Goal: Task Accomplishment & Management: Complete application form

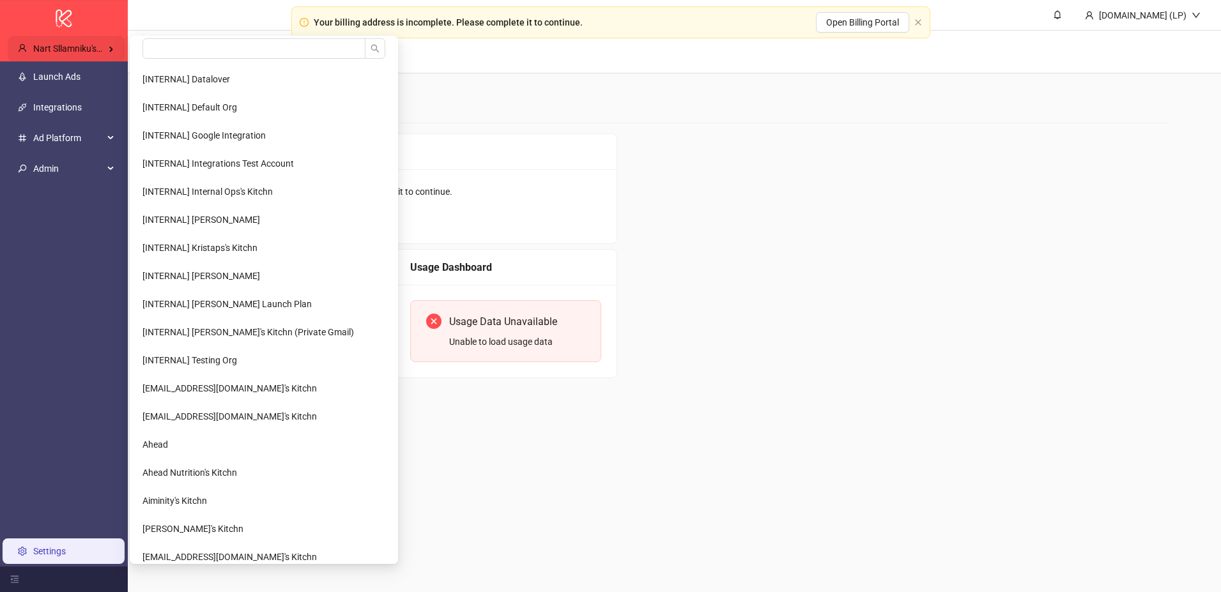
click at [102, 52] on span "Nart Sllamniku's Kitchn / Fun Punch Shop" at bounding box center [115, 48] width 164 height 10
click at [174, 43] on input "search" at bounding box center [254, 48] width 223 height 20
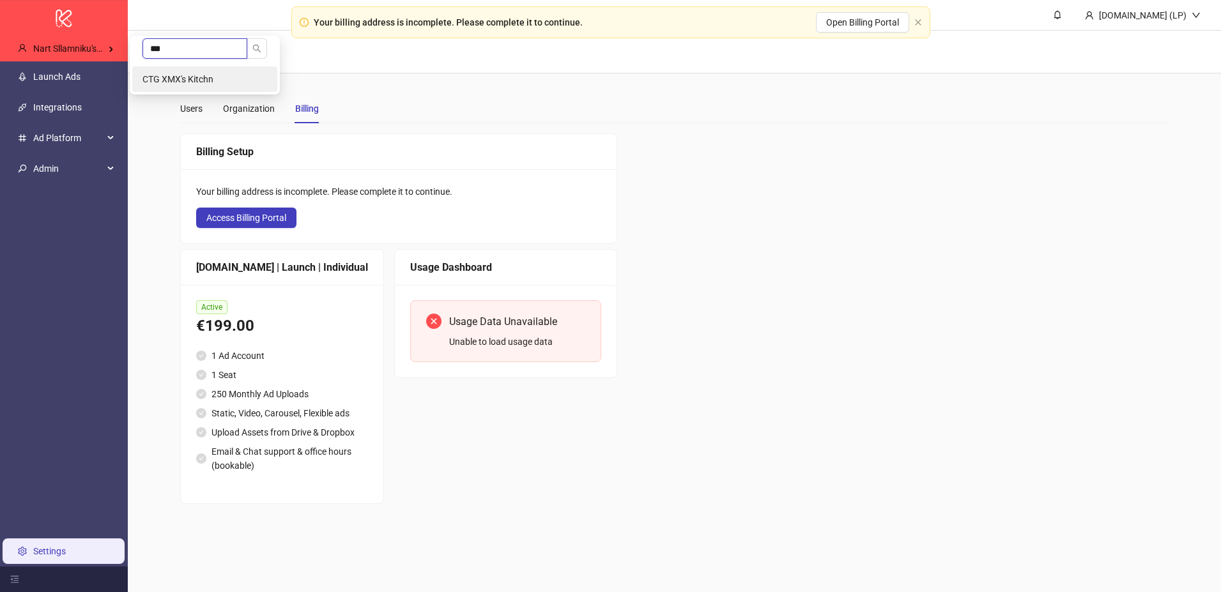
type input "***"
click at [174, 74] on span "CTG XMX's Kitchn" at bounding box center [178, 79] width 71 height 10
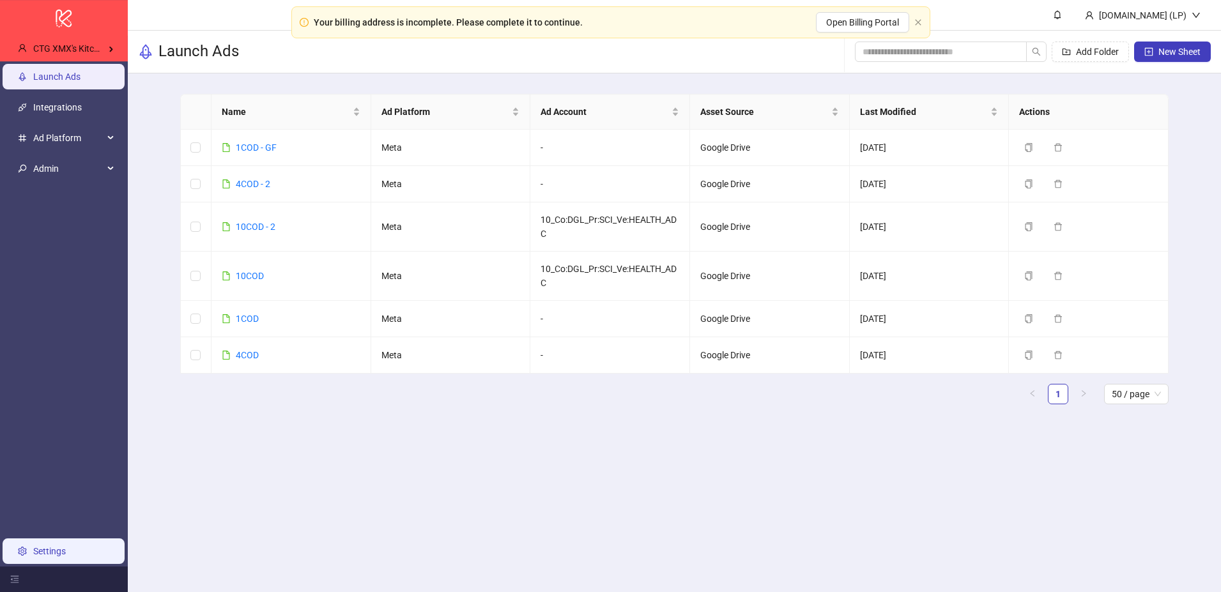
click at [45, 550] on link "Settings" at bounding box center [49, 551] width 33 height 10
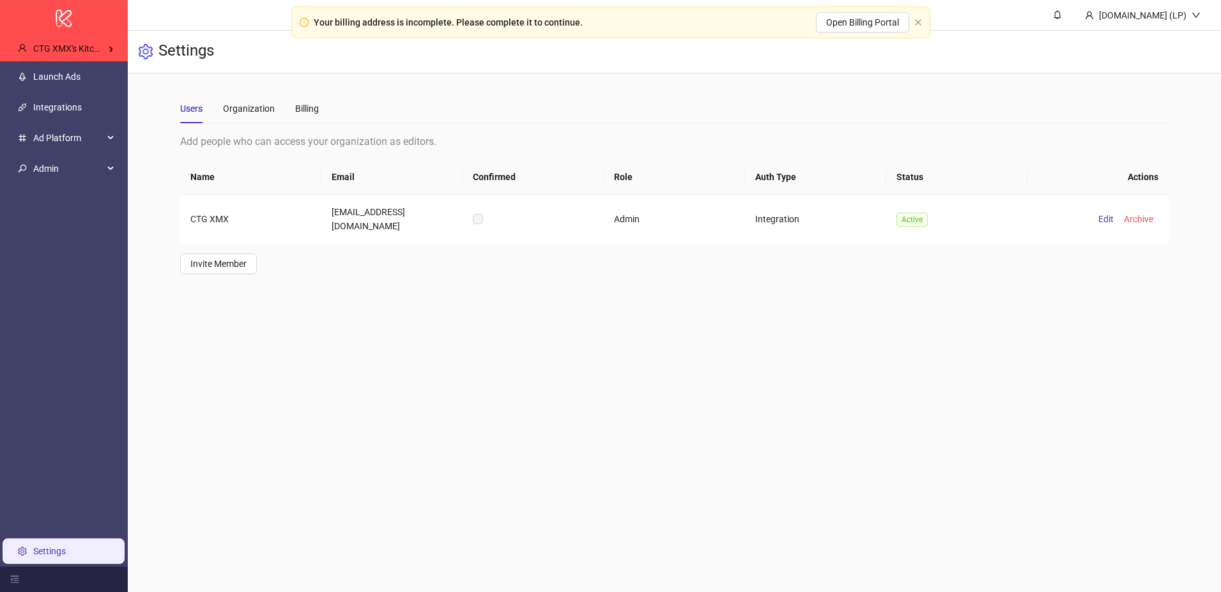
click at [320, 110] on div "Users Organization Billing" at bounding box center [674, 108] width 989 height 29
click at [307, 110] on div "Billing" at bounding box center [307, 109] width 24 height 14
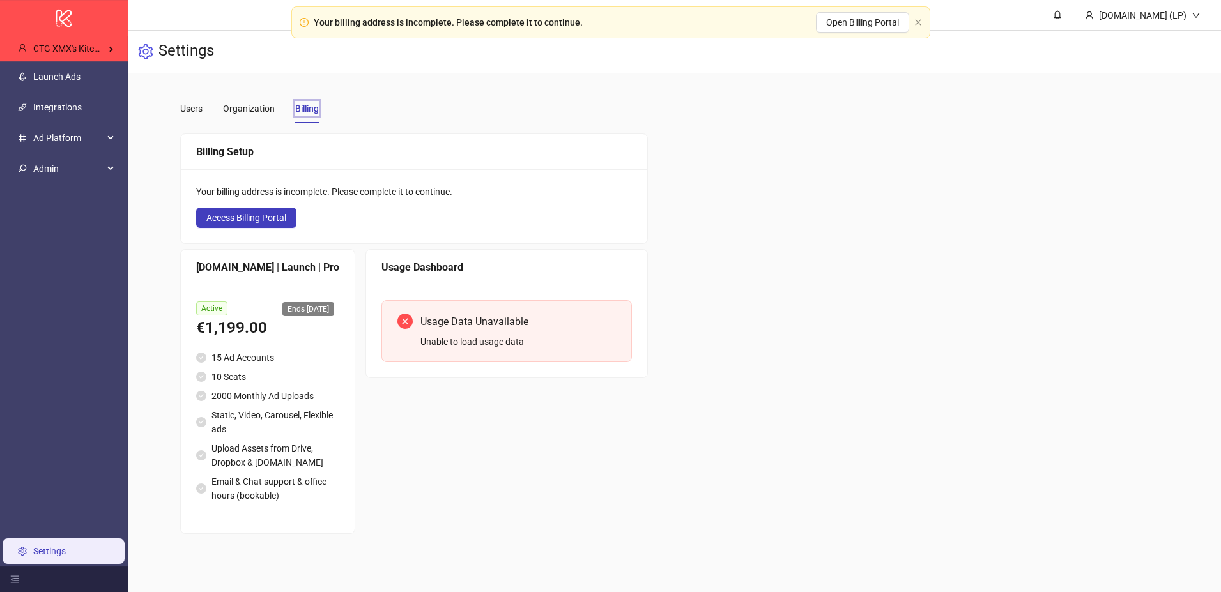
click at [282, 304] on span "Ends 2025-10-07" at bounding box center [308, 309] width 52 height 14
copy span "Ends 2025-10-07"
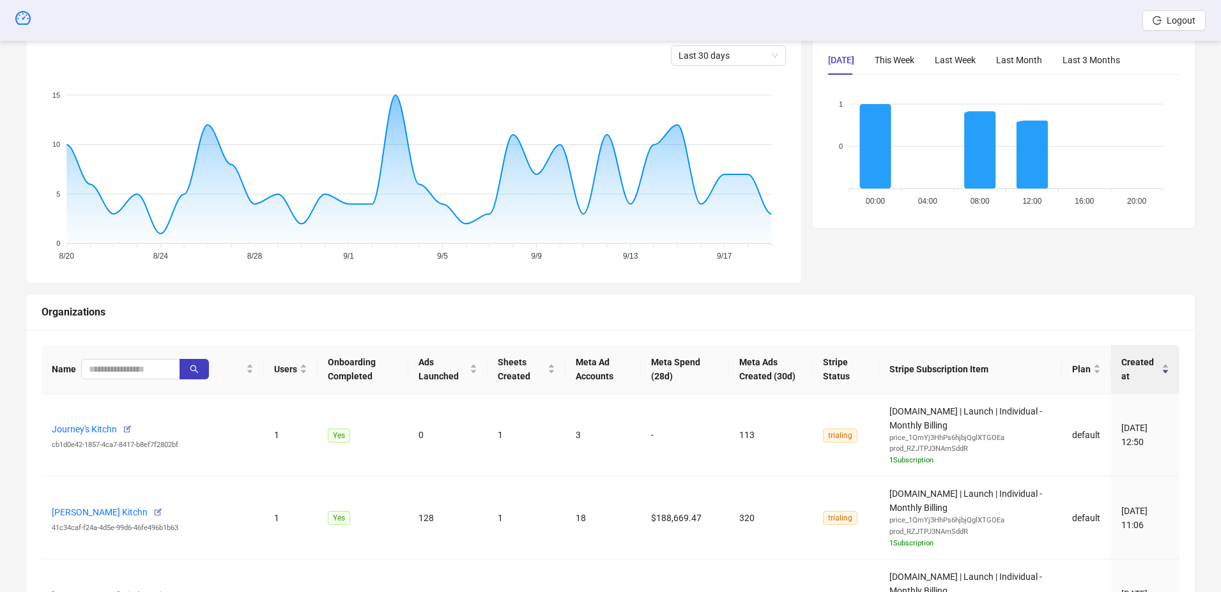
scroll to position [238, 0]
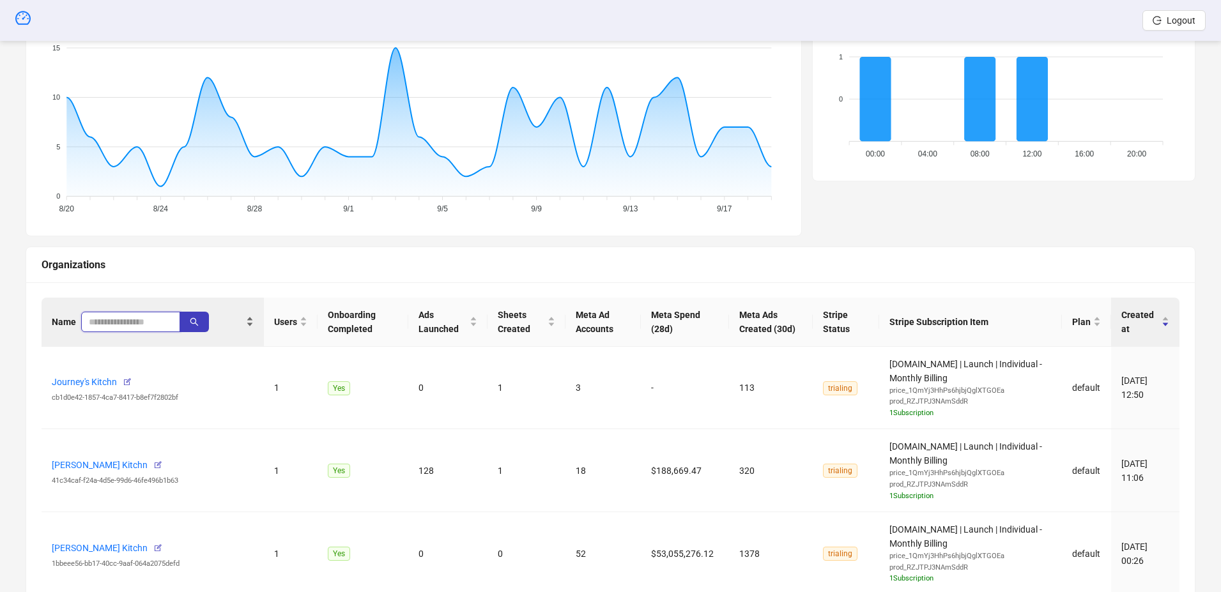
click at [135, 328] on input "search" at bounding box center [125, 322] width 73 height 14
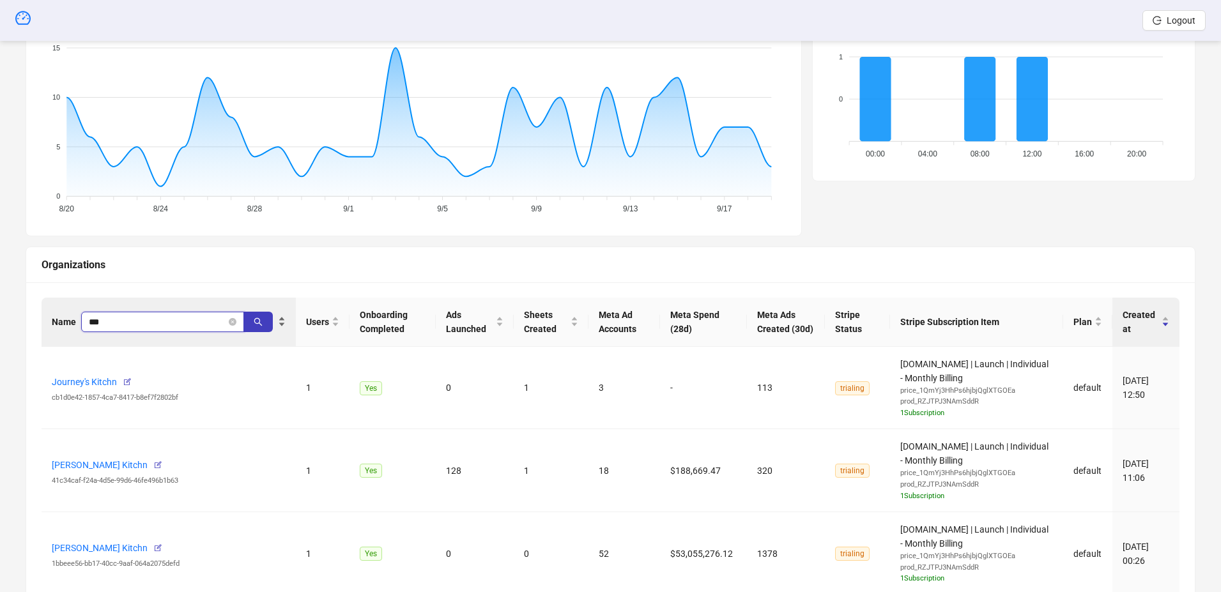
type input "***"
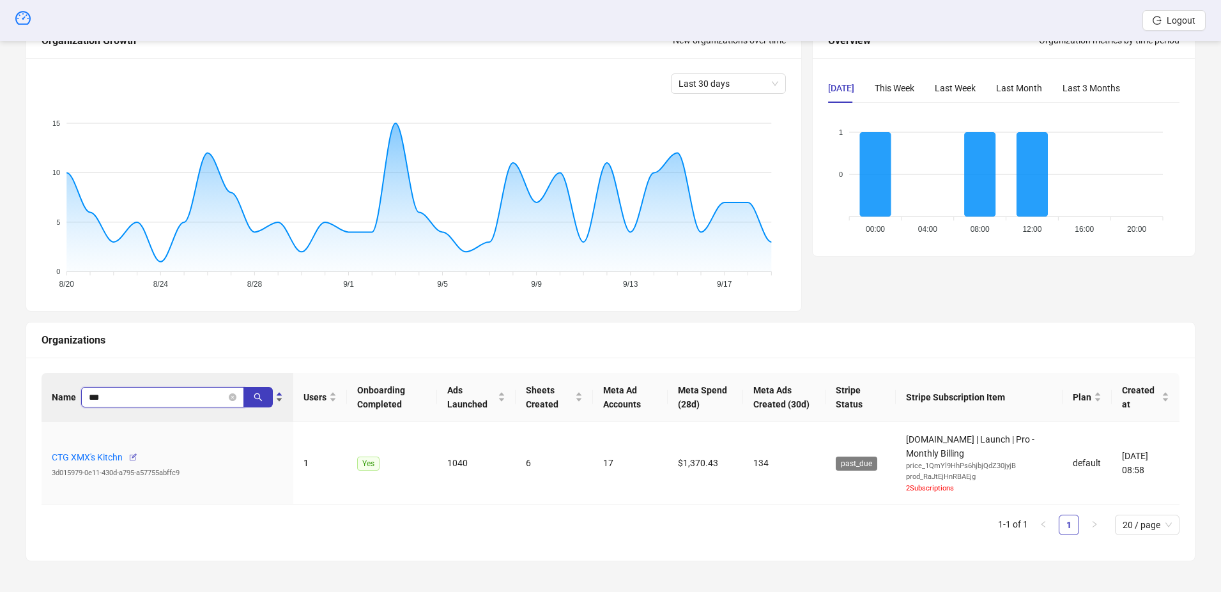
scroll to position [163, 0]
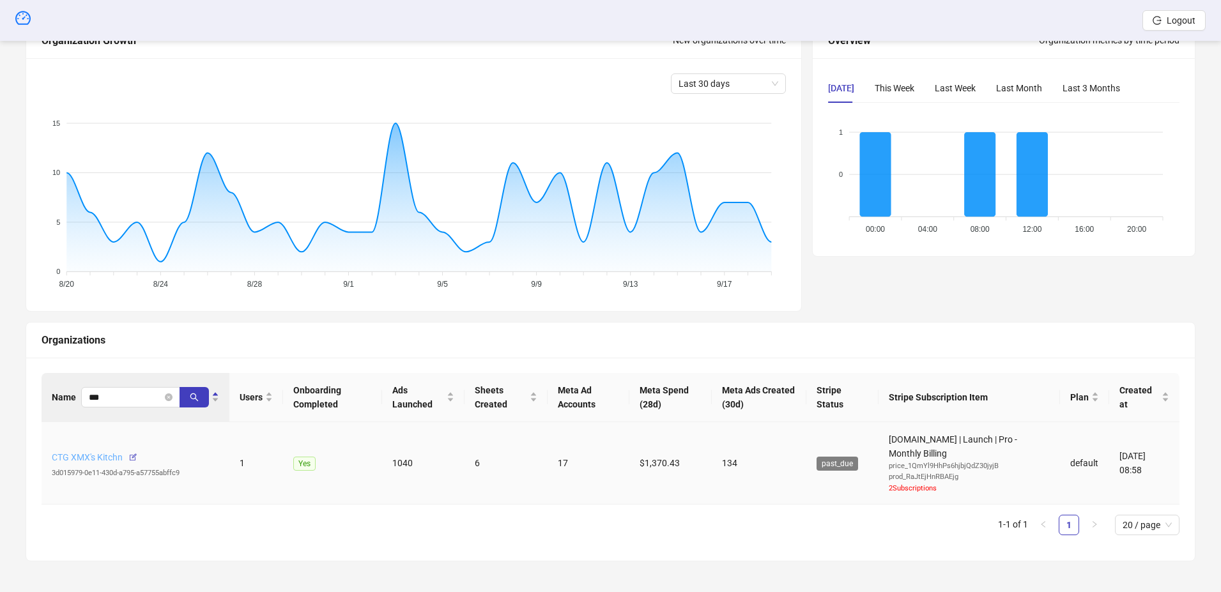
click at [107, 458] on link "CTG XMX's Kitchn" at bounding box center [87, 457] width 71 height 10
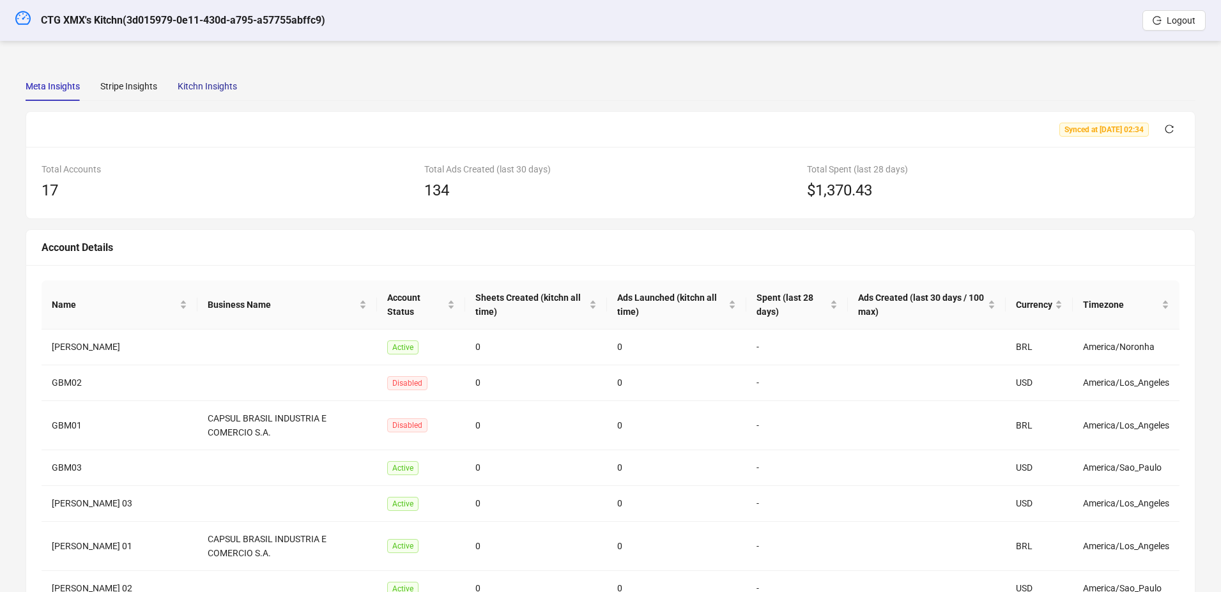
click at [209, 84] on div "Kitchn Insights" at bounding box center [207, 86] width 59 height 14
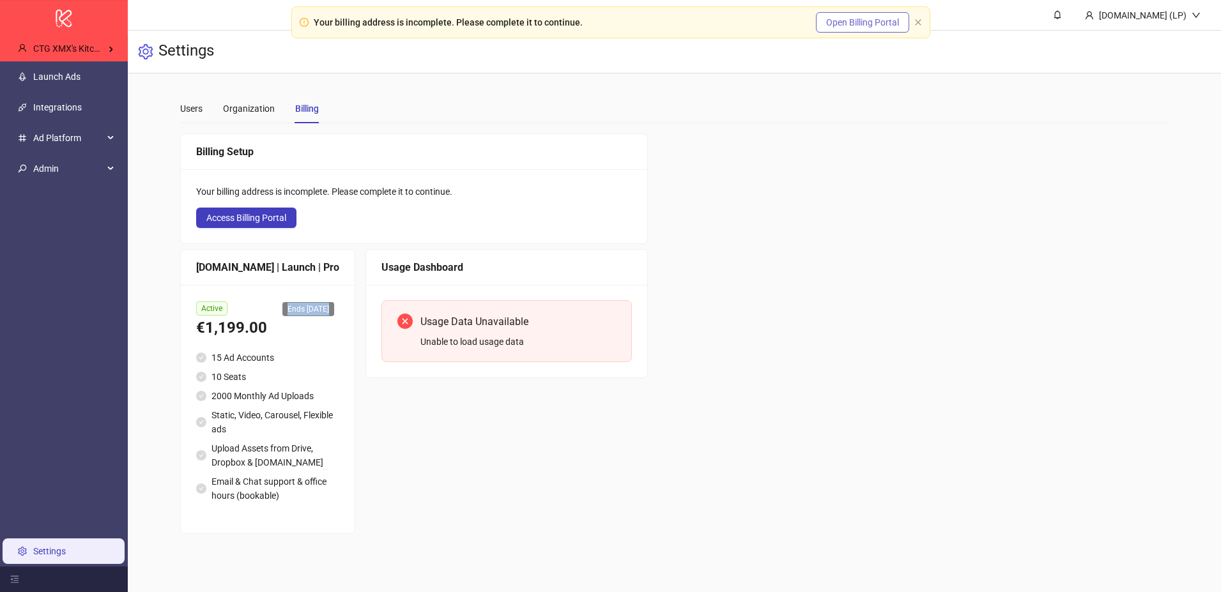
click at [870, 29] on button "Open Billing Portal" at bounding box center [862, 22] width 93 height 20
click at [401, 20] on div "Your billing address is incomplete. Please complete it to continue." at bounding box center [448, 22] width 269 height 14
copy div "Your billing address is incomplete. Please complete it to continue. Open Billin…"
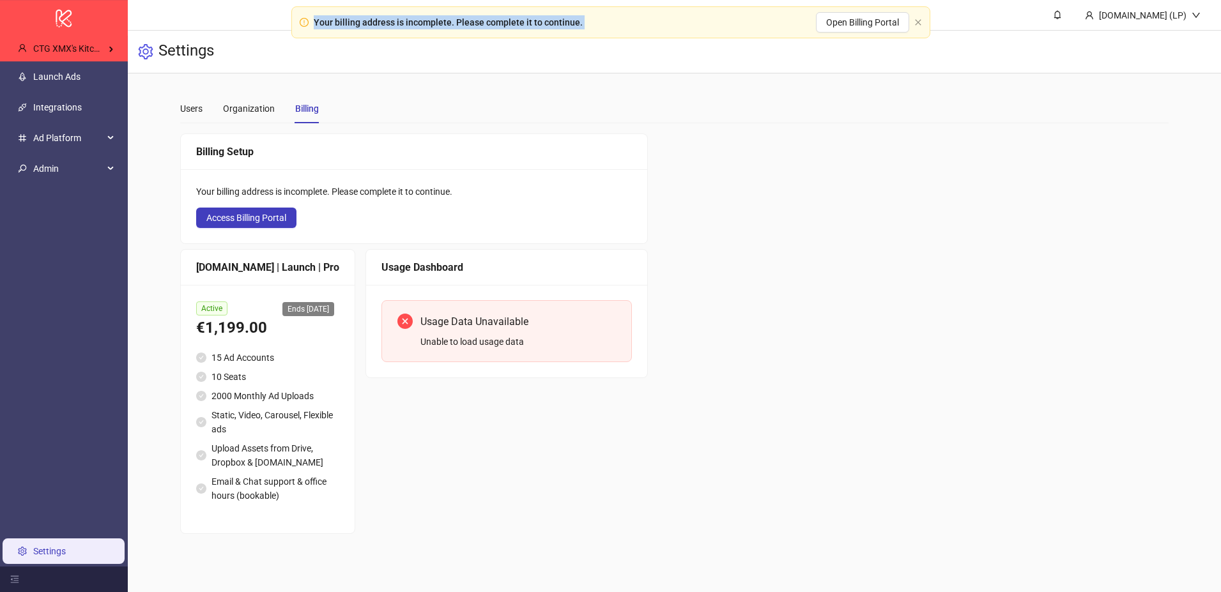
click at [337, 26] on div "Your billing address is incomplete. Please complete it to continue." at bounding box center [448, 22] width 269 height 14
click at [904, 68] on div "Settings" at bounding box center [674, 52] width 1093 height 43
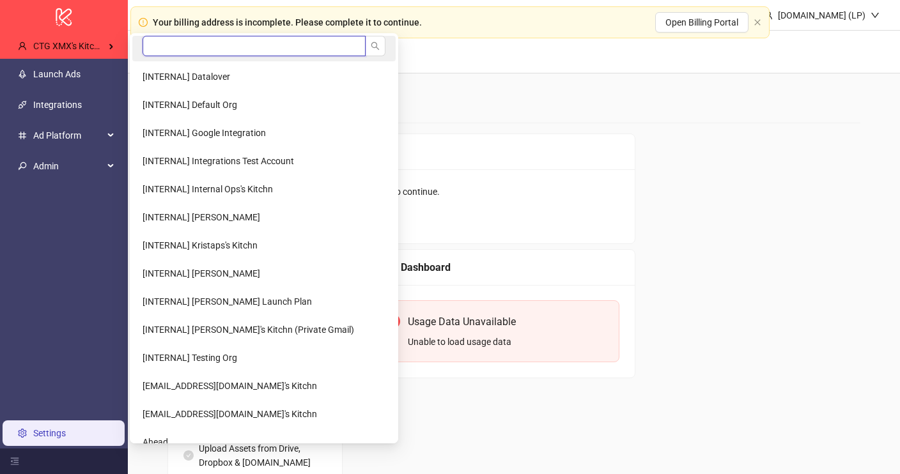
click at [177, 45] on input "search" at bounding box center [254, 46] width 223 height 20
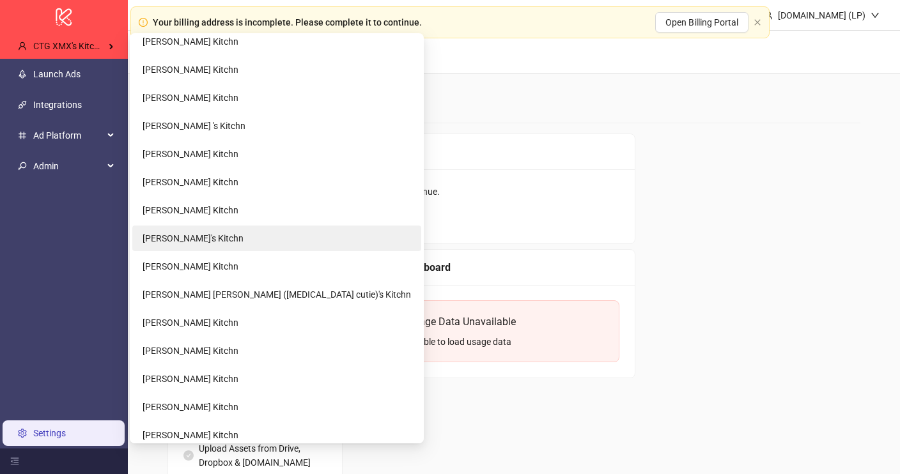
scroll to position [121, 0]
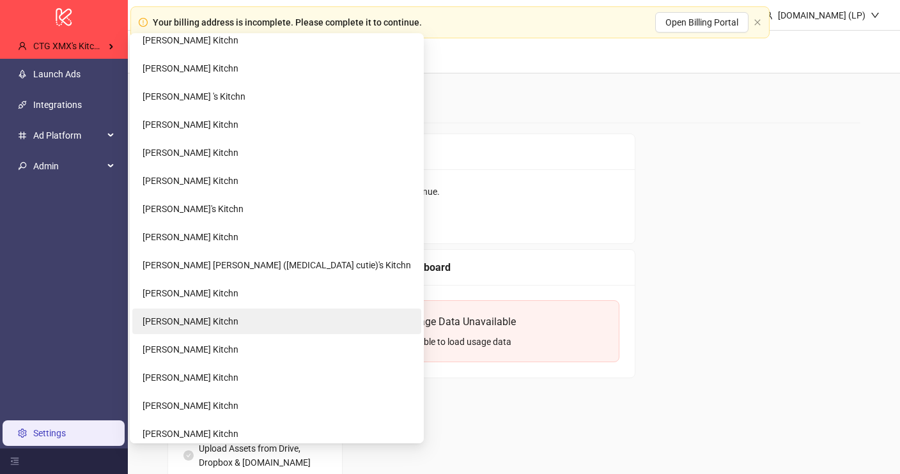
type input "*****"
click at [219, 320] on span "Christian Xantus's Kitchn" at bounding box center [191, 321] width 96 height 10
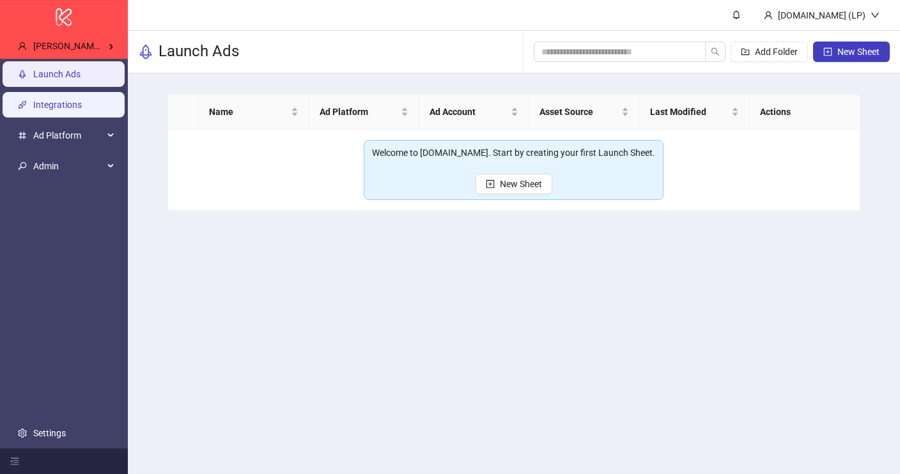
click at [76, 110] on link "Integrations" at bounding box center [57, 105] width 49 height 10
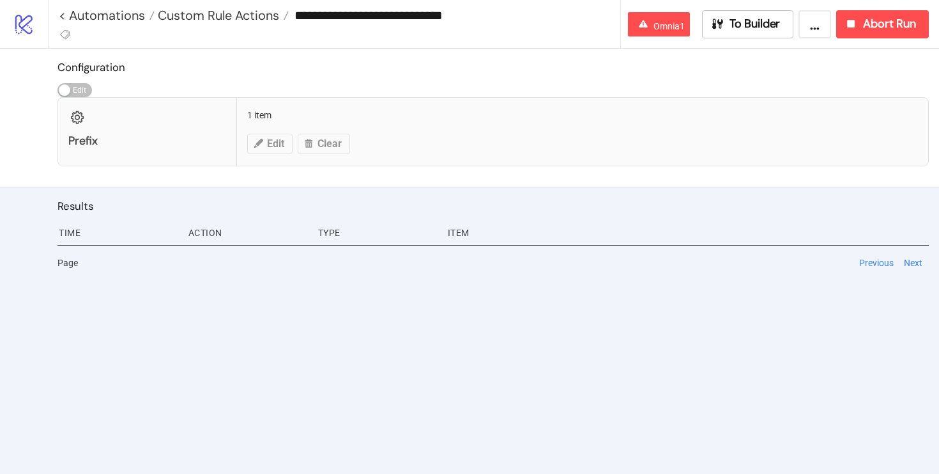
click at [20, 26] on icon "logo/logo-mobile" at bounding box center [24, 24] width 22 height 22
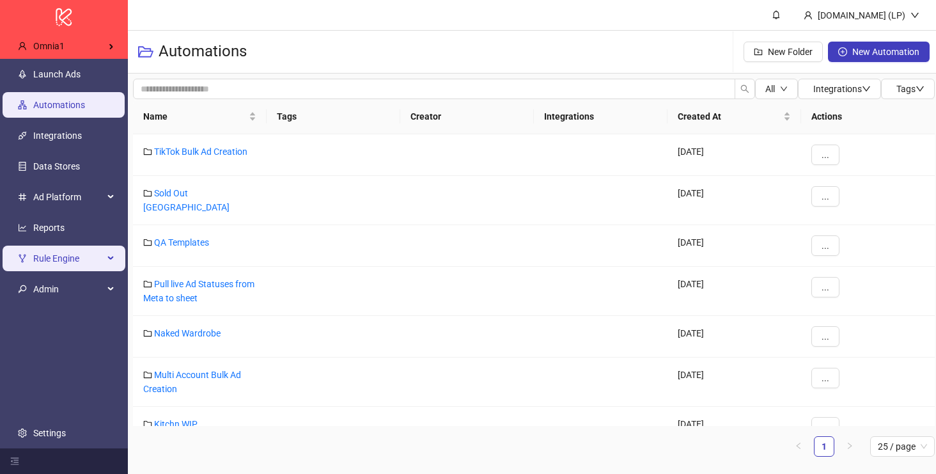
click at [65, 263] on span "Rule Engine" at bounding box center [68, 258] width 70 height 26
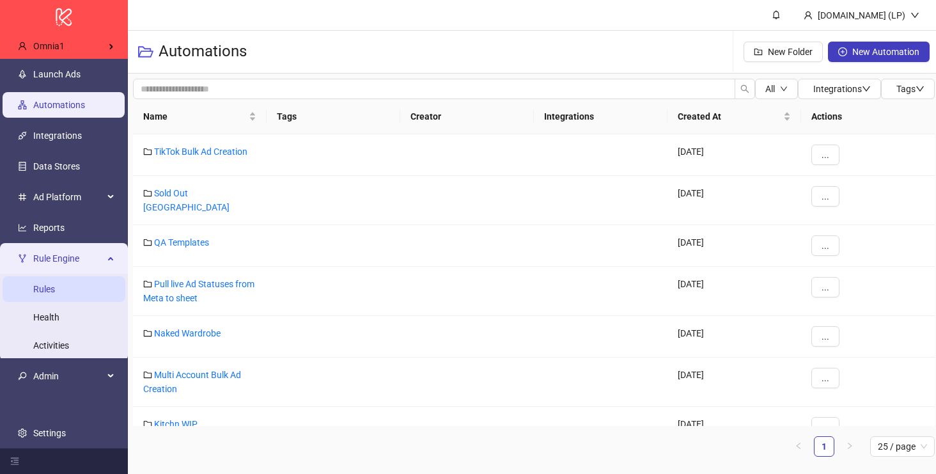
click at [54, 291] on link "Rules" at bounding box center [44, 289] width 22 height 10
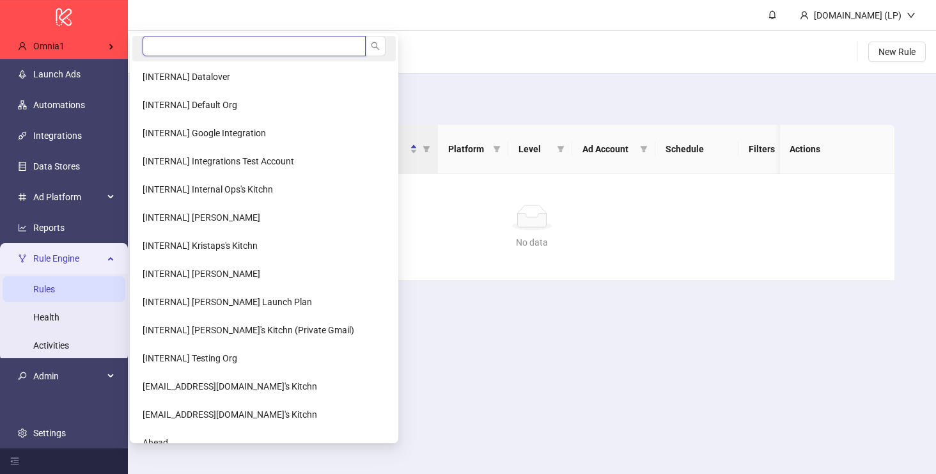
click at [160, 46] on input "search" at bounding box center [254, 46] width 223 height 20
click at [174, 54] on input "search" at bounding box center [254, 46] width 223 height 20
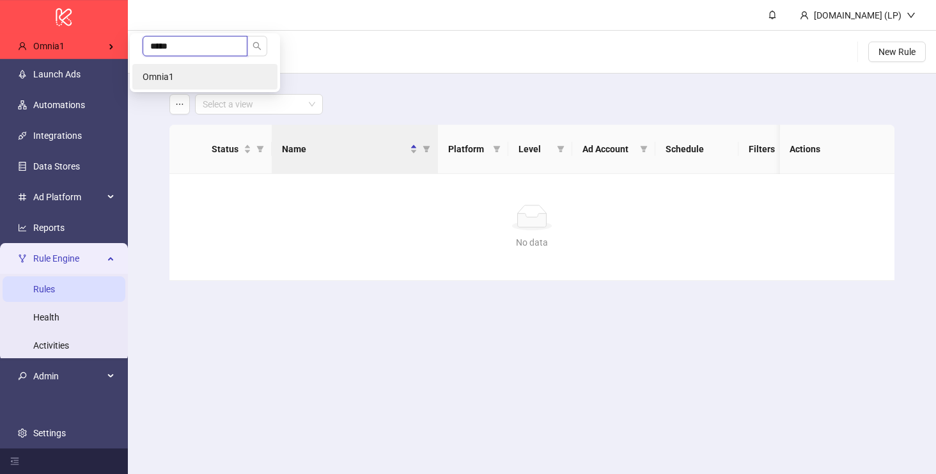
type input "*****"
click at [182, 75] on li "Omnia1" at bounding box center [204, 77] width 145 height 26
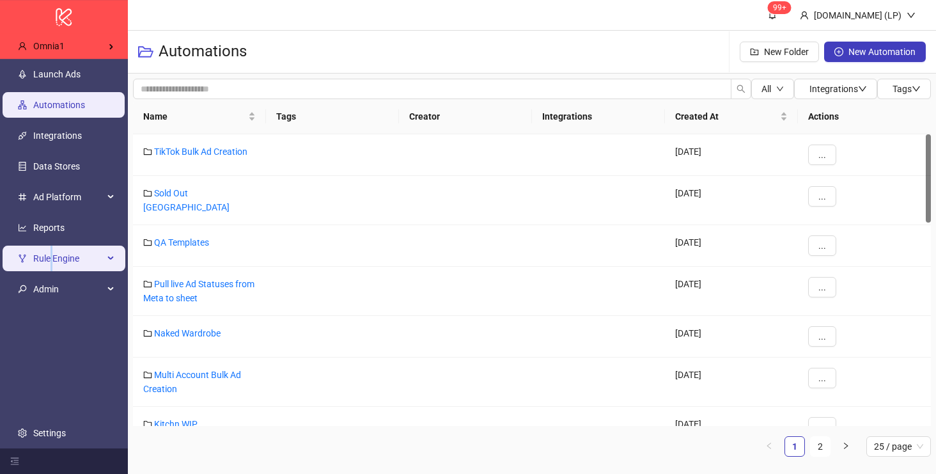
click at [51, 261] on span "Rule Engine" at bounding box center [68, 258] width 70 height 26
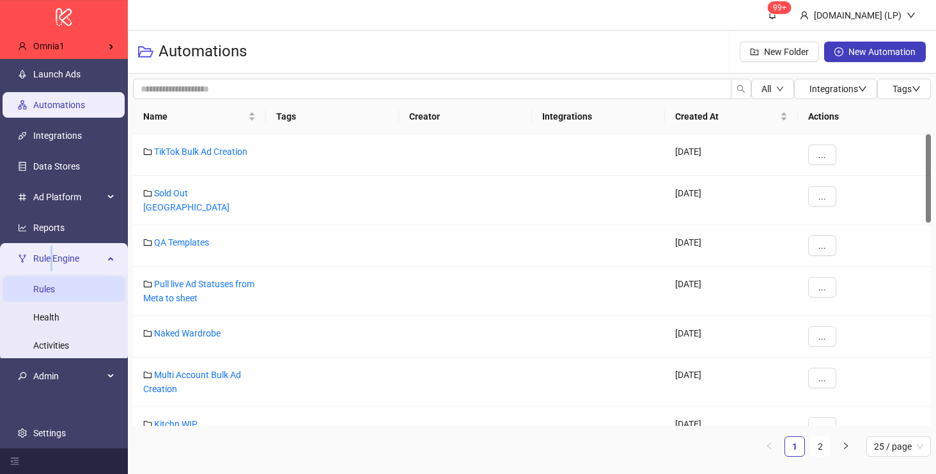
click at [55, 294] on link "Rules" at bounding box center [44, 289] width 22 height 10
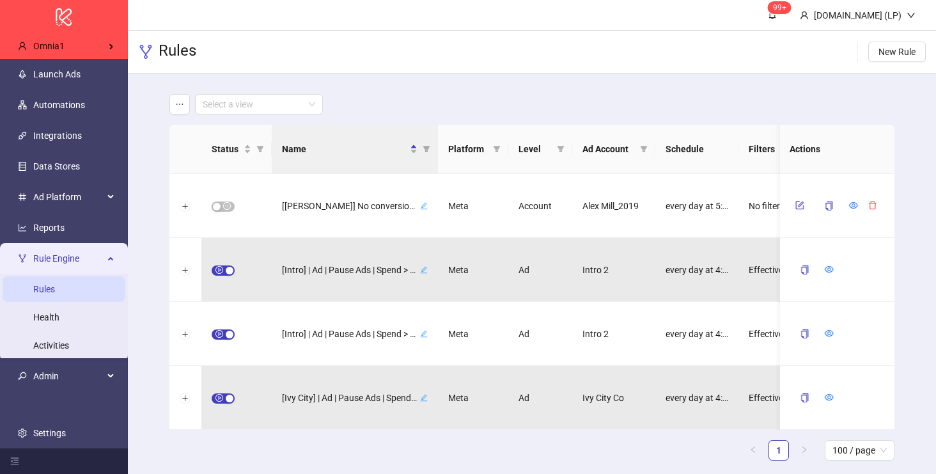
click at [356, 88] on main "Select a view Status Name Platform Level Ad Account Schedule Filters Is Evaluat…" at bounding box center [532, 281] width 746 height 417
click at [265, 148] on span "Status" at bounding box center [260, 148] width 13 height 19
click at [174, 231] on span "active" at bounding box center [203, 226] width 106 height 14
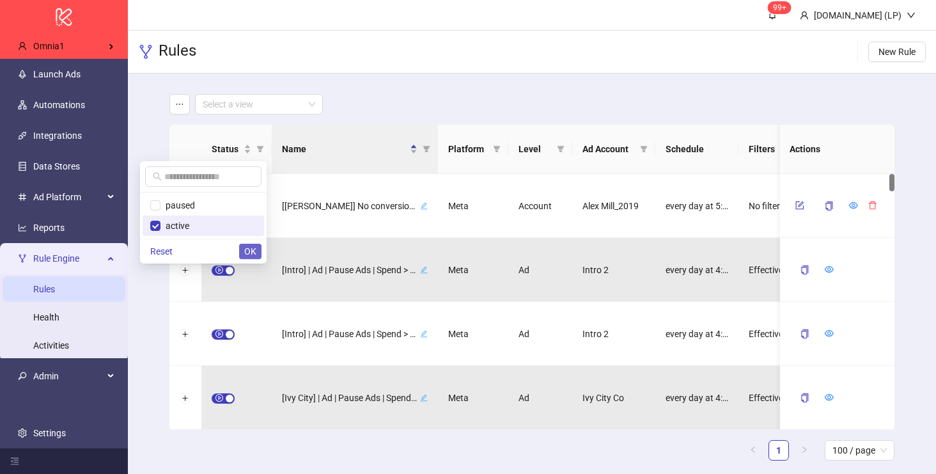
click at [245, 253] on span "OK" at bounding box center [250, 251] width 12 height 10
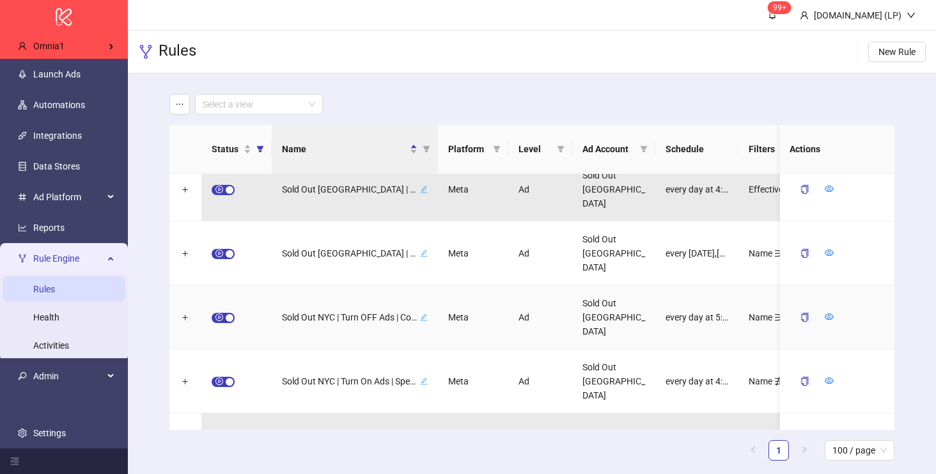
scroll to position [3195, 0]
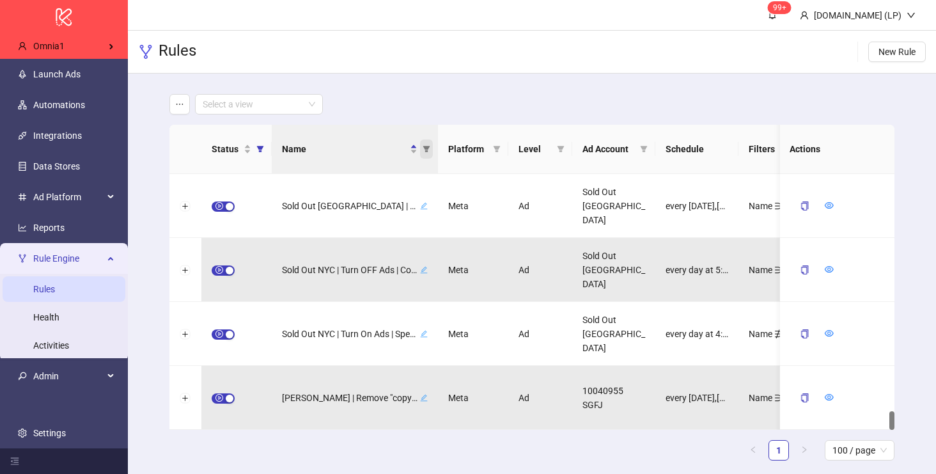
click at [425, 150] on icon "filter" at bounding box center [425, 149] width 7 height 6
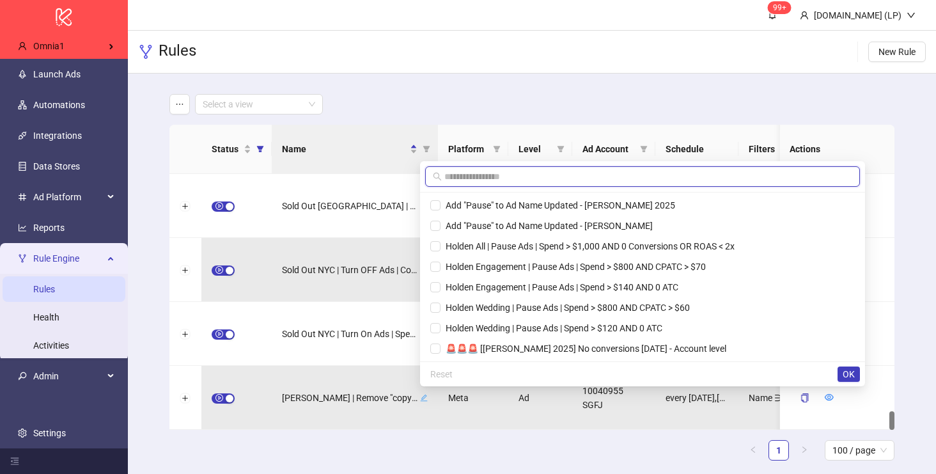
click at [465, 170] on input "text" at bounding box center [648, 176] width 408 height 14
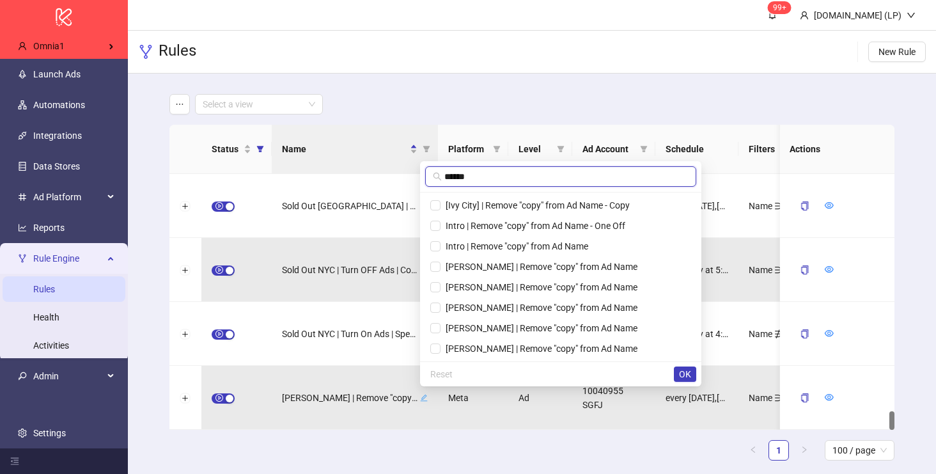
type input "******"
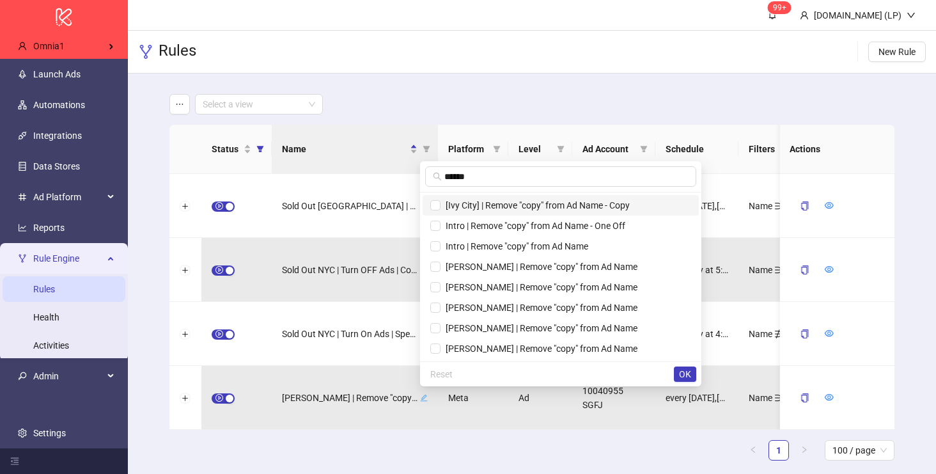
click at [542, 203] on span "[Ivy City] | Remove "copy" from Ad Name - Copy" at bounding box center [534, 205] width 189 height 10
click at [537, 219] on span "Intro | Remove "copy" from Ad Name - One Off" at bounding box center [560, 226] width 261 height 14
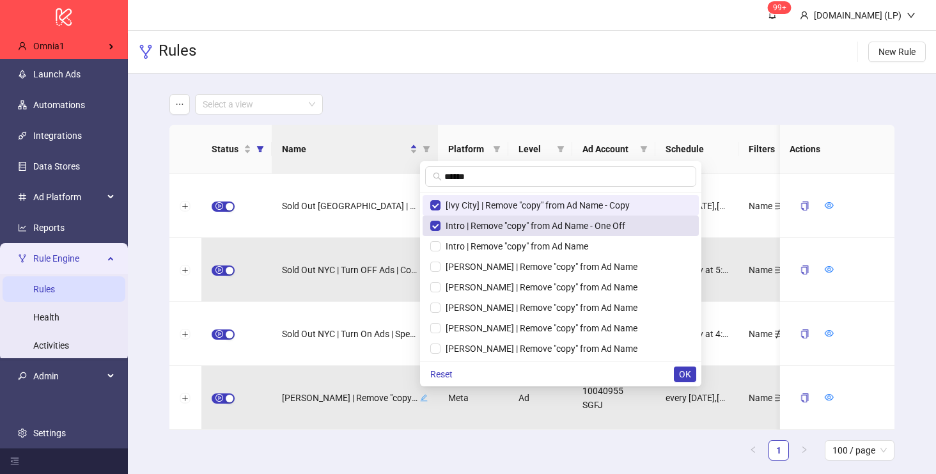
click at [536, 232] on span "Intro | Remove "copy" from Ad Name - One Off" at bounding box center [560, 226] width 261 height 14
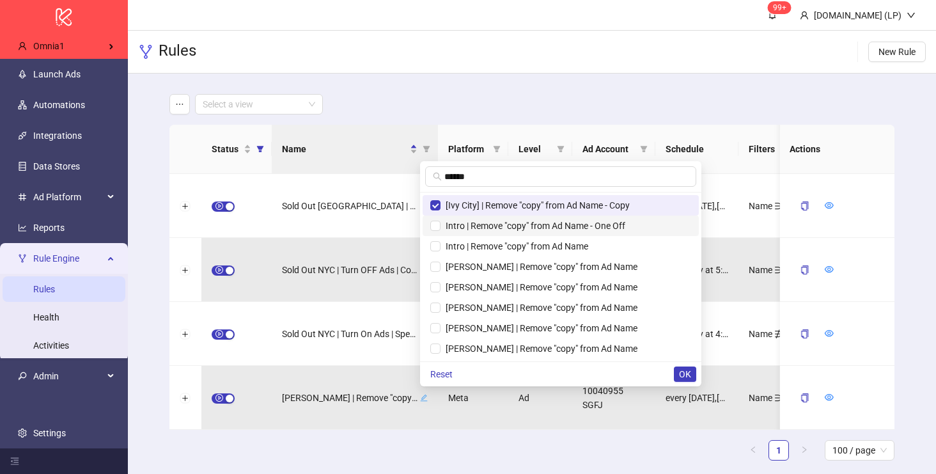
click at [536, 222] on span "Intro | Remove "copy" from Ad Name - One Off" at bounding box center [532, 225] width 185 height 10
click at [536, 237] on li "Intro | Remove "copy" from Ad Name" at bounding box center [560, 246] width 276 height 20
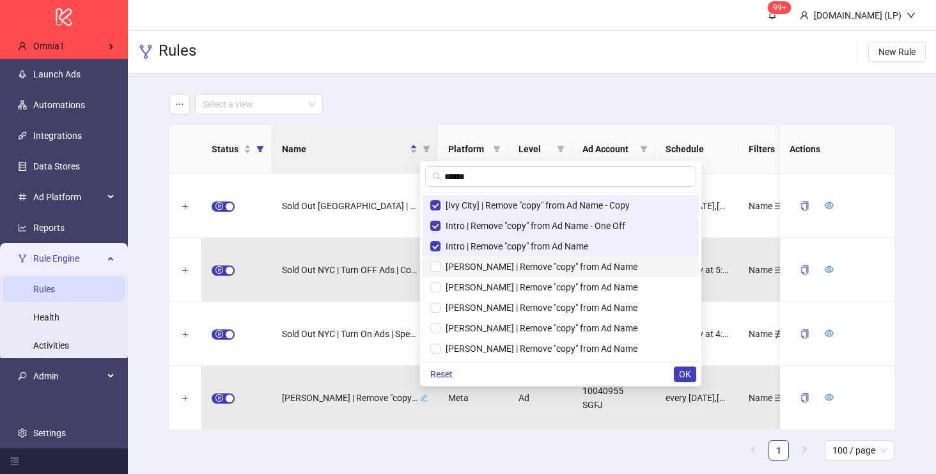
click at [536, 268] on span "Stephanie Gottlieb | Remove "copy" from Ad Name" at bounding box center [538, 266] width 197 height 10
click at [536, 279] on li "Alex Mill | Remove "copy" from Ad Name" at bounding box center [560, 287] width 276 height 20
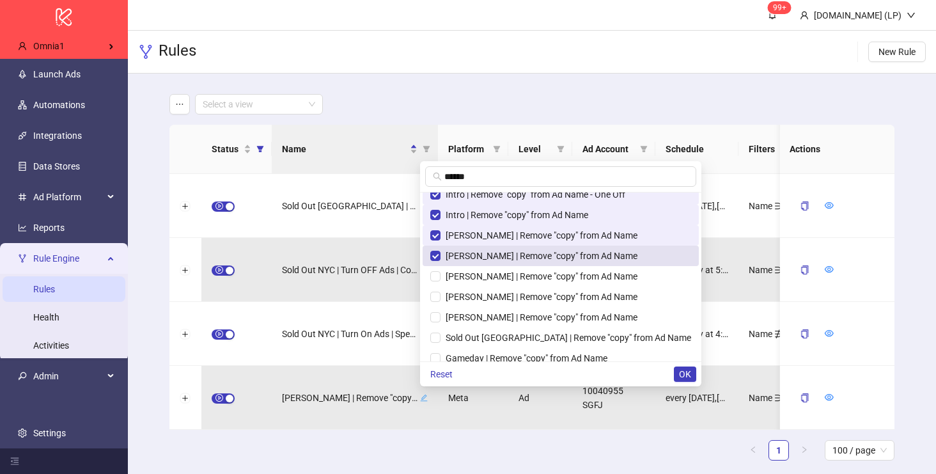
scroll to position [41, 0]
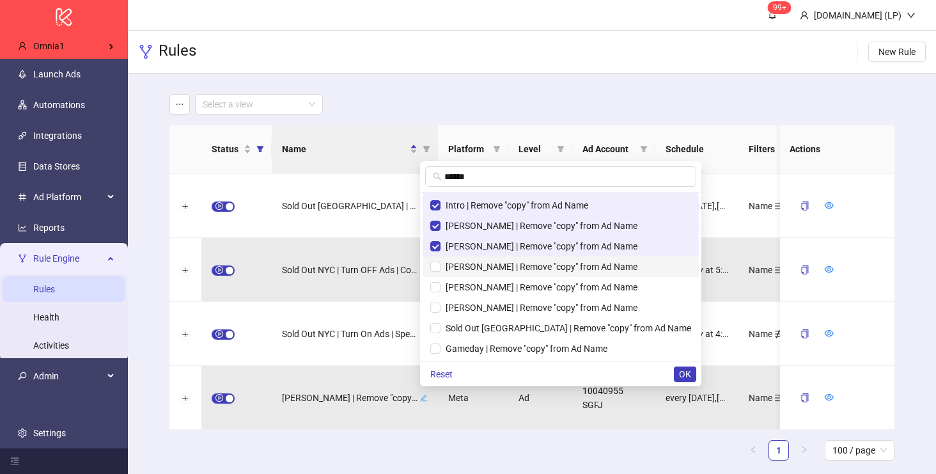
click at [527, 266] on span "Jolie | Remove "copy" from Ad Name" at bounding box center [538, 266] width 197 height 10
click at [527, 287] on span "Kate McLeod | Remove "copy" from Ad Name" at bounding box center [538, 287] width 197 height 10
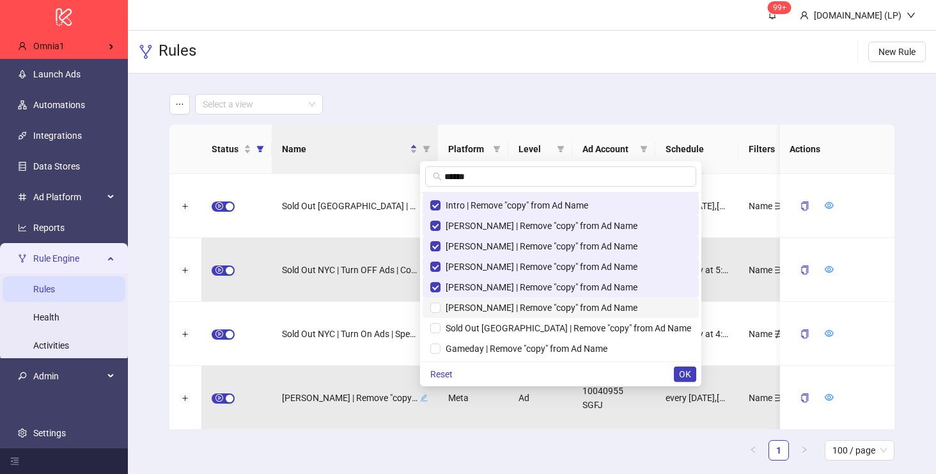
click at [527, 302] on span "Peter Manning | Remove "copy" from Ad Name" at bounding box center [538, 307] width 197 height 10
click at [523, 325] on span "Sold Out NYC | Remove "copy" from Ad Name" at bounding box center [565, 328] width 251 height 10
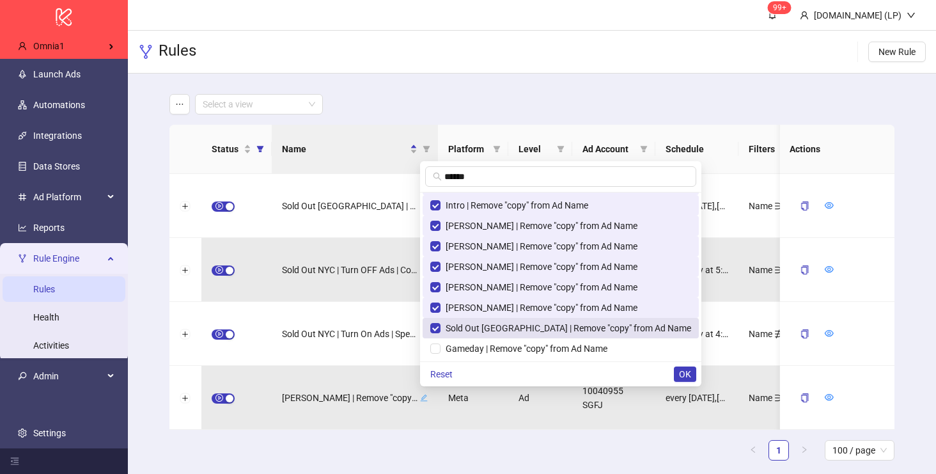
click at [523, 334] on span "Sold Out NYC | Remove "copy" from Ad Name" at bounding box center [560, 328] width 261 height 14
click at [523, 332] on span "Sold Out NYC | Remove "copy" from Ad Name" at bounding box center [565, 328] width 251 height 10
click at [523, 349] on span "Gameday | Remove "copy" from Ad Name" at bounding box center [523, 348] width 167 height 10
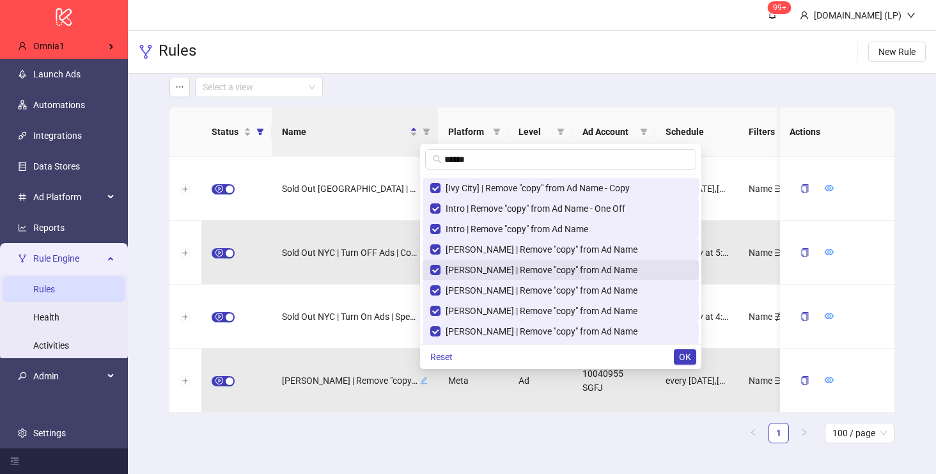
scroll to position [0, 0]
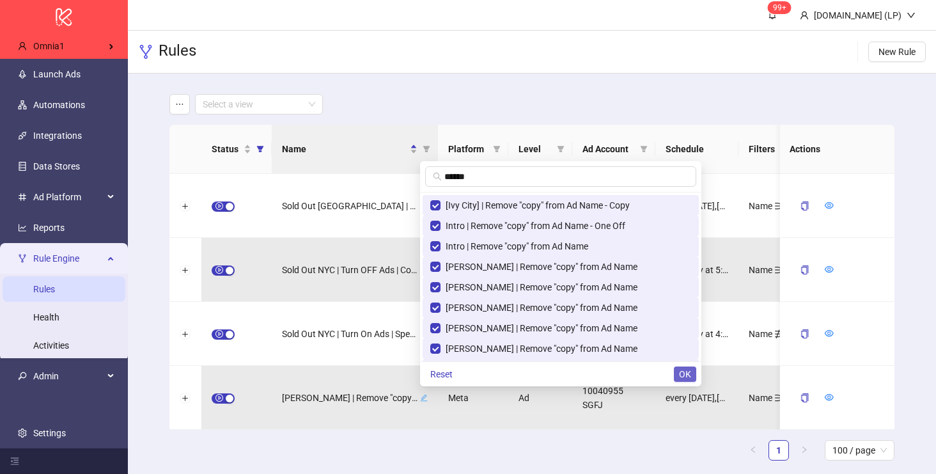
click at [679, 369] on span "OK" at bounding box center [685, 374] width 12 height 10
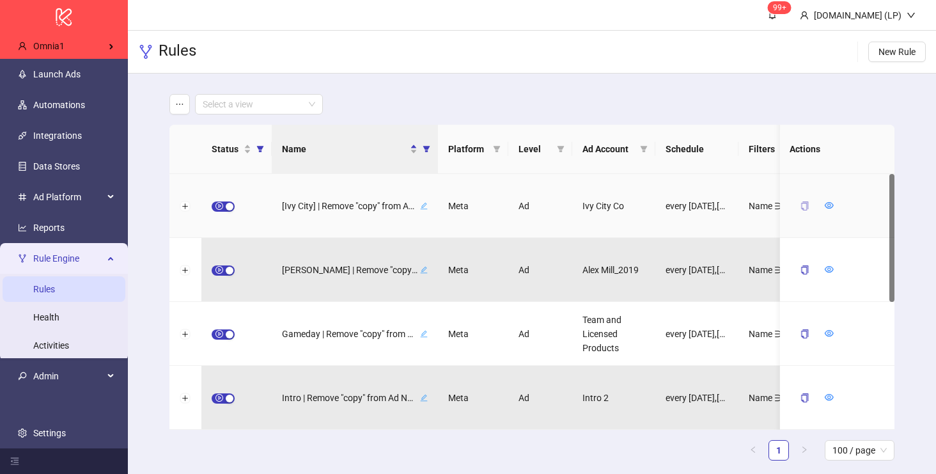
click at [802, 206] on icon "copy" at bounding box center [803, 205] width 9 height 9
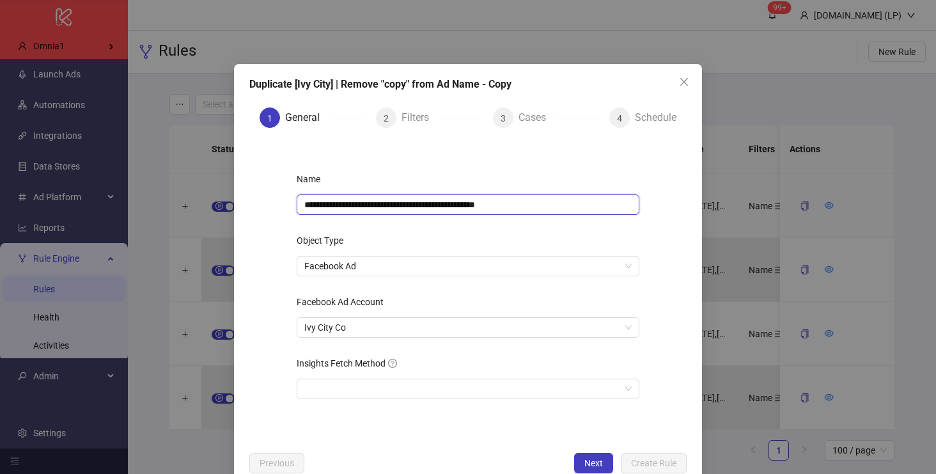
drag, startPoint x: 494, startPoint y: 203, endPoint x: 598, endPoint y: 202, distance: 103.5
click at [598, 203] on input "**********" at bounding box center [468, 204] width 343 height 20
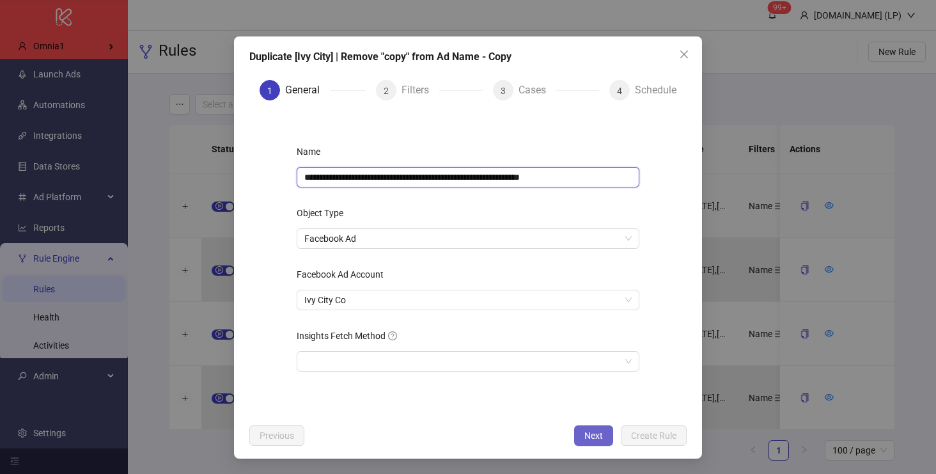
type input "**********"
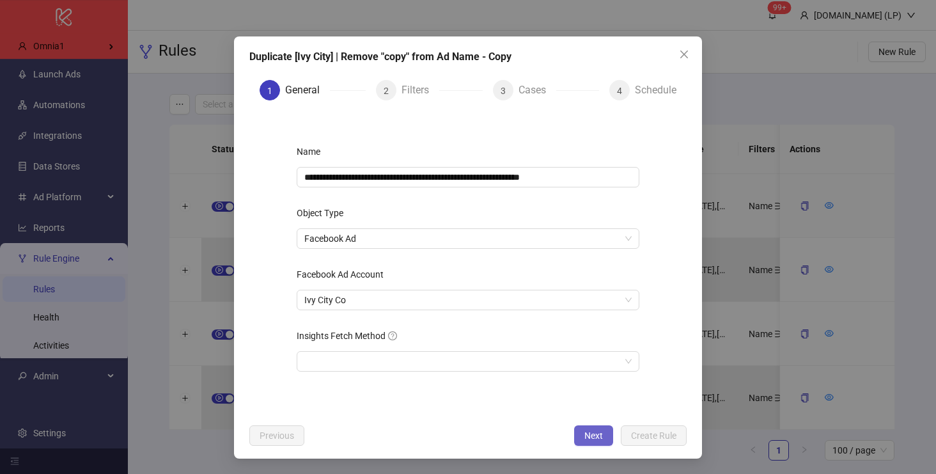
click at [602, 433] on span "Next" at bounding box center [593, 435] width 19 height 10
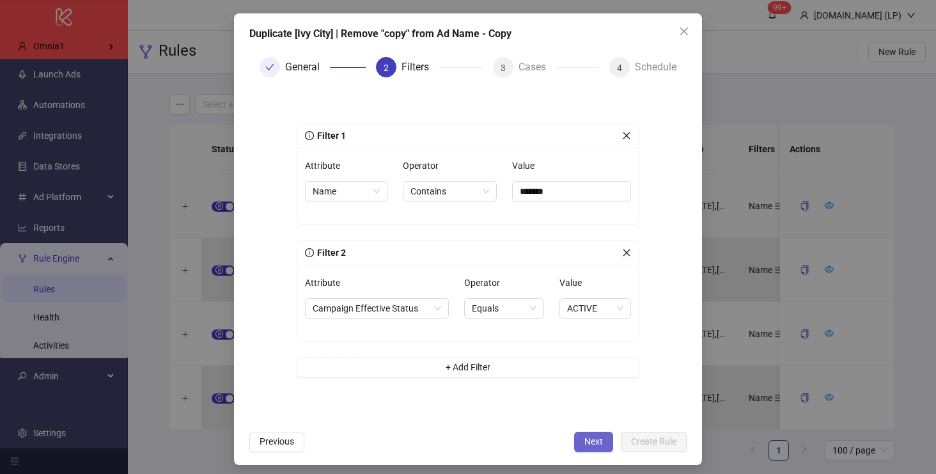
scroll to position [56, 0]
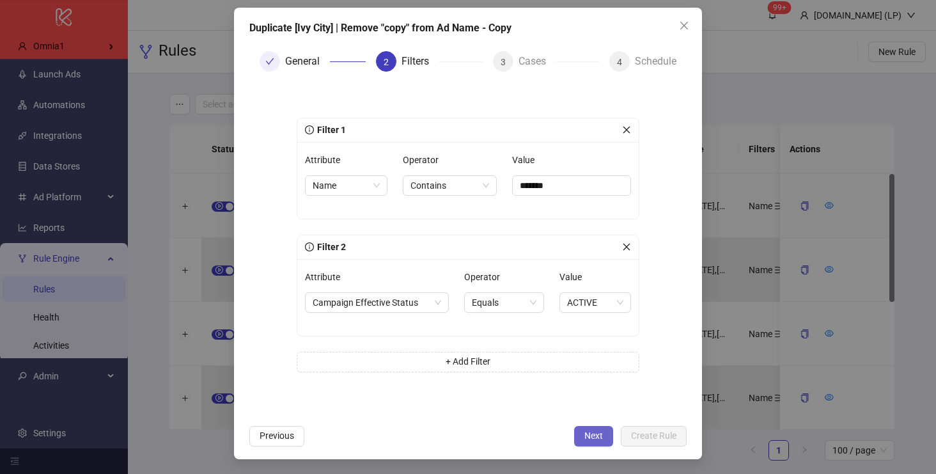
click at [592, 435] on span "Next" at bounding box center [593, 435] width 19 height 10
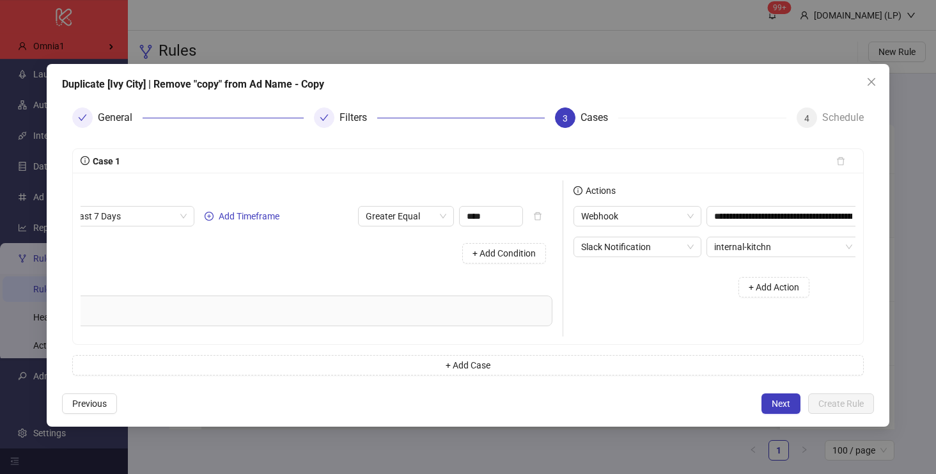
scroll to position [0, 206]
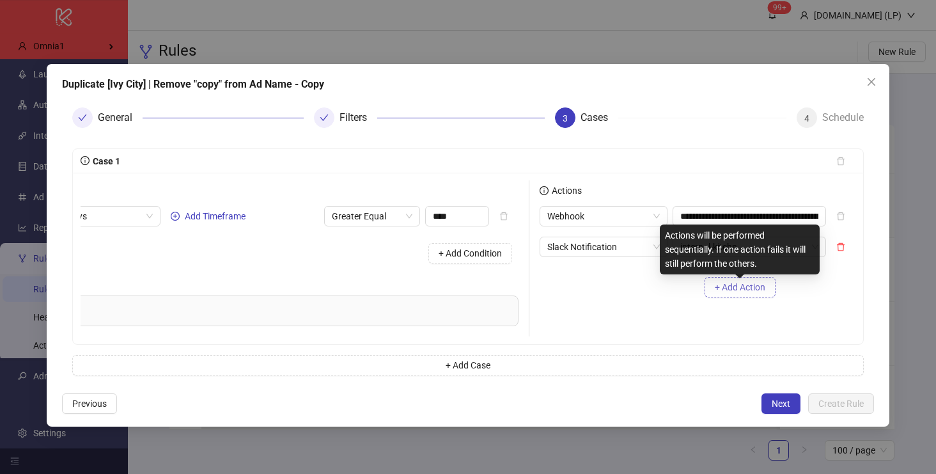
click at [733, 288] on span "+ Add Action" at bounding box center [739, 287] width 50 height 10
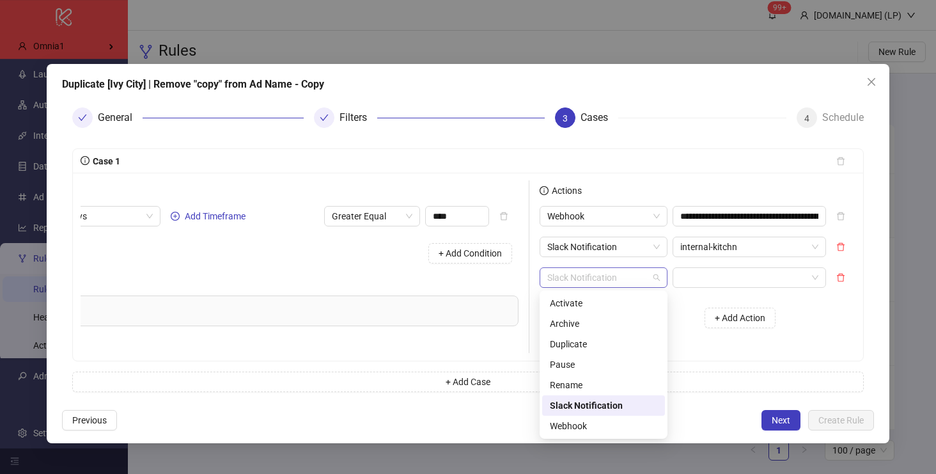
click at [573, 278] on span "Slack Notification" at bounding box center [603, 277] width 112 height 19
click at [566, 378] on div "Rename" at bounding box center [603, 385] width 107 height 14
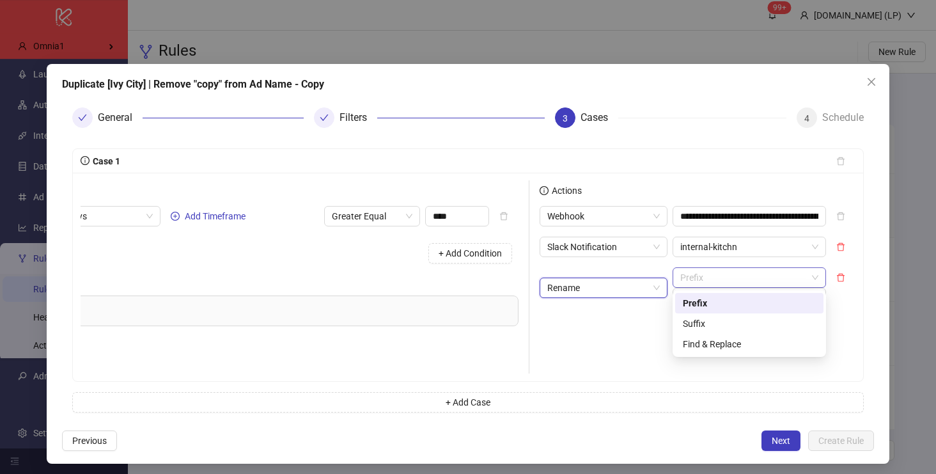
click at [732, 280] on span "Prefix" at bounding box center [749, 277] width 138 height 19
click at [688, 338] on div "Find & Replace" at bounding box center [749, 344] width 133 height 14
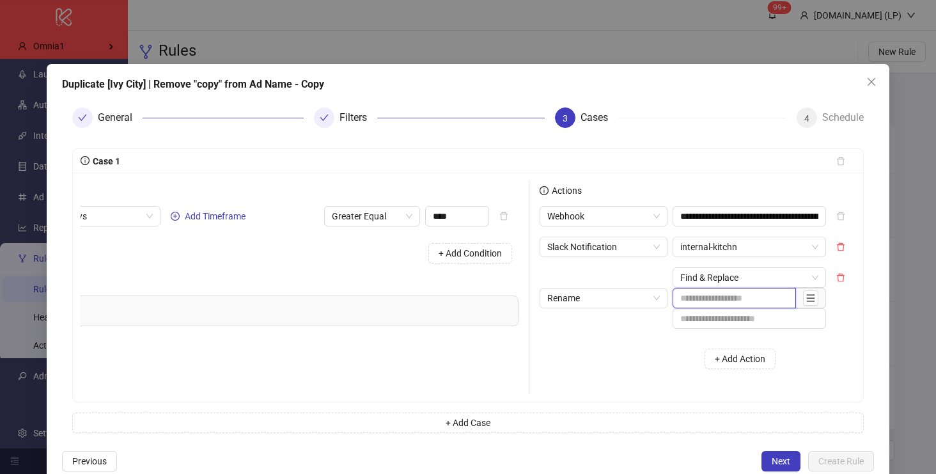
click at [700, 299] on input "text" at bounding box center [733, 298] width 123 height 20
paste input "**********"
click at [678, 297] on input "**********" at bounding box center [733, 298] width 123 height 20
type input "**********"
click at [637, 366] on div "+ Add Action" at bounding box center [661, 359] width 245 height 40
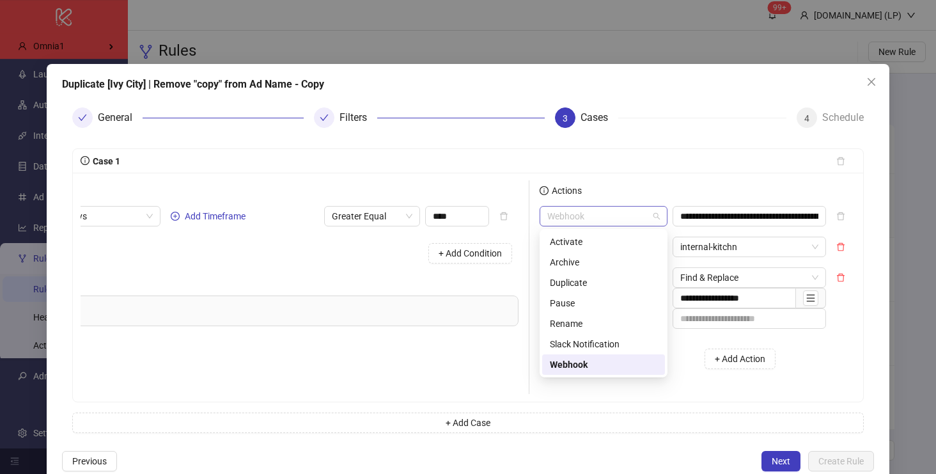
click at [645, 215] on span "Webhook" at bounding box center [603, 215] width 112 height 19
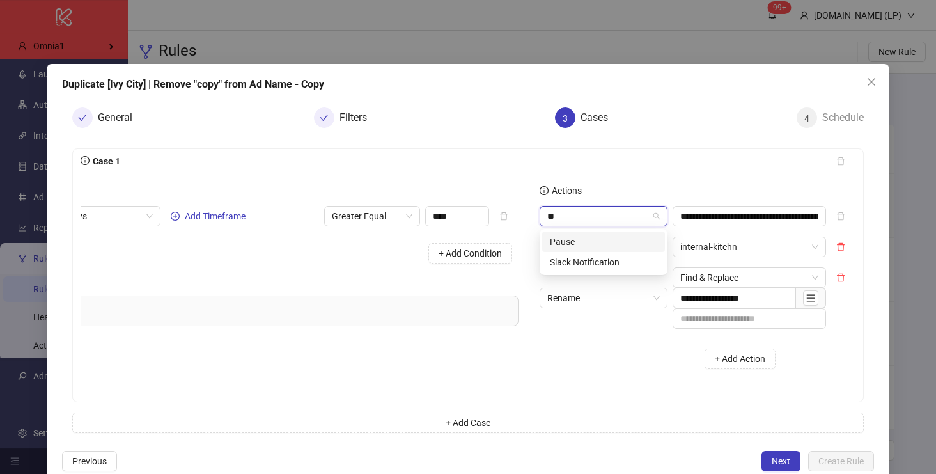
type input "***"
click at [639, 237] on div "Slack Notification" at bounding box center [603, 242] width 107 height 14
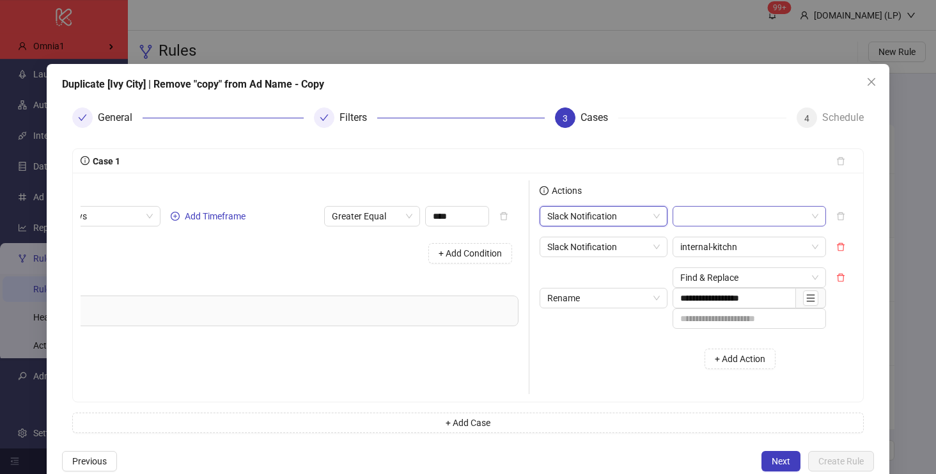
click at [688, 219] on input "search" at bounding box center [743, 215] width 127 height 19
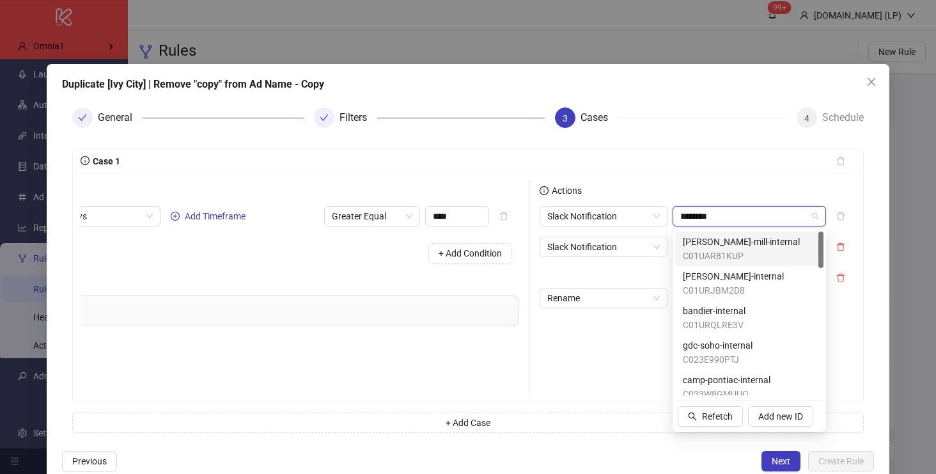
type input "*********"
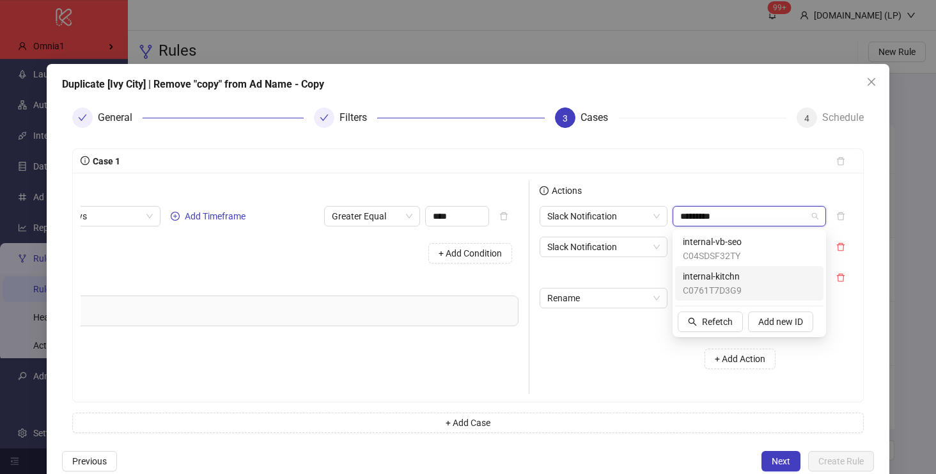
click at [683, 274] on span "internal-kitchn" at bounding box center [712, 276] width 59 height 14
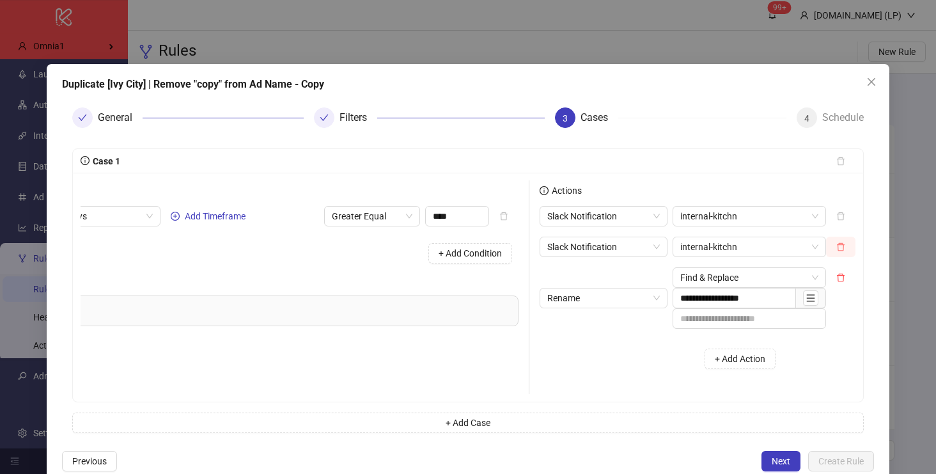
click at [839, 248] on icon "delete" at bounding box center [840, 246] width 9 height 9
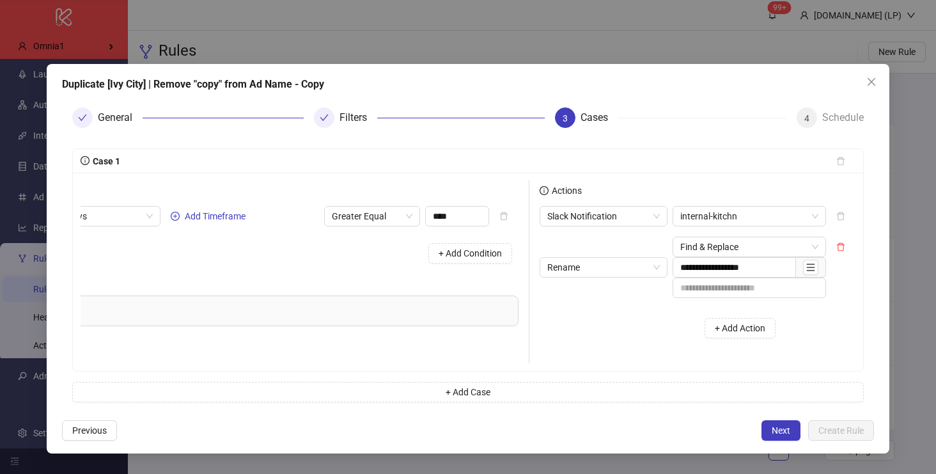
click at [757, 160] on div "Case 1" at bounding box center [453, 161] width 745 height 14
click at [773, 433] on span "Next" at bounding box center [780, 430] width 19 height 10
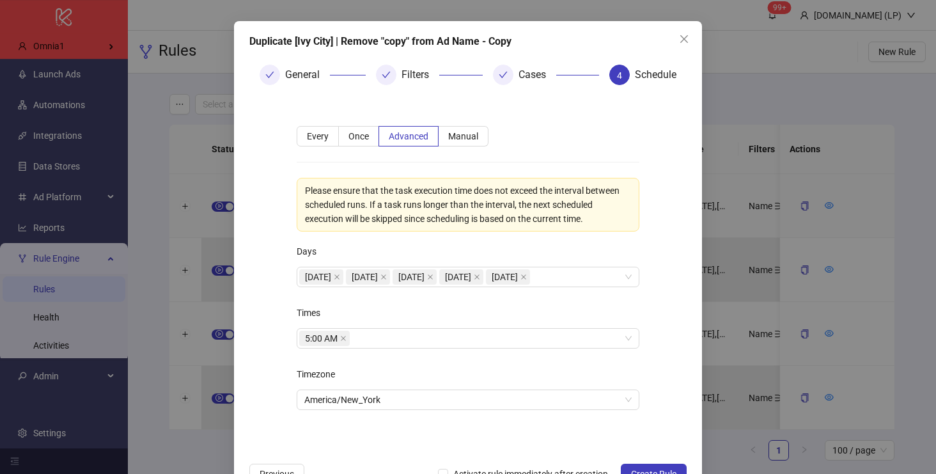
scroll to position [81, 0]
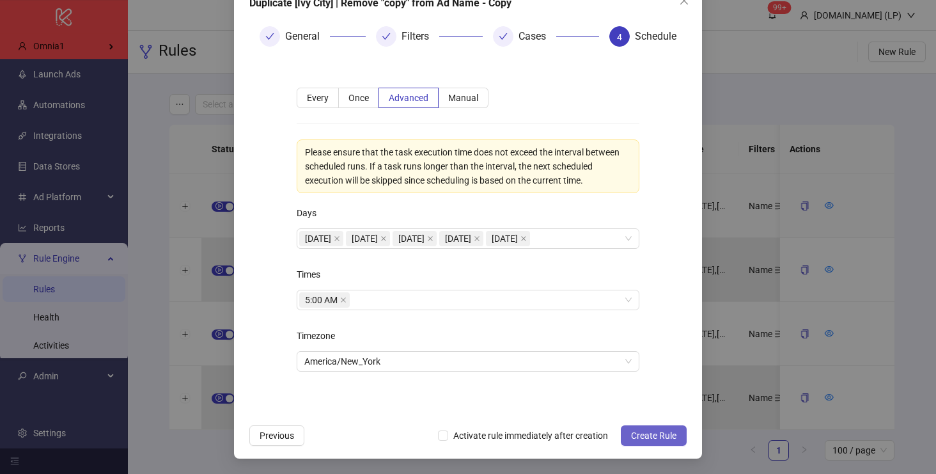
click at [649, 432] on span "Create Rule" at bounding box center [653, 435] width 45 height 10
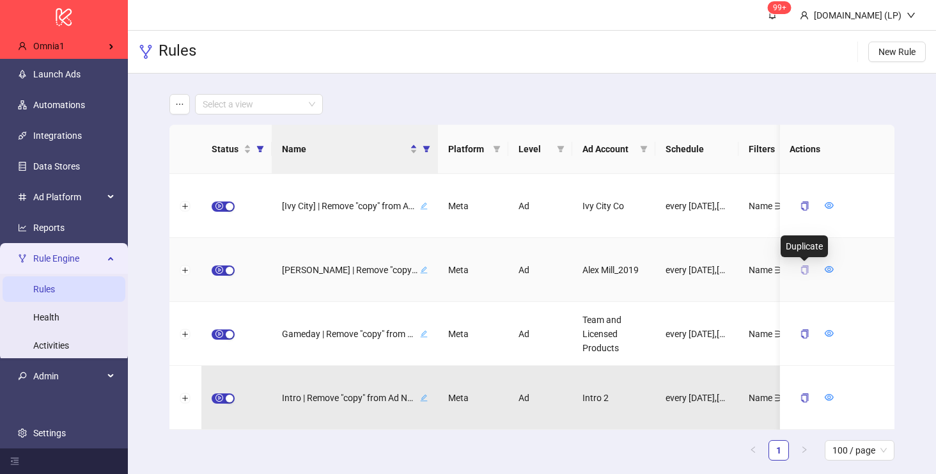
click at [804, 267] on icon "copy" at bounding box center [803, 269] width 9 height 9
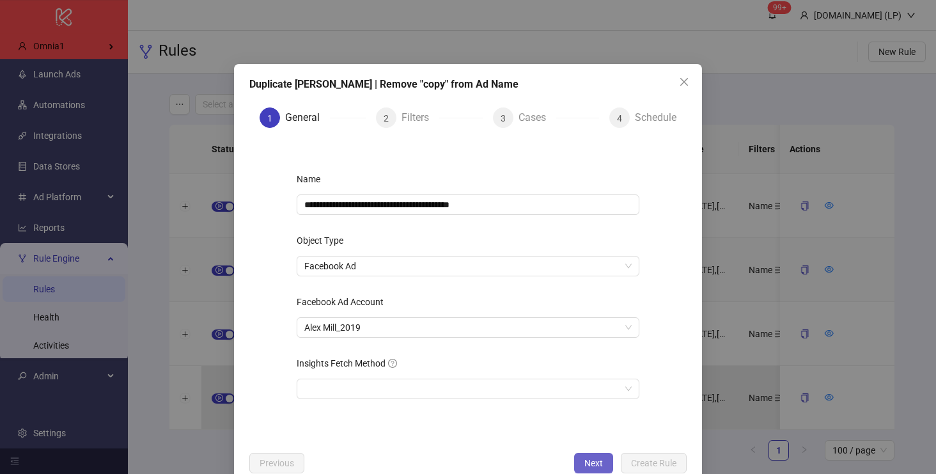
click at [586, 462] on span "Next" at bounding box center [593, 463] width 19 height 10
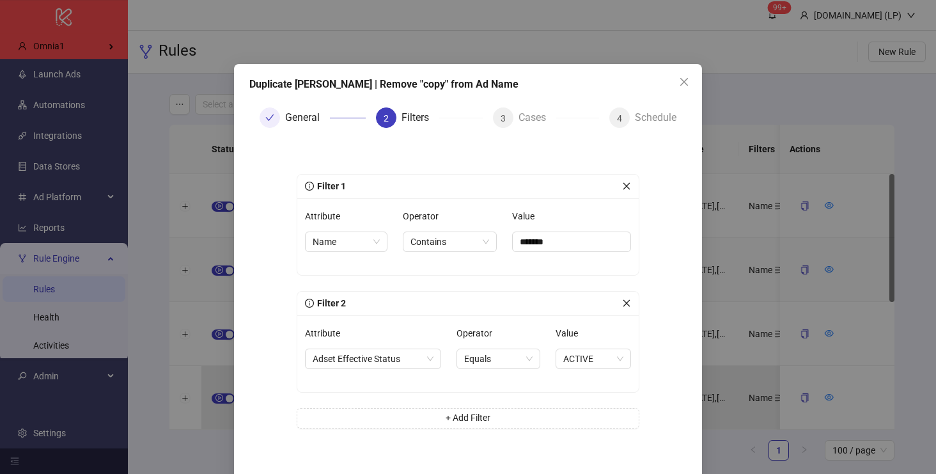
scroll to position [56, 0]
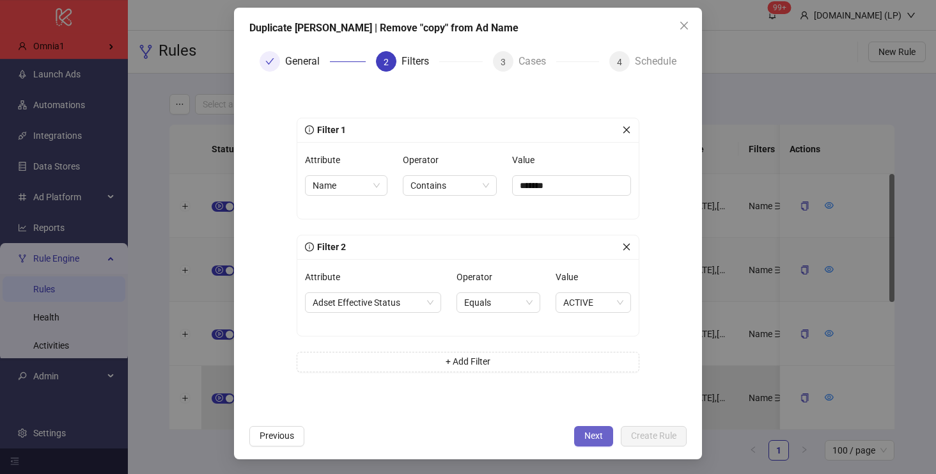
click at [583, 429] on button "Next" at bounding box center [593, 436] width 39 height 20
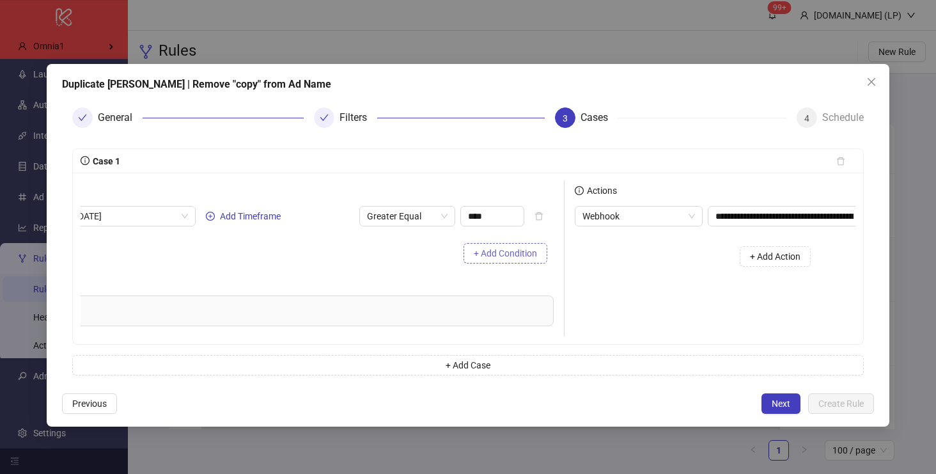
scroll to position [0, 206]
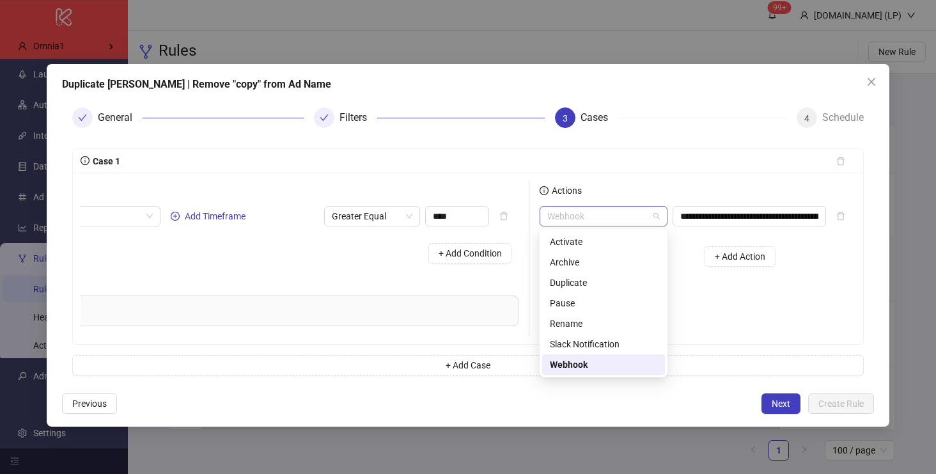
click at [623, 208] on span "Webhook" at bounding box center [603, 215] width 112 height 19
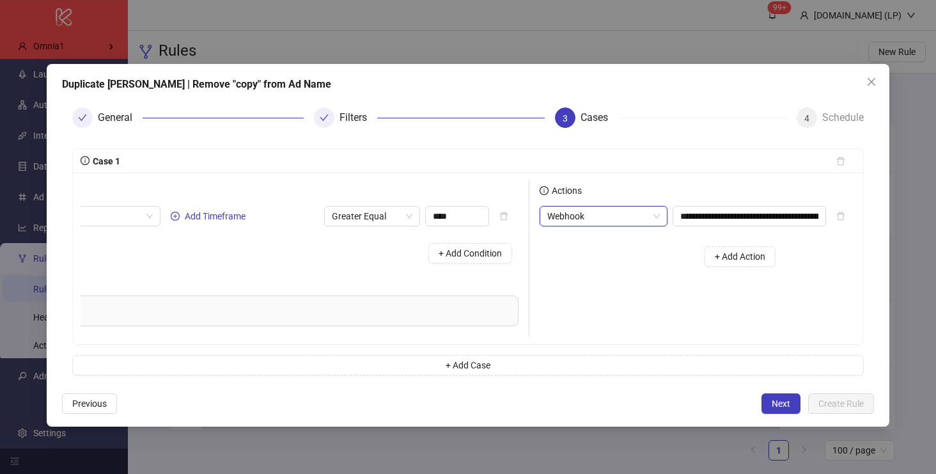
click at [623, 209] on span "Webhook" at bounding box center [603, 215] width 112 height 19
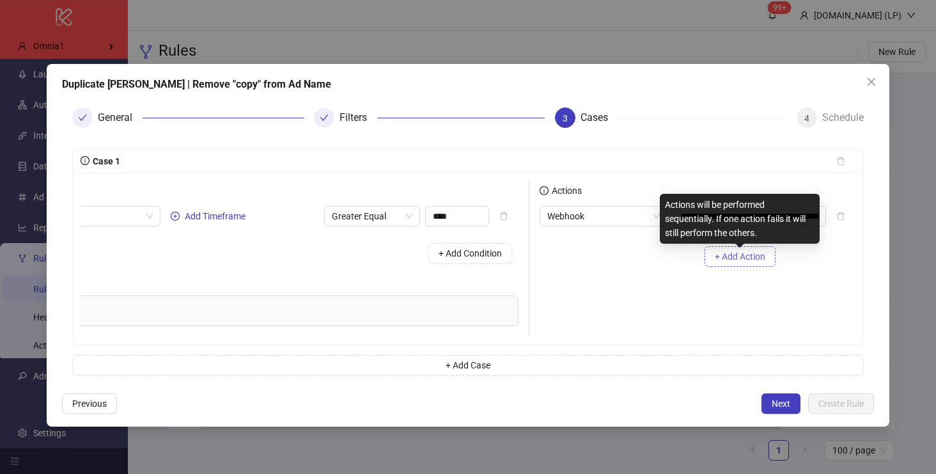
click at [722, 257] on span "+ Add Action" at bounding box center [739, 256] width 50 height 10
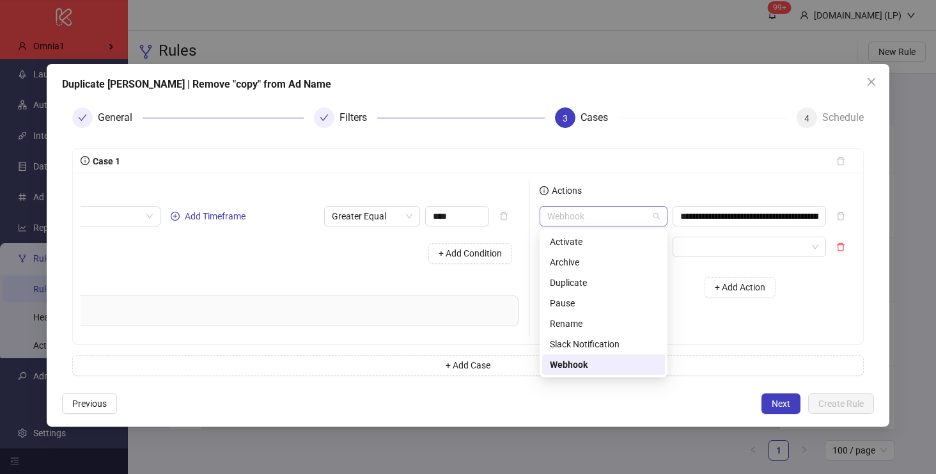
click at [613, 210] on span "Webhook" at bounding box center [603, 215] width 112 height 19
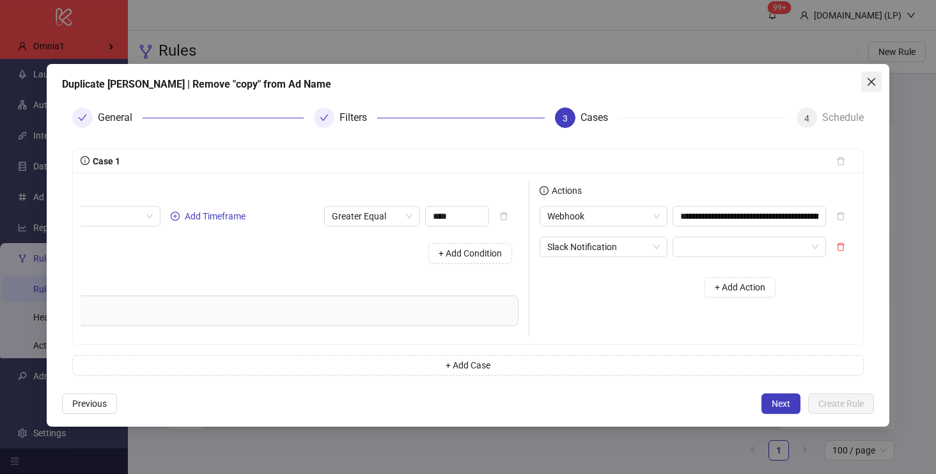
click at [873, 84] on icon "close" at bounding box center [871, 82] width 8 height 8
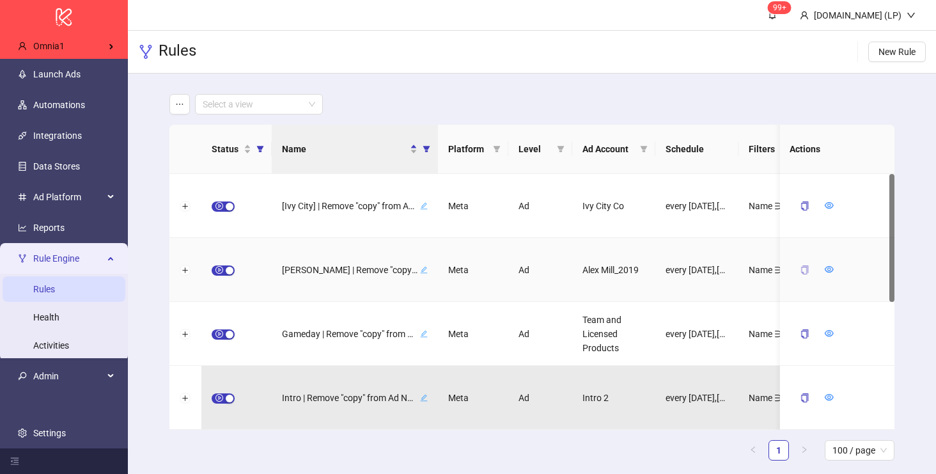
click at [803, 271] on icon "copy" at bounding box center [803, 269] width 9 height 9
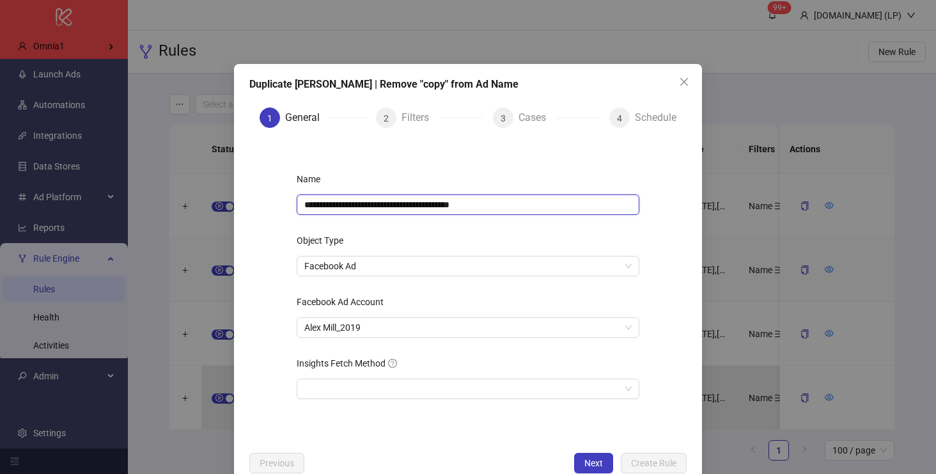
drag, startPoint x: 495, startPoint y: 203, endPoint x: 467, endPoint y: 203, distance: 28.1
click at [467, 203] on input "**********" at bounding box center [468, 204] width 343 height 20
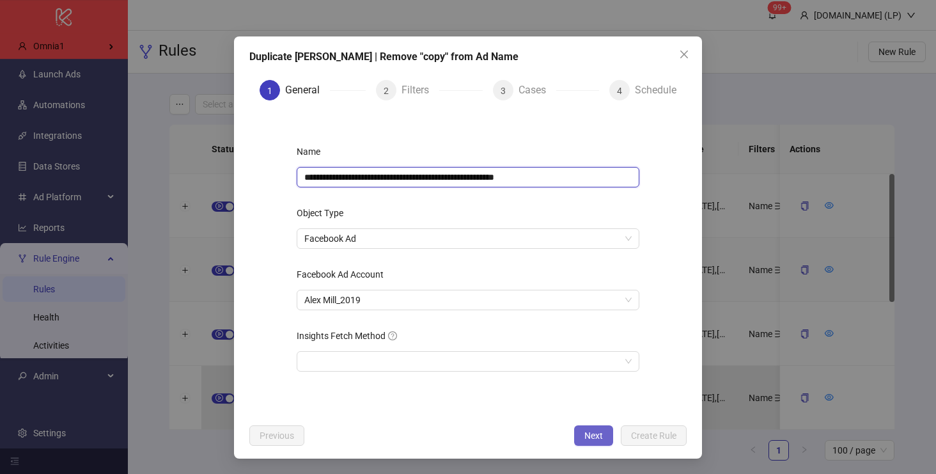
type input "**********"
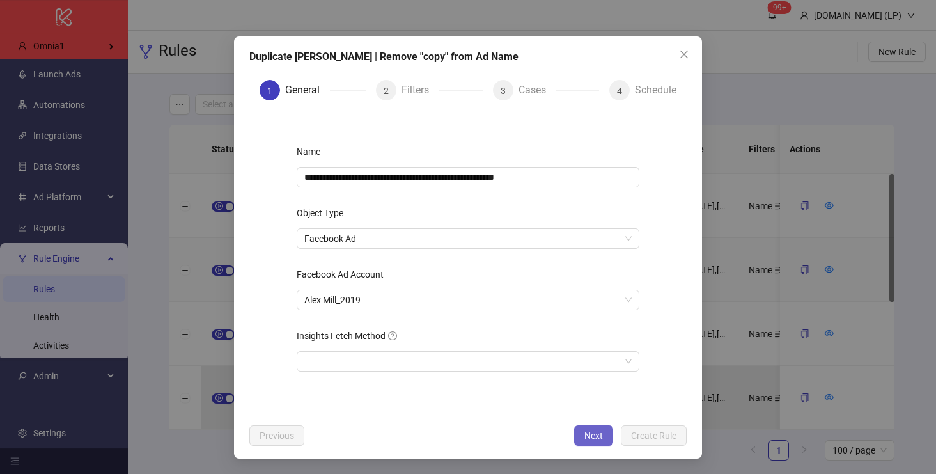
click at [583, 431] on button "Next" at bounding box center [593, 435] width 39 height 20
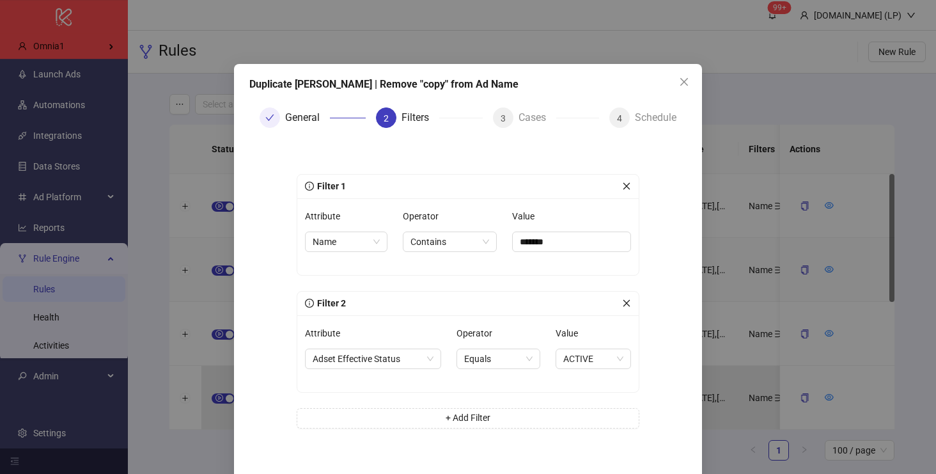
scroll to position [56, 0]
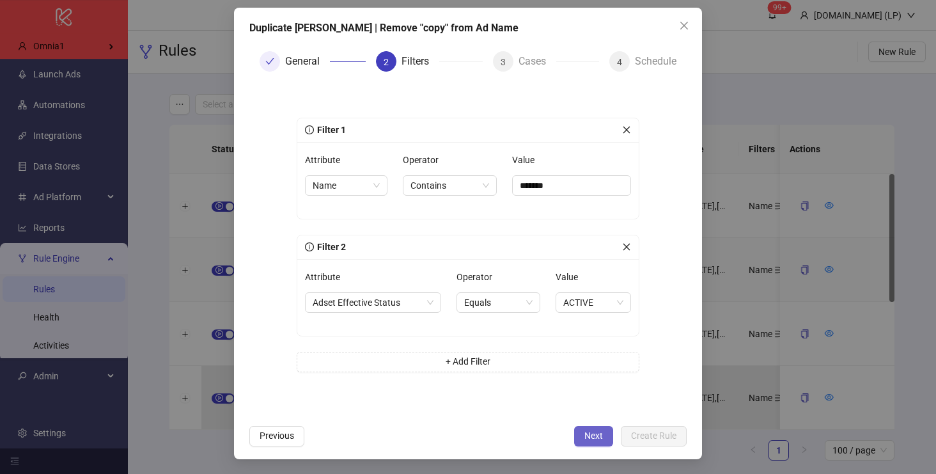
click at [598, 427] on button "Next" at bounding box center [593, 436] width 39 height 20
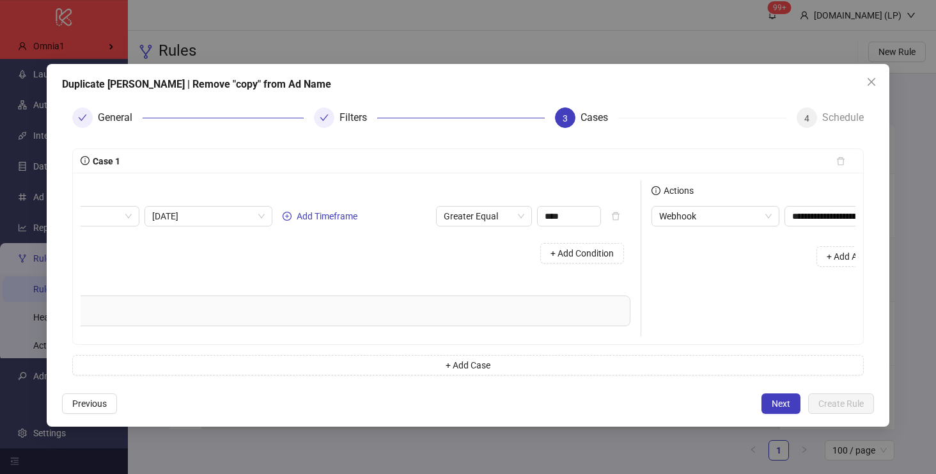
scroll to position [0, 206]
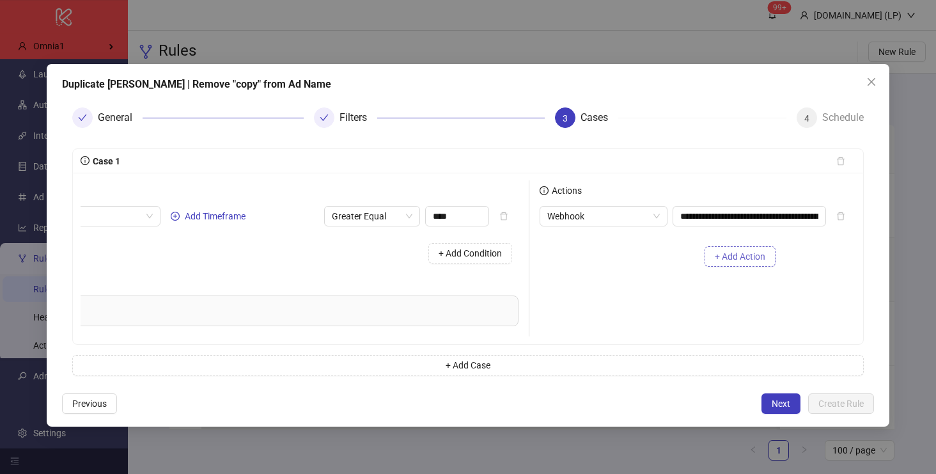
click at [758, 261] on button "+ Add Action" at bounding box center [739, 256] width 71 height 20
click at [626, 204] on div "Actions" at bounding box center [661, 193] width 245 height 26
click at [626, 210] on span "Webhook" at bounding box center [603, 215] width 112 height 19
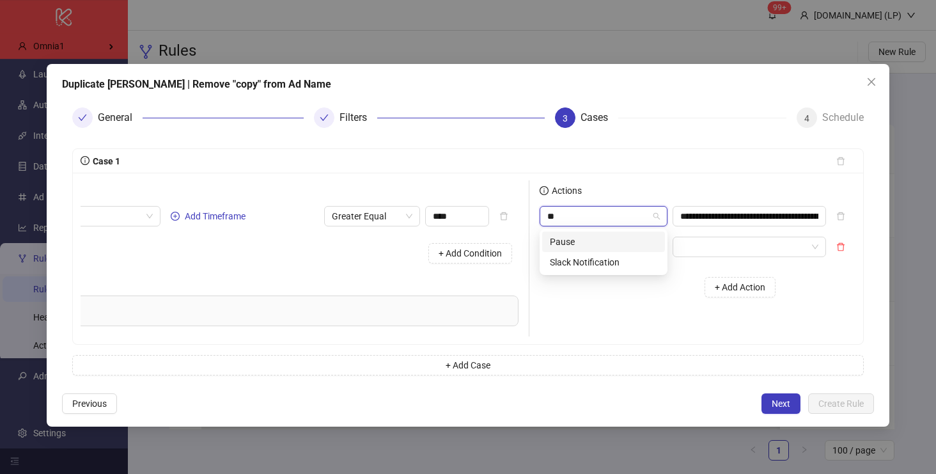
type input "***"
click at [607, 245] on div "Slack Notification" at bounding box center [603, 242] width 107 height 14
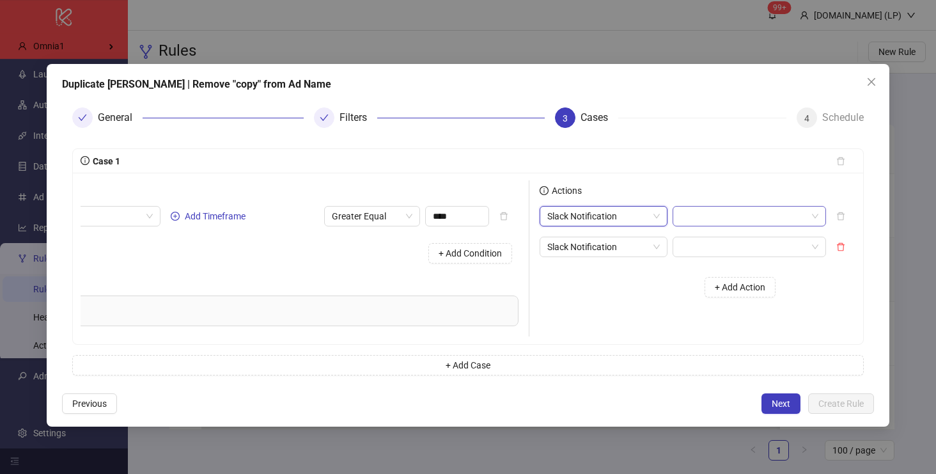
click at [702, 220] on input "search" at bounding box center [743, 215] width 127 height 19
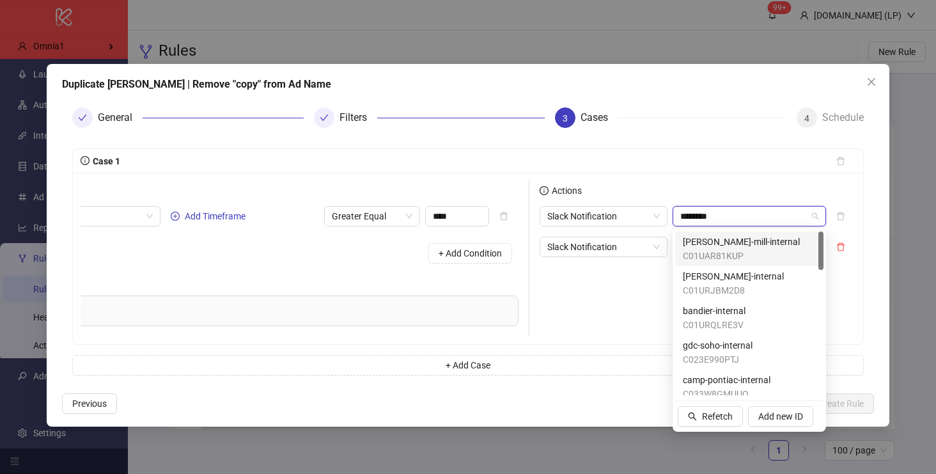
type input "*********"
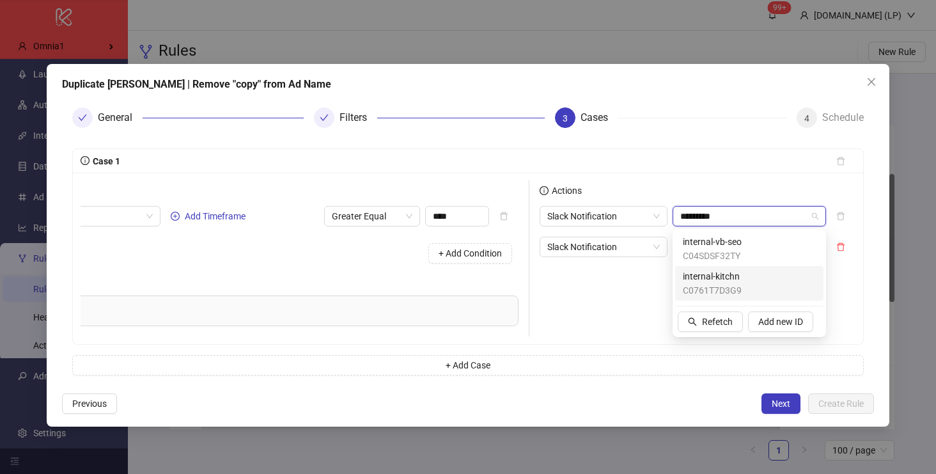
click at [725, 281] on span "internal-kitchn" at bounding box center [712, 276] width 59 height 14
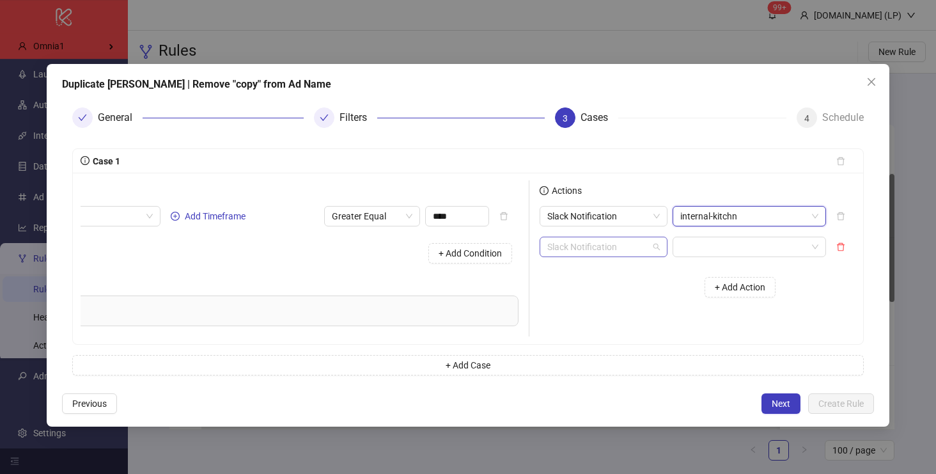
click at [653, 242] on span "Slack Notification" at bounding box center [603, 246] width 112 height 19
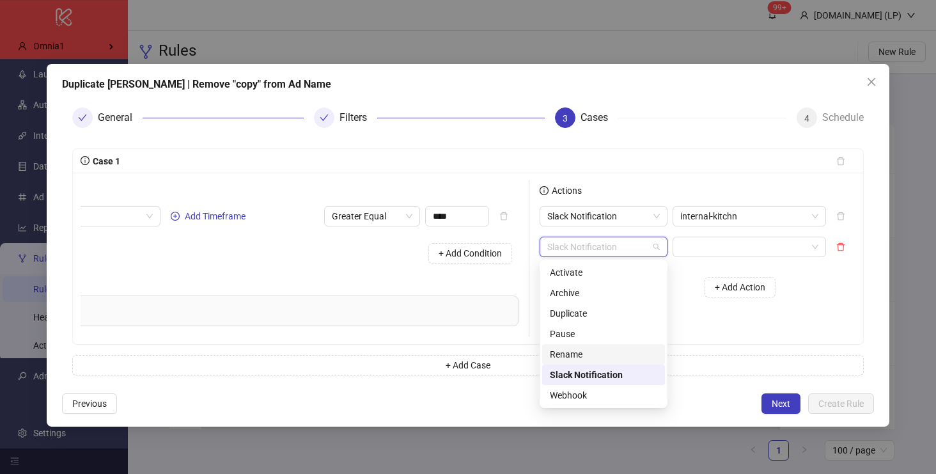
click at [612, 355] on div "Rename" at bounding box center [603, 354] width 107 height 14
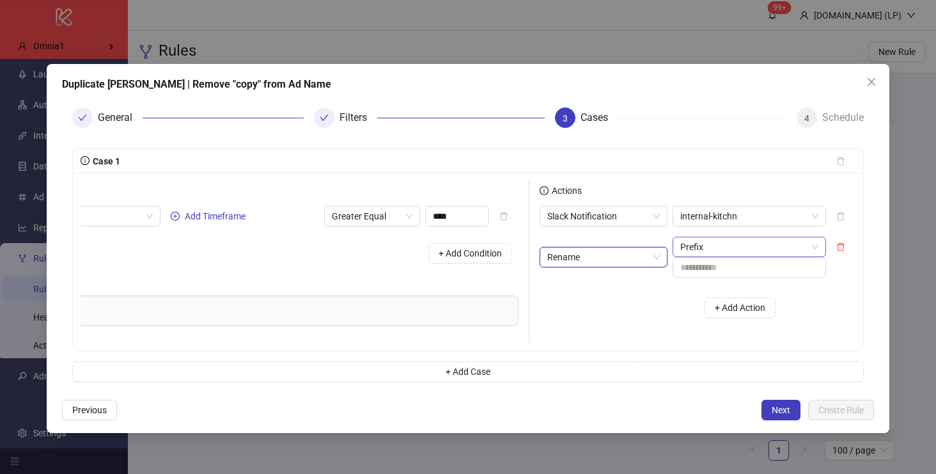
click at [713, 248] on span "Prefix" at bounding box center [749, 246] width 138 height 19
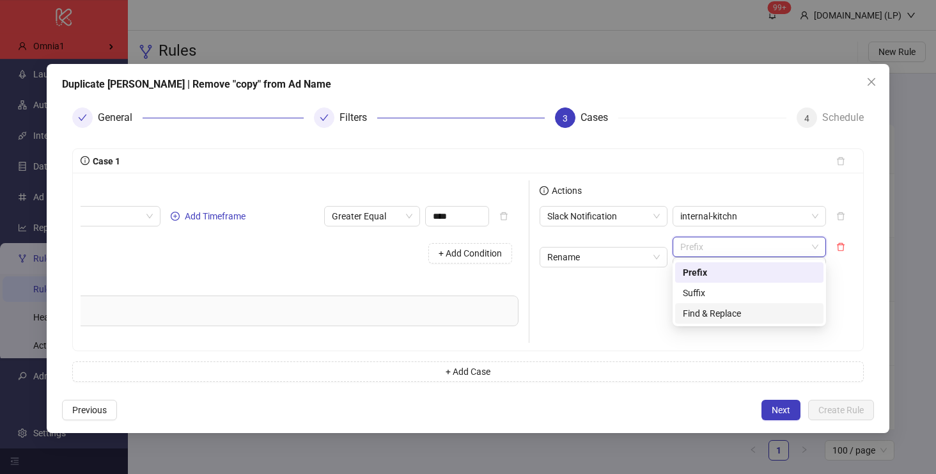
click at [702, 311] on div "Find & Replace" at bounding box center [749, 313] width 133 height 14
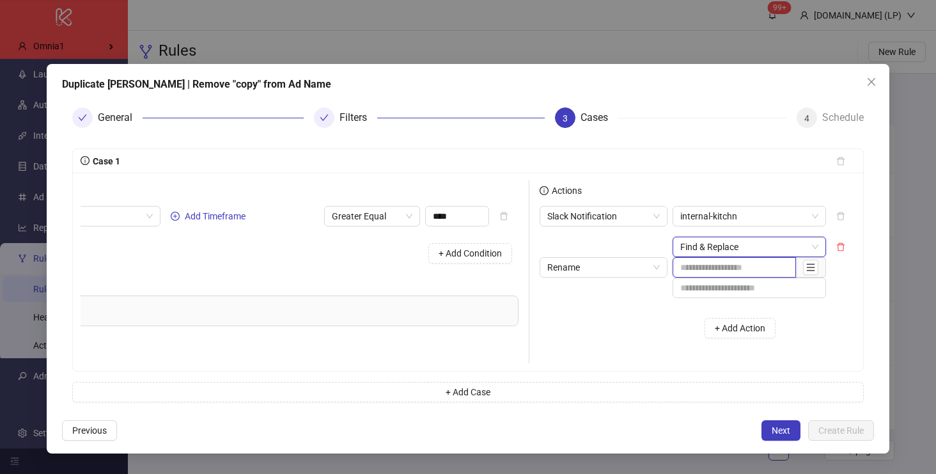
click at [702, 270] on input "text" at bounding box center [733, 267] width 123 height 20
click at [810, 271] on span "button" at bounding box center [810, 267] width 9 height 10
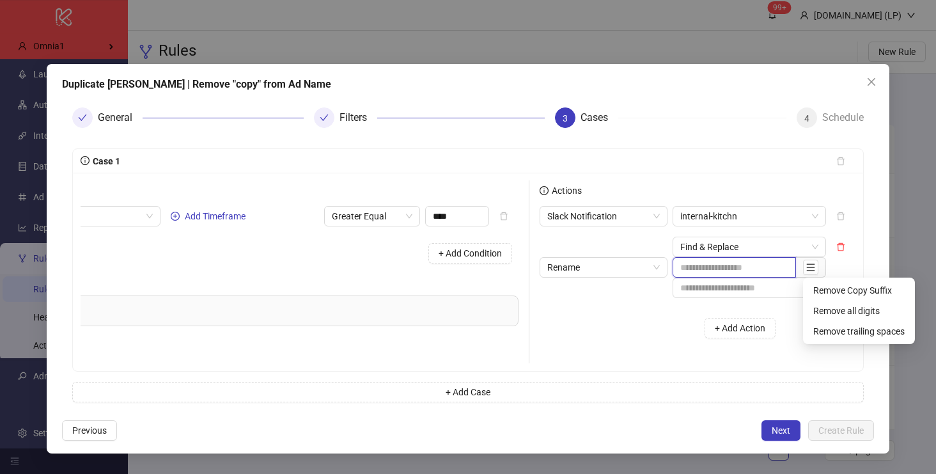
click at [729, 270] on input "text" at bounding box center [733, 267] width 123 height 20
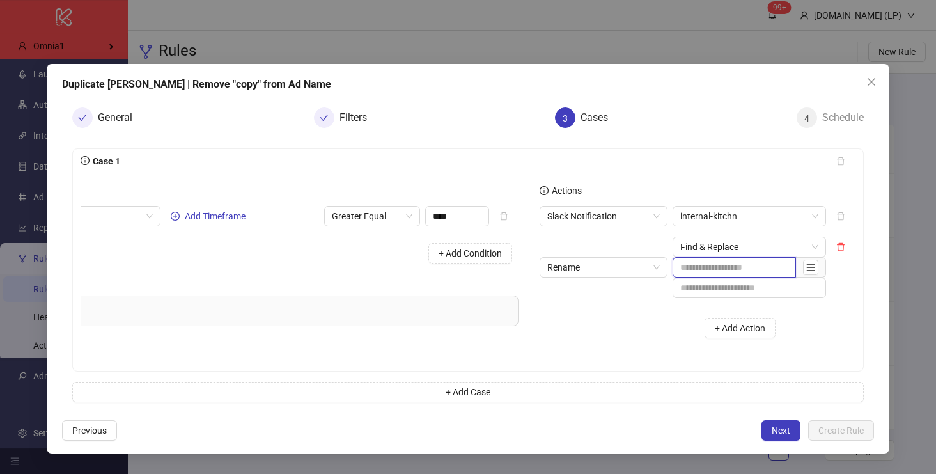
paste input "**********"
click at [680, 271] on input "**********" at bounding box center [733, 267] width 123 height 20
type input "**********"
click at [776, 433] on span "Next" at bounding box center [780, 430] width 19 height 10
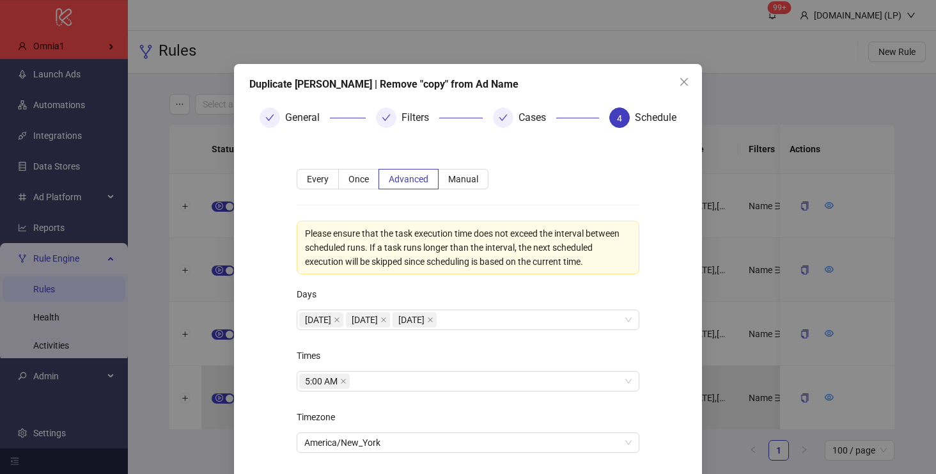
scroll to position [81, 0]
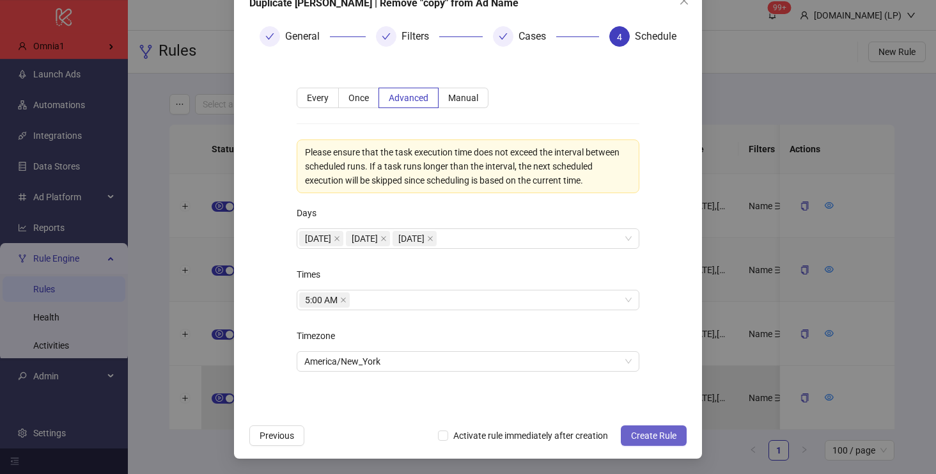
click at [635, 428] on button "Create Rule" at bounding box center [654, 435] width 66 height 20
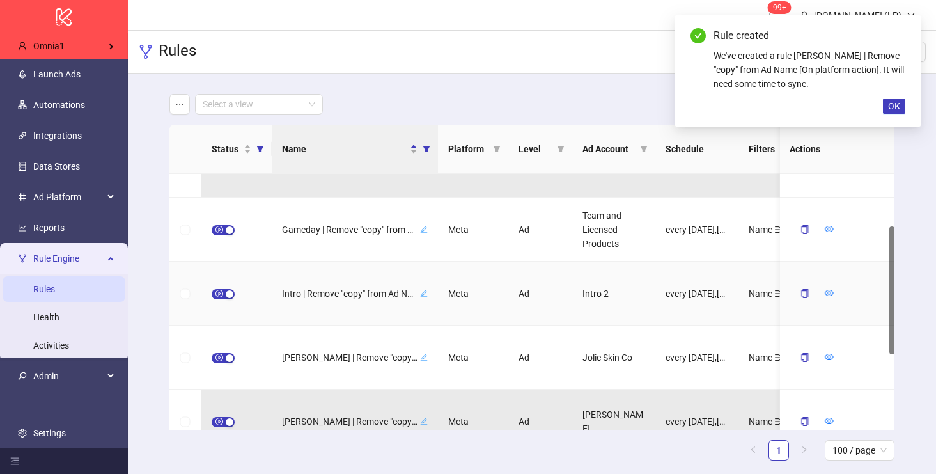
scroll to position [107, 0]
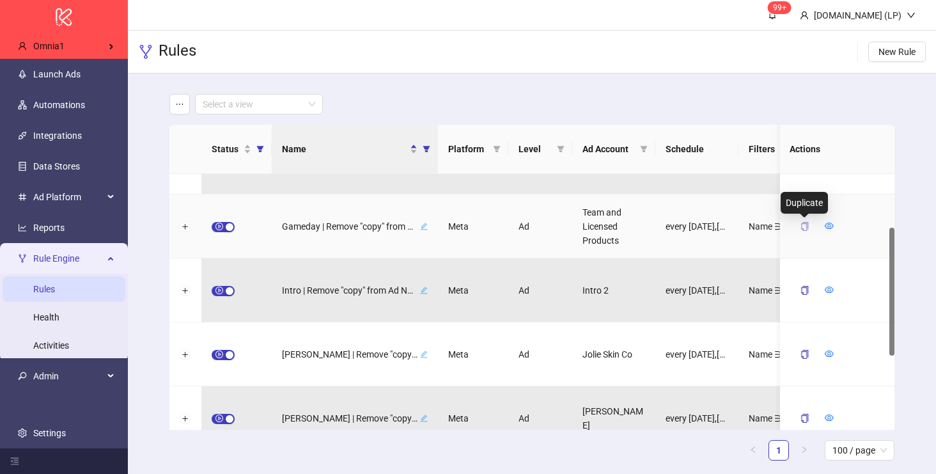
click at [799, 222] on icon "copy" at bounding box center [803, 226] width 9 height 9
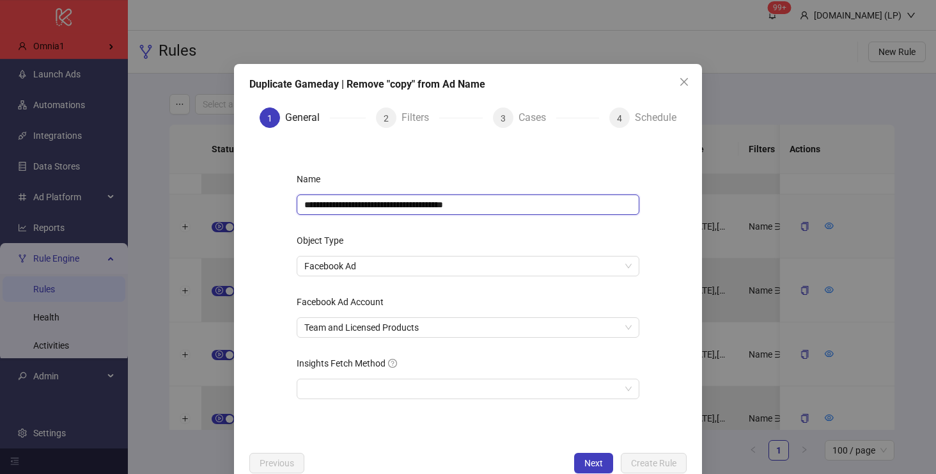
drag, startPoint x: 470, startPoint y: 206, endPoint x: 662, endPoint y: 210, distance: 191.8
click at [658, 215] on div "**********" at bounding box center [467, 291] width 383 height 286
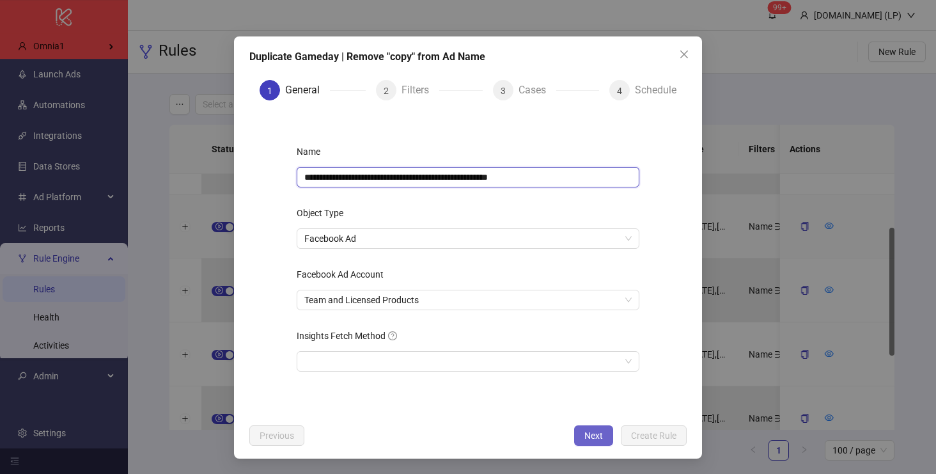
type input "**********"
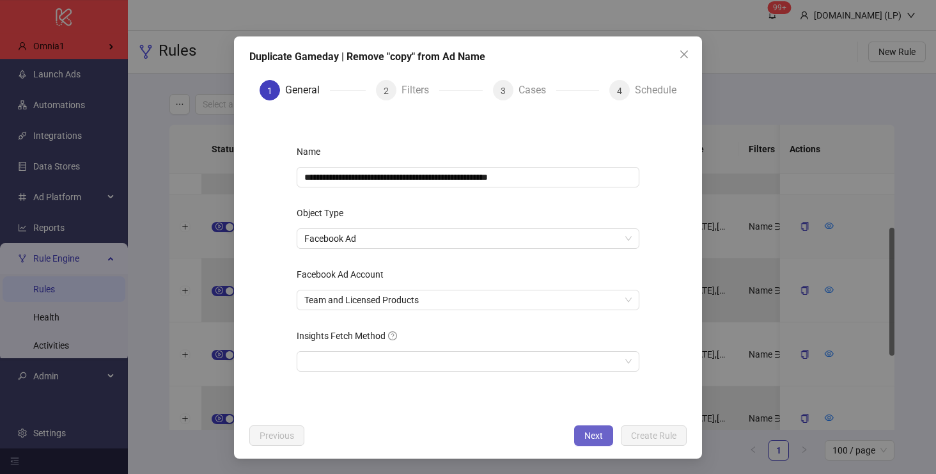
click at [583, 432] on button "Next" at bounding box center [593, 435] width 39 height 20
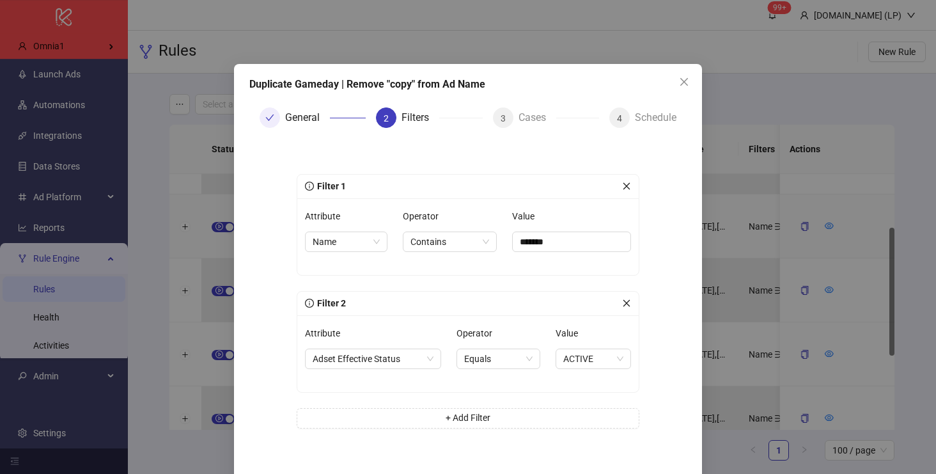
scroll to position [56, 0]
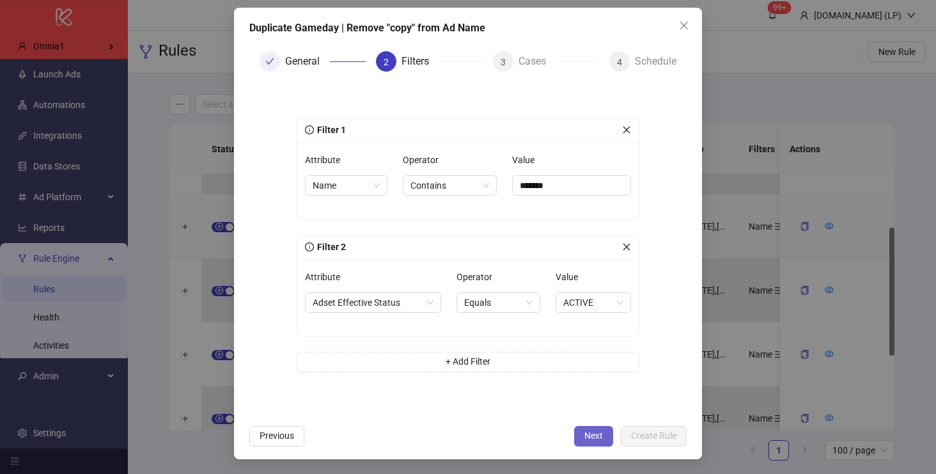
click at [586, 431] on span "Next" at bounding box center [593, 435] width 19 height 10
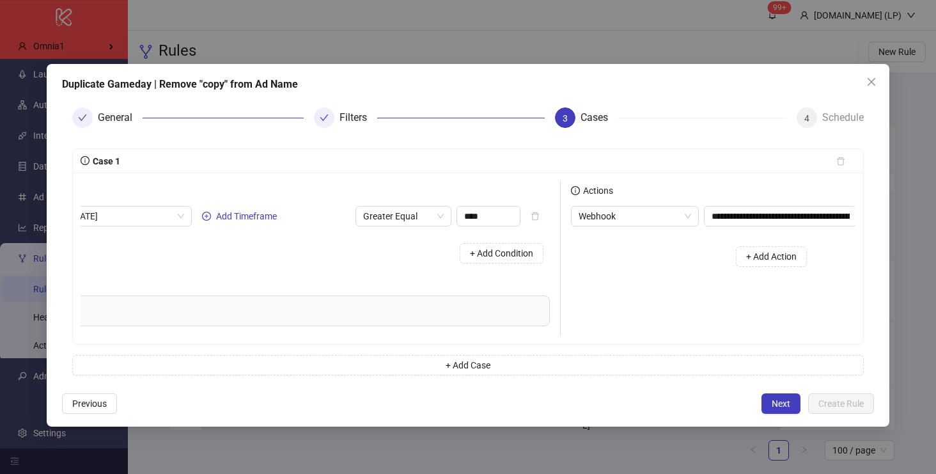
scroll to position [0, 206]
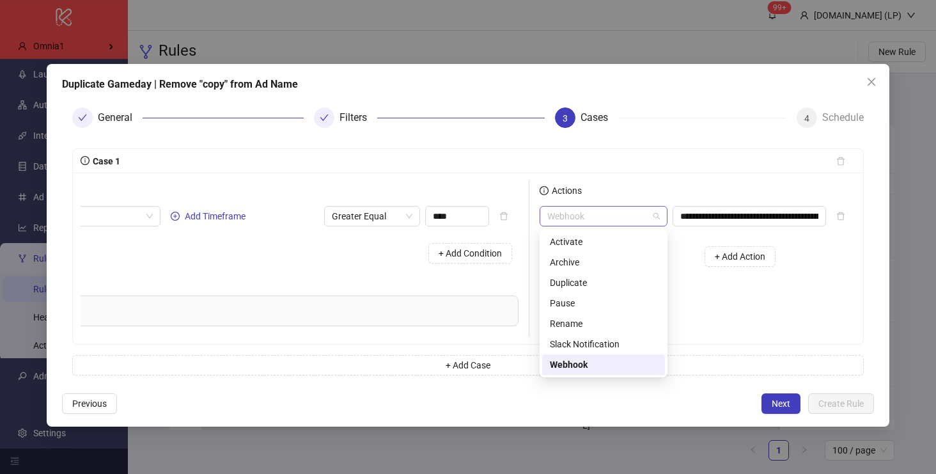
click at [618, 220] on span "Webhook" at bounding box center [603, 215] width 112 height 19
click at [566, 343] on div "Slack Notification" at bounding box center [603, 344] width 107 height 14
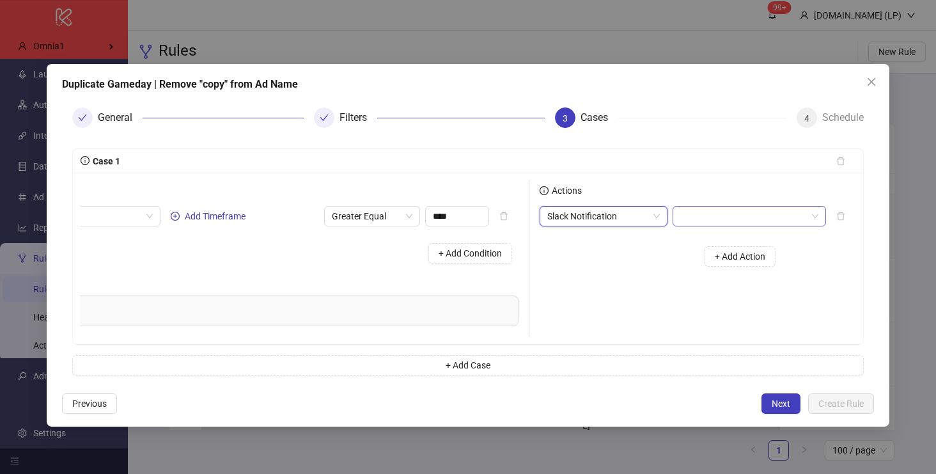
click at [722, 219] on input "search" at bounding box center [743, 215] width 127 height 19
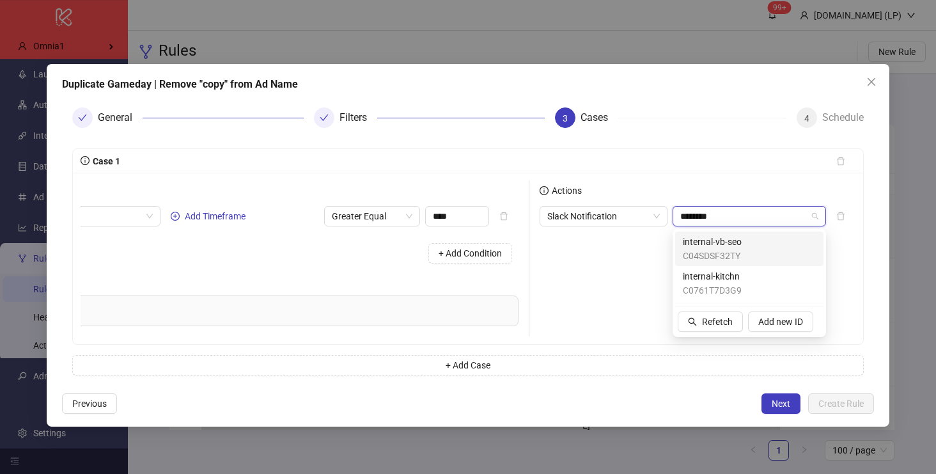
type input "*********"
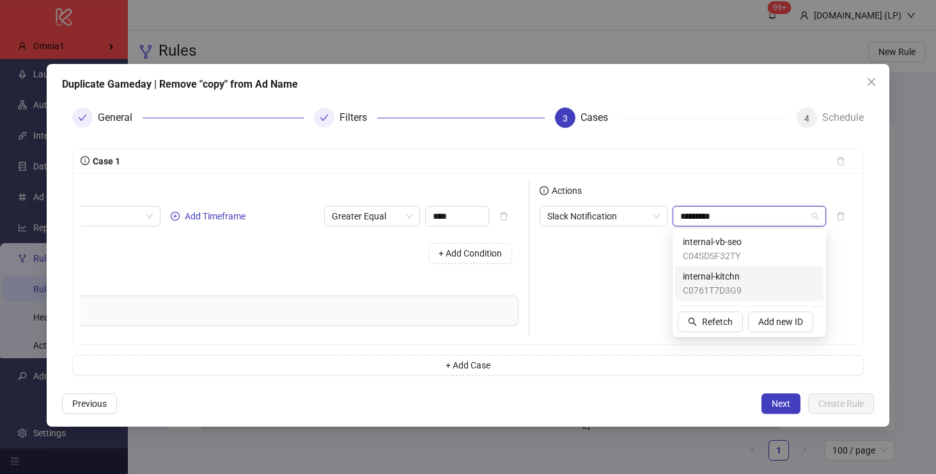
click at [717, 280] on span "internal-kitchn" at bounding box center [712, 276] width 59 height 14
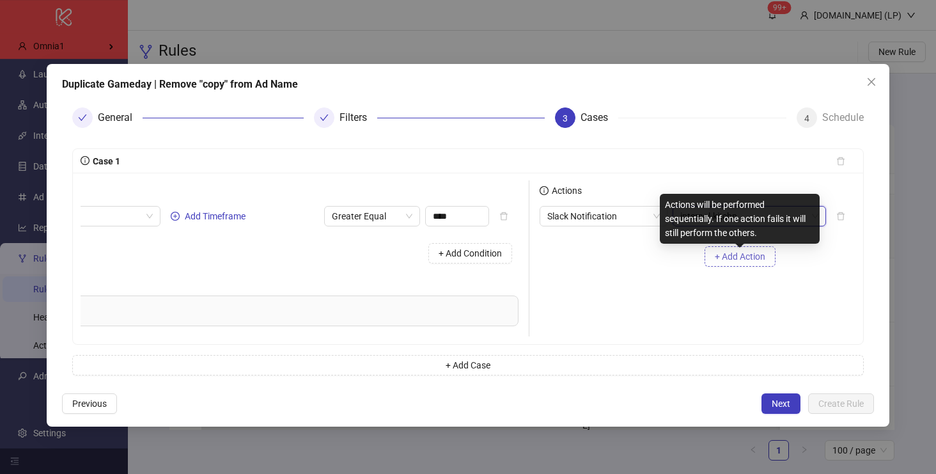
click at [746, 258] on span "+ Add Action" at bounding box center [739, 256] width 50 height 10
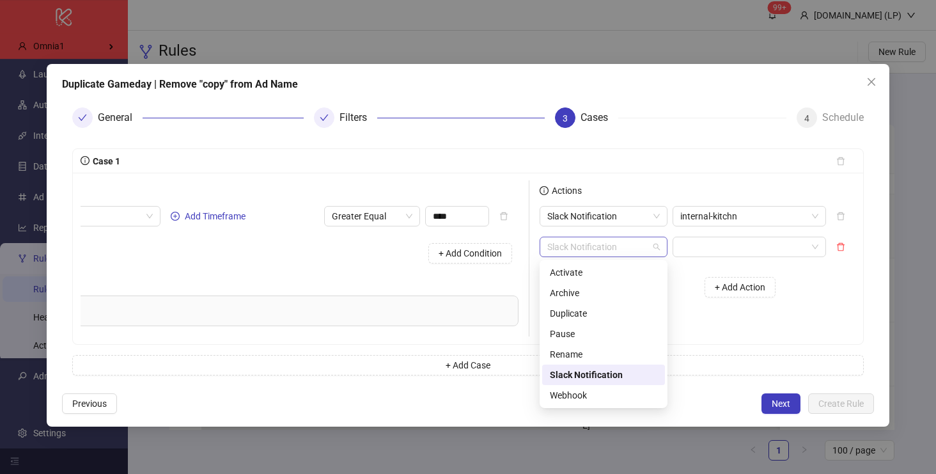
click at [619, 249] on span "Slack Notification" at bounding box center [603, 246] width 112 height 19
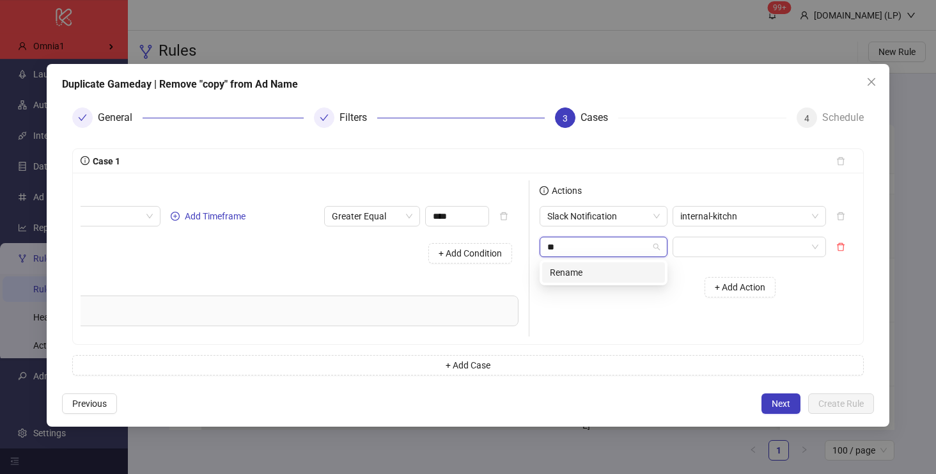
type input "***"
click at [560, 276] on div "Rename" at bounding box center [603, 272] width 107 height 14
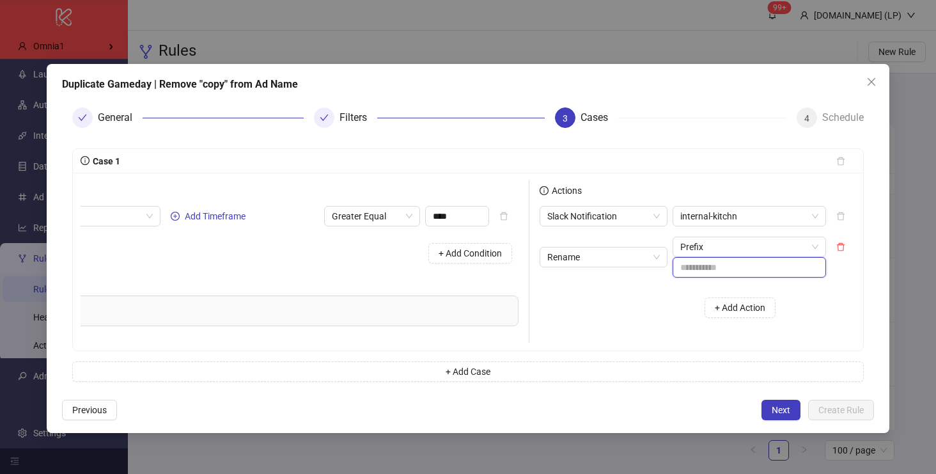
click at [749, 270] on input "text" at bounding box center [748, 267] width 153 height 20
click at [730, 250] on span "Prefix" at bounding box center [749, 246] width 138 height 19
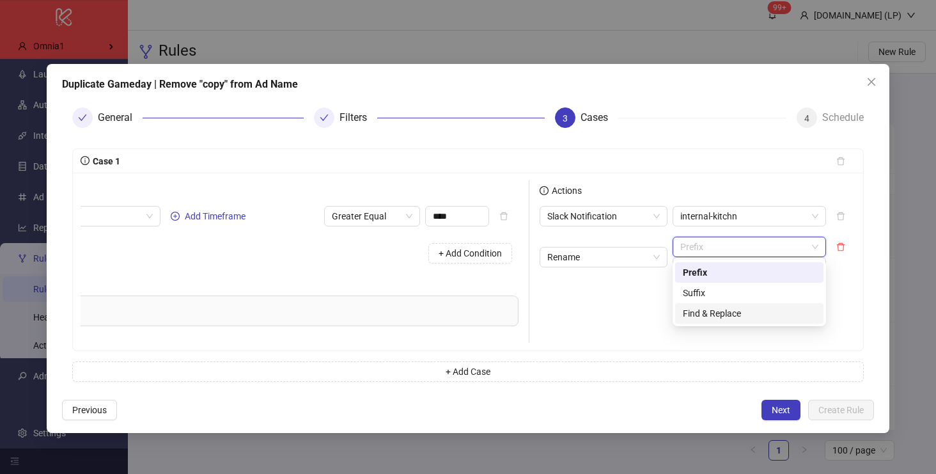
click at [721, 309] on div "Find & Replace" at bounding box center [749, 313] width 133 height 14
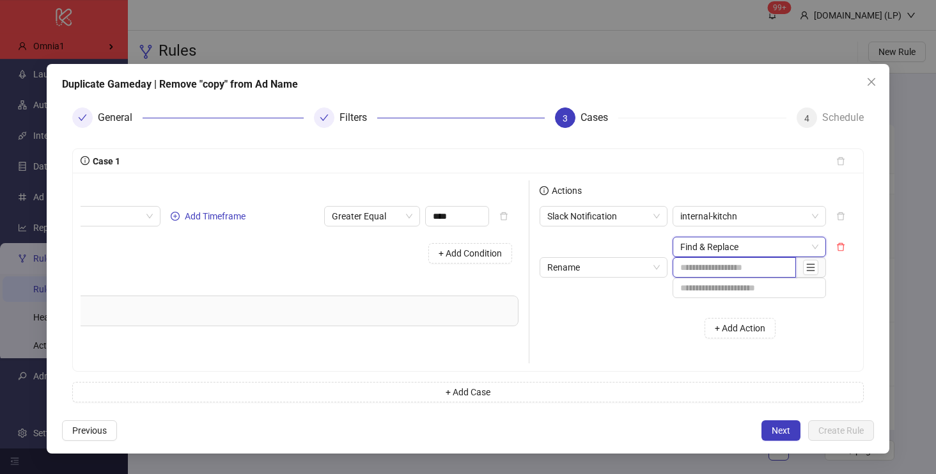
click at [698, 270] on input "text" at bounding box center [733, 267] width 123 height 20
paste input "**********"
type input "**********"
click at [777, 426] on span "Next" at bounding box center [780, 430] width 19 height 10
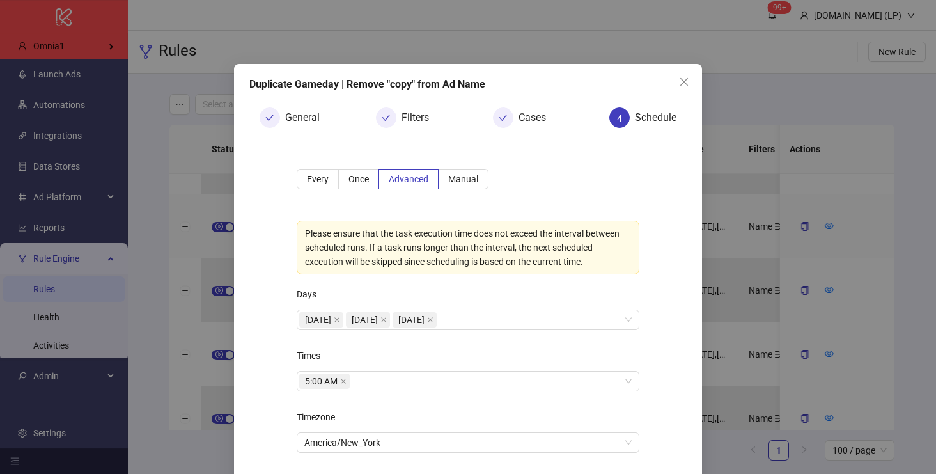
scroll to position [81, 0]
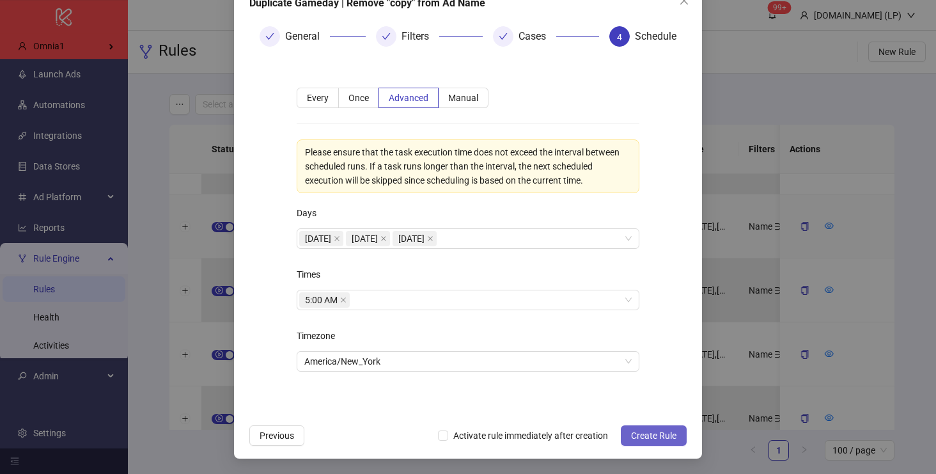
click at [663, 435] on span "Create Rule" at bounding box center [653, 435] width 45 height 10
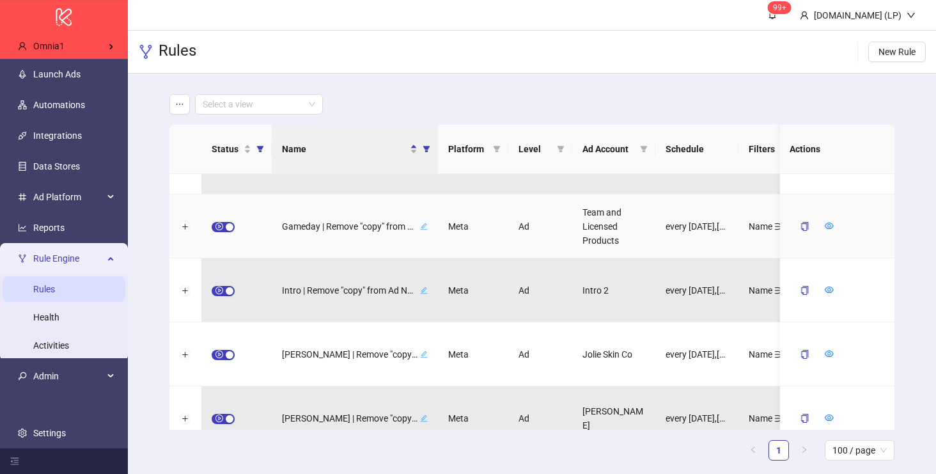
scroll to position [17, 0]
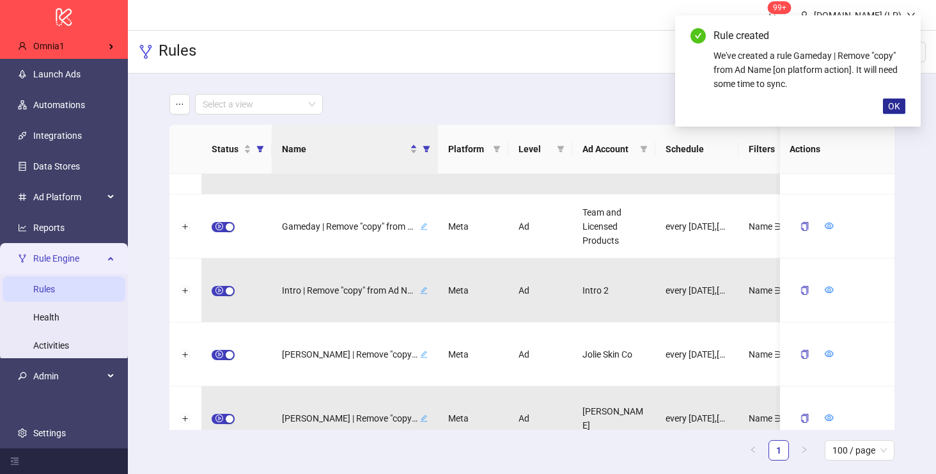
click at [893, 109] on span "OK" at bounding box center [894, 106] width 12 height 10
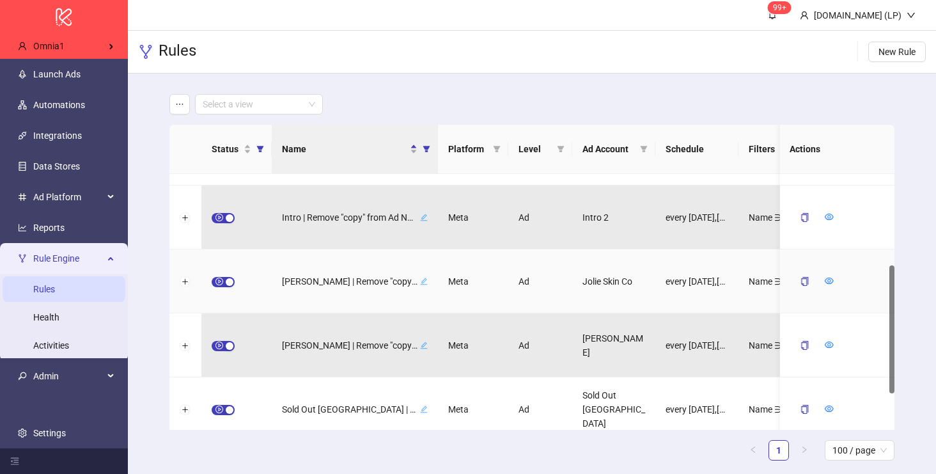
scroll to position [193, 0]
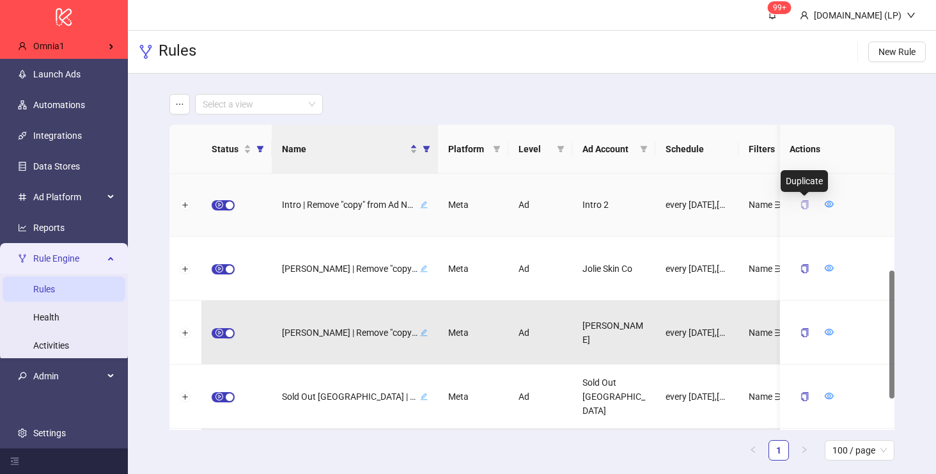
click at [805, 204] on icon "copy" at bounding box center [803, 204] width 9 height 9
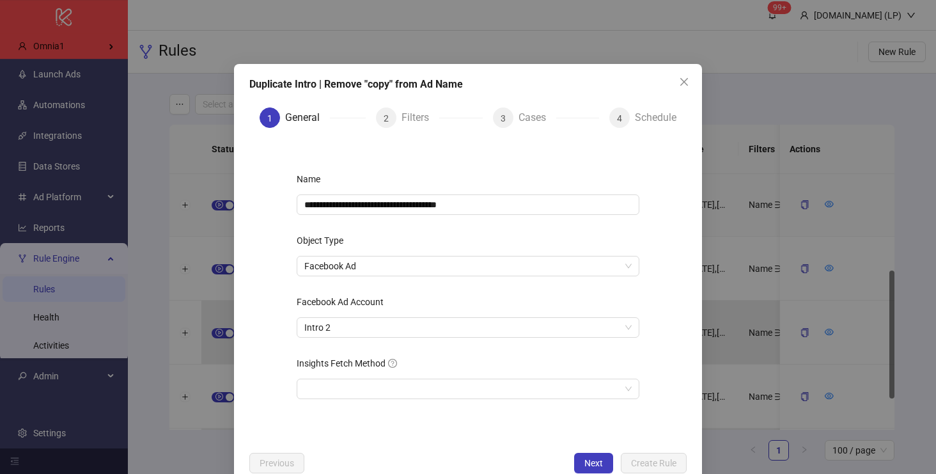
scroll to position [27, 0]
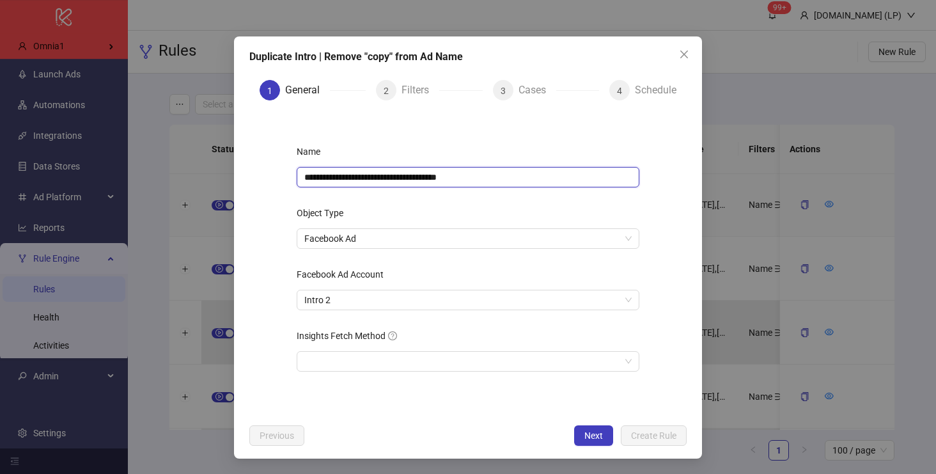
drag, startPoint x: 452, startPoint y: 174, endPoint x: 556, endPoint y: 172, distance: 103.6
click at [556, 178] on input "**********" at bounding box center [468, 177] width 343 height 20
type input "**********"
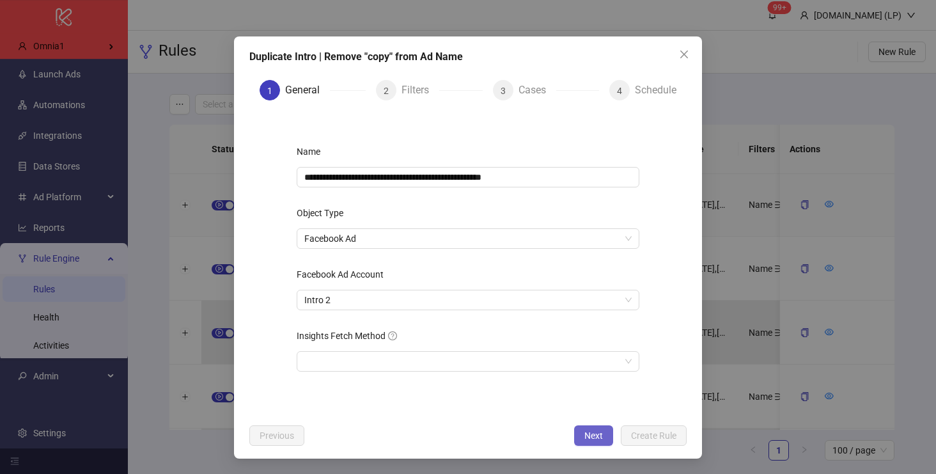
click at [590, 443] on button "Next" at bounding box center [593, 435] width 39 height 20
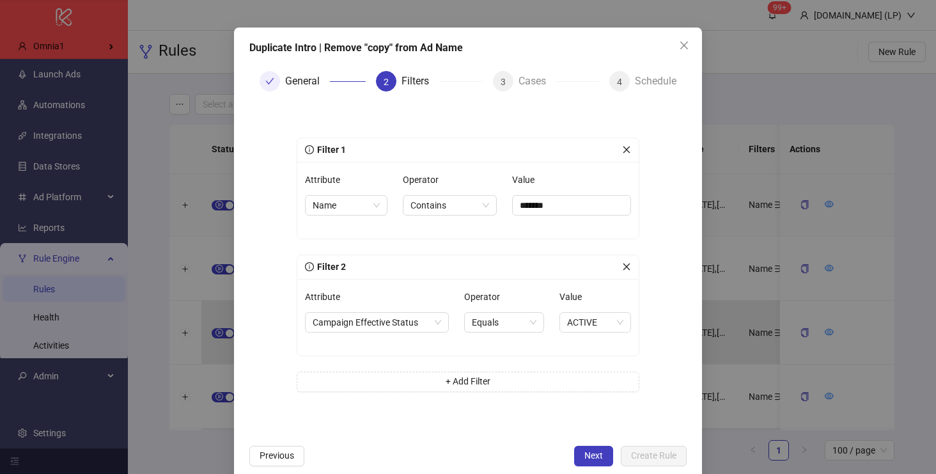
scroll to position [56, 0]
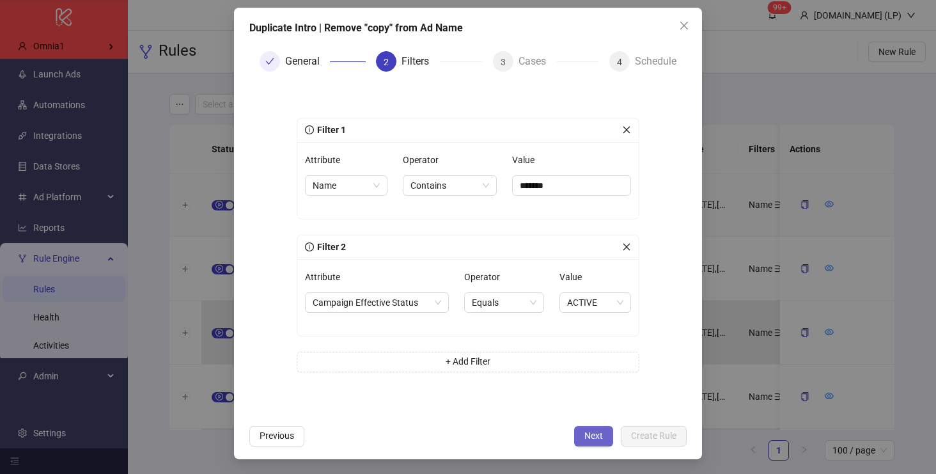
click at [579, 434] on button "Next" at bounding box center [593, 436] width 39 height 20
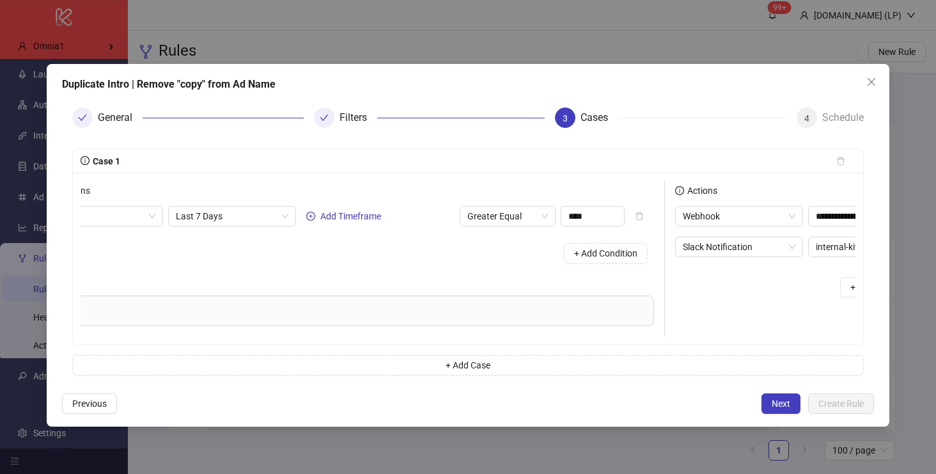
scroll to position [0, 206]
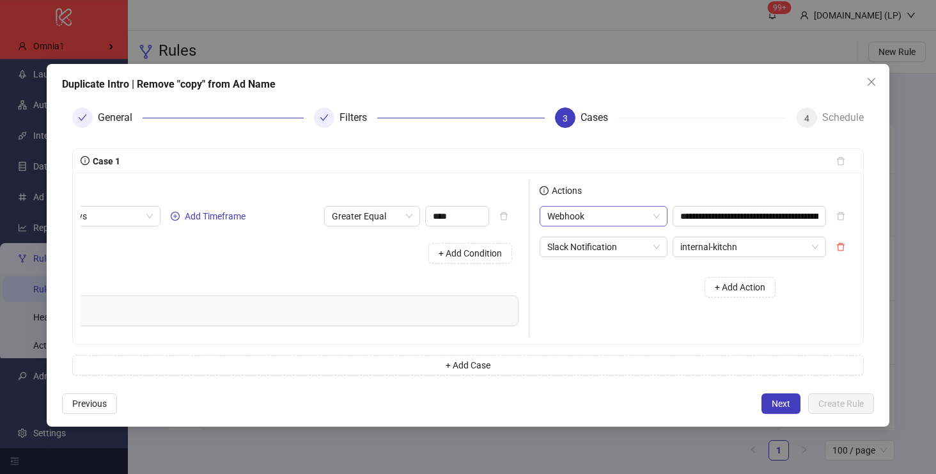
click at [655, 217] on span "Webhook" at bounding box center [603, 215] width 112 height 19
type input "*****"
click at [644, 244] on div "Slack Notification" at bounding box center [603, 242] width 107 height 14
click at [739, 220] on input "search" at bounding box center [743, 215] width 127 height 19
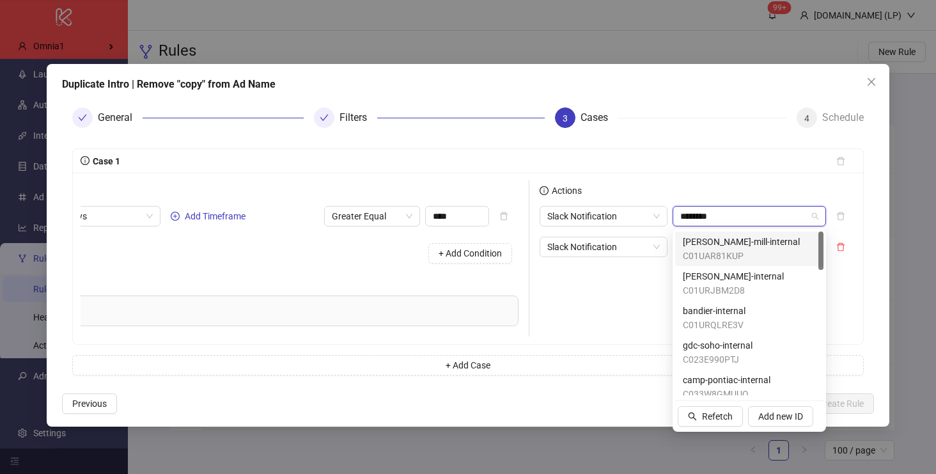
type input "*********"
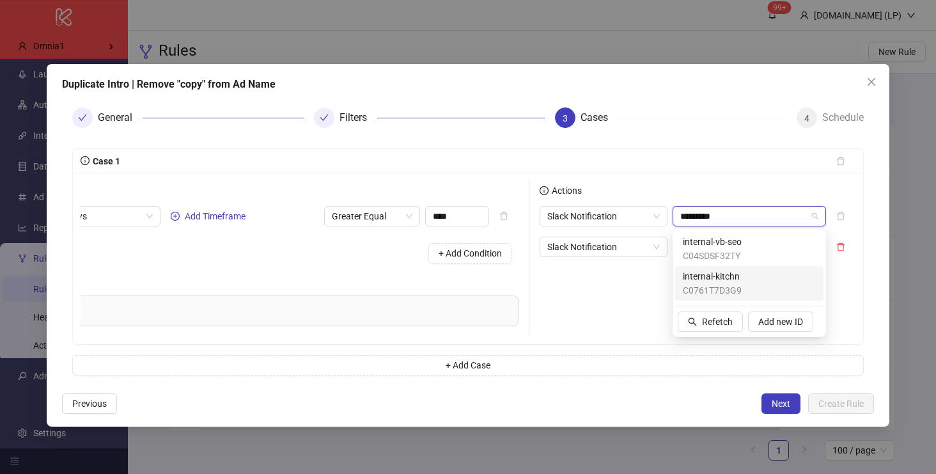
click at [737, 279] on span "internal-kitchn" at bounding box center [712, 276] width 59 height 14
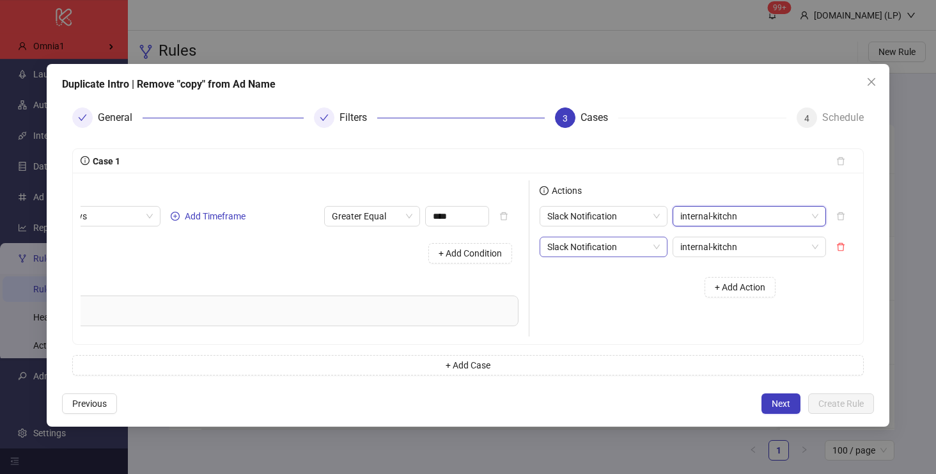
click at [625, 243] on span "Slack Notification" at bounding box center [603, 246] width 112 height 19
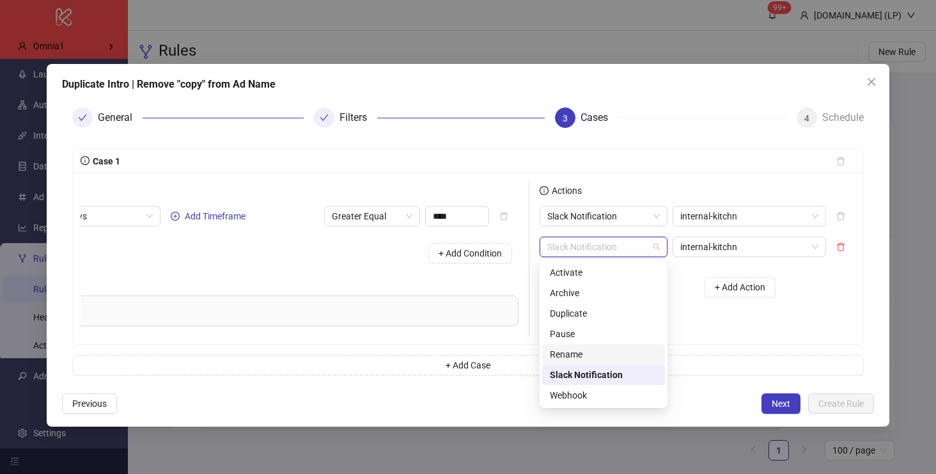
click at [590, 351] on div "Rename" at bounding box center [603, 354] width 107 height 14
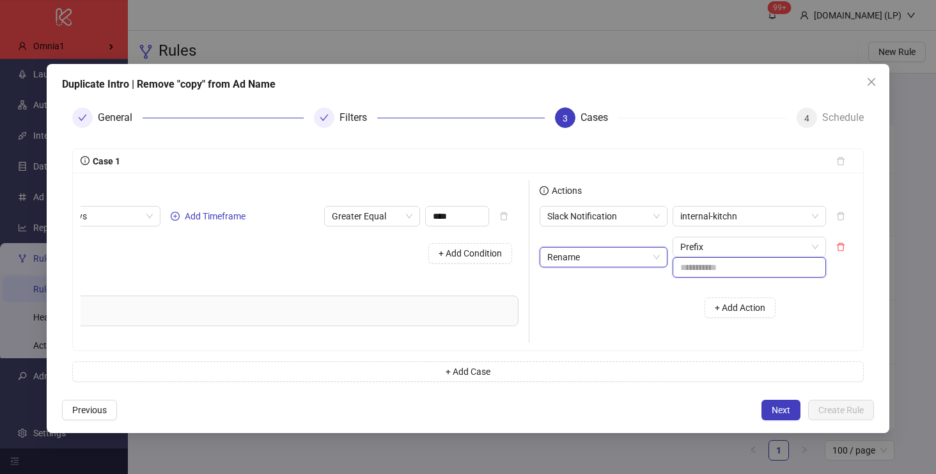
click at [730, 261] on input "text" at bounding box center [748, 267] width 153 height 20
paste input "**********"
type input "**********"
click at [631, 331] on div "**********" at bounding box center [657, 261] width 256 height 162
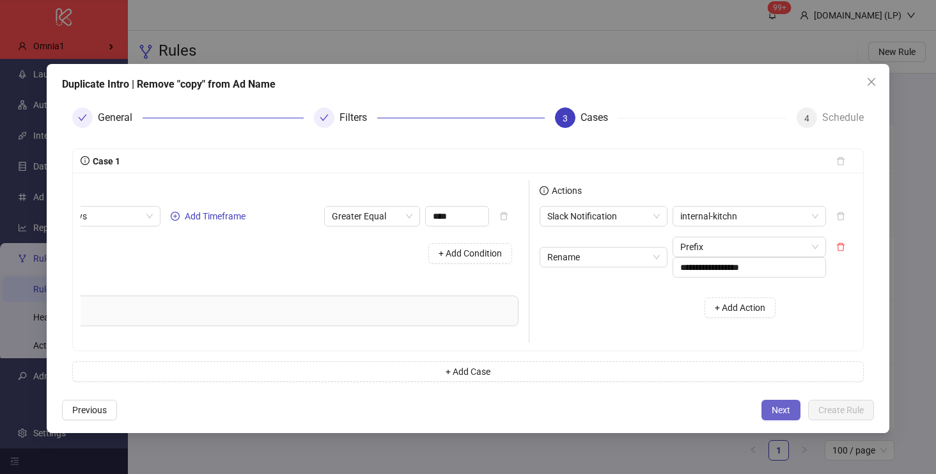
click at [787, 412] on span "Next" at bounding box center [780, 410] width 19 height 10
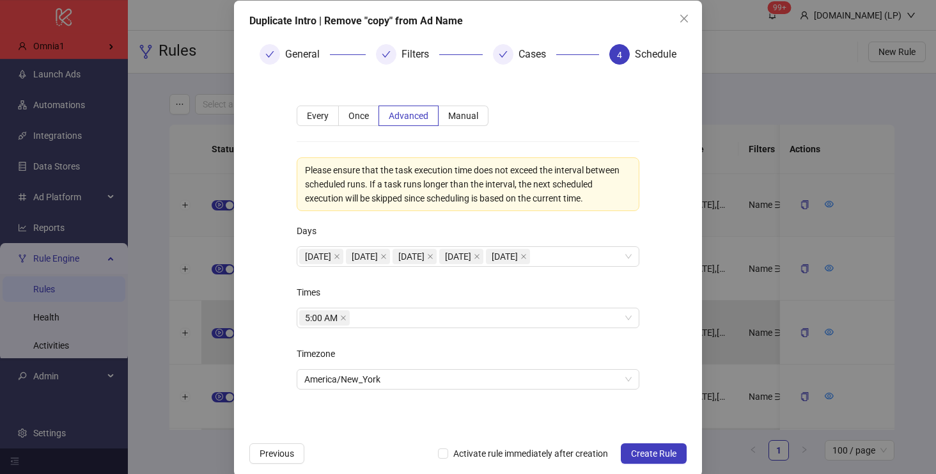
scroll to position [81, 0]
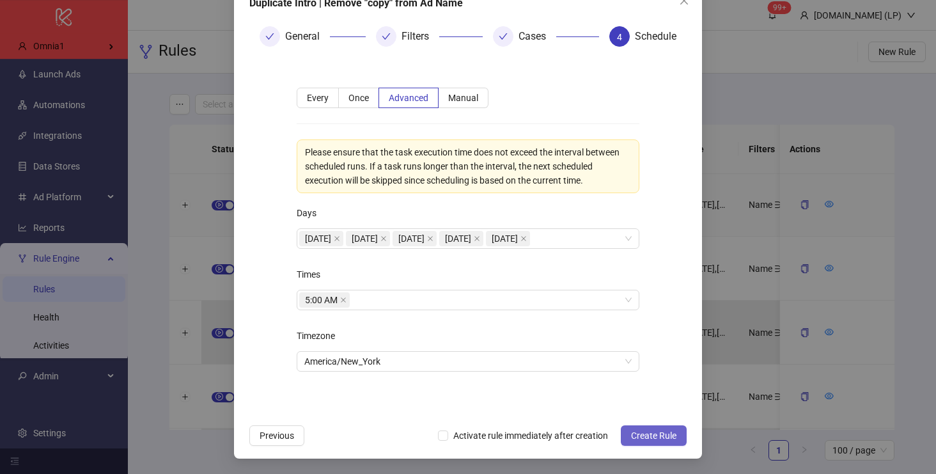
click at [655, 431] on span "Create Rule" at bounding box center [653, 435] width 45 height 10
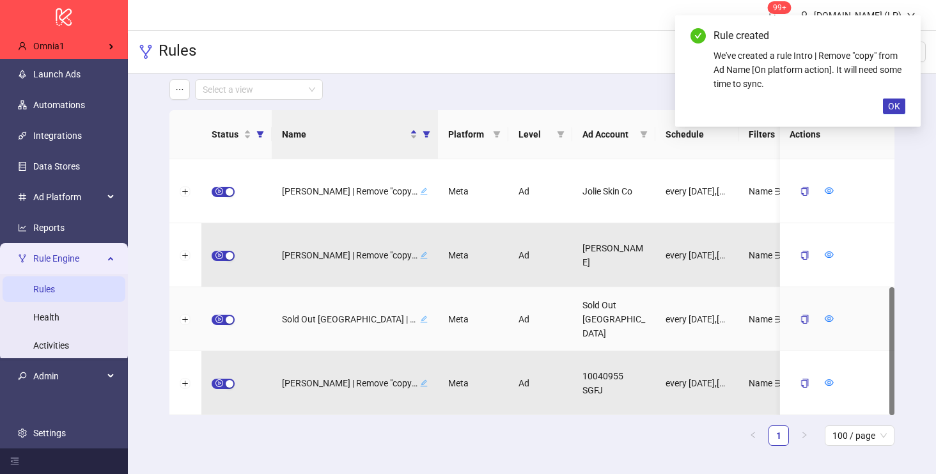
scroll to position [16, 0]
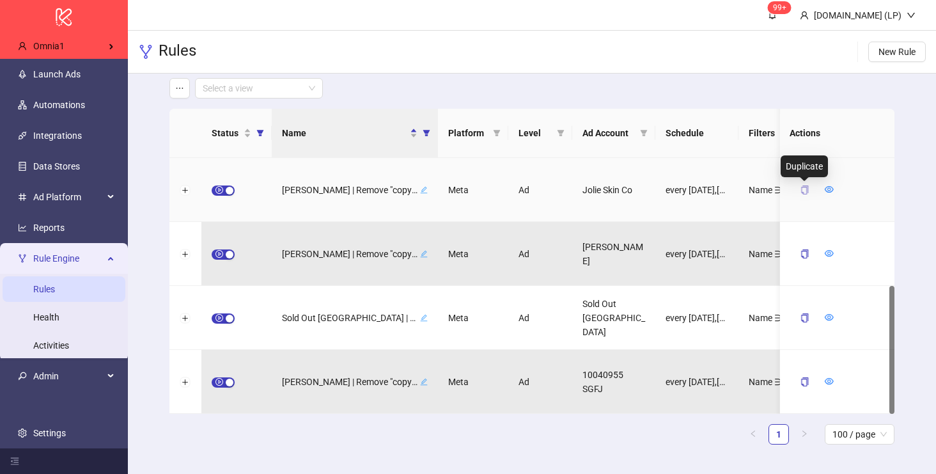
click at [803, 192] on icon "copy" at bounding box center [804, 189] width 7 height 9
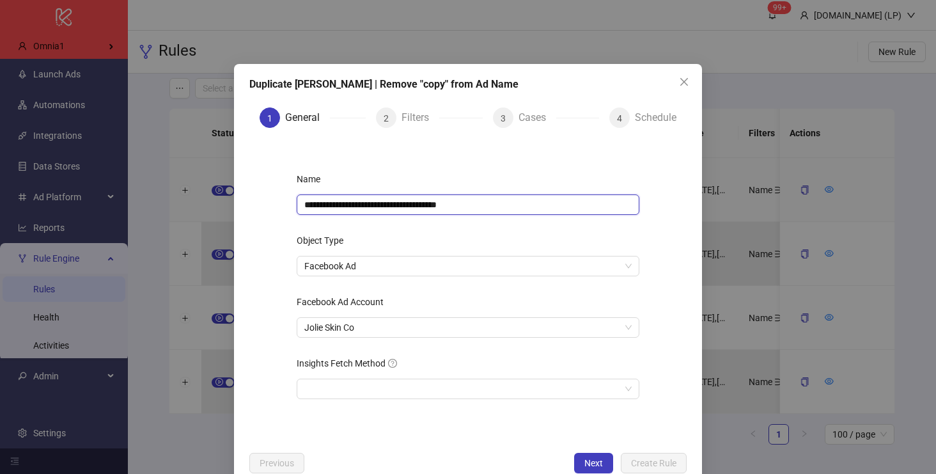
drag, startPoint x: 448, startPoint y: 205, endPoint x: 495, endPoint y: 209, distance: 47.4
click at [495, 209] on input "**********" at bounding box center [468, 204] width 343 height 20
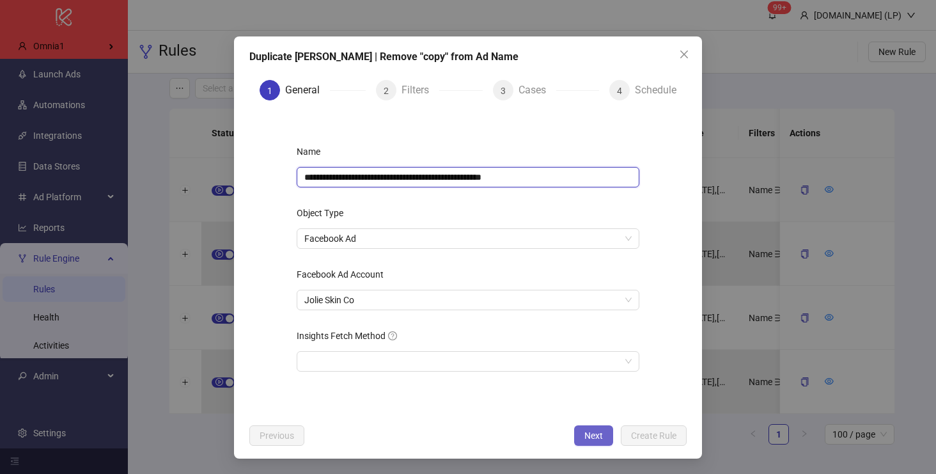
type input "**********"
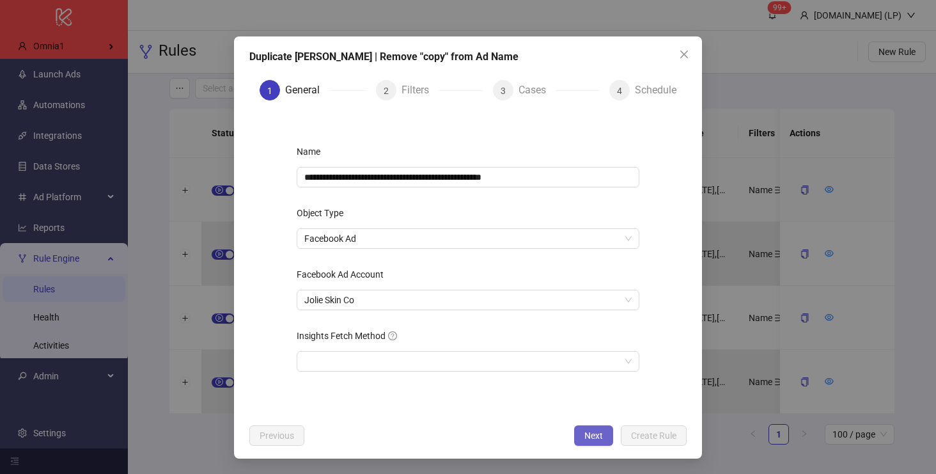
click at [598, 426] on button "Next" at bounding box center [593, 435] width 39 height 20
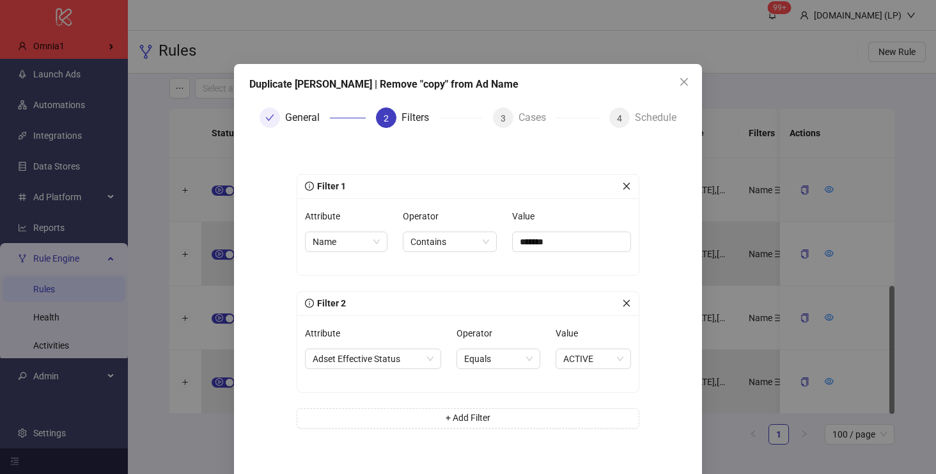
scroll to position [56, 0]
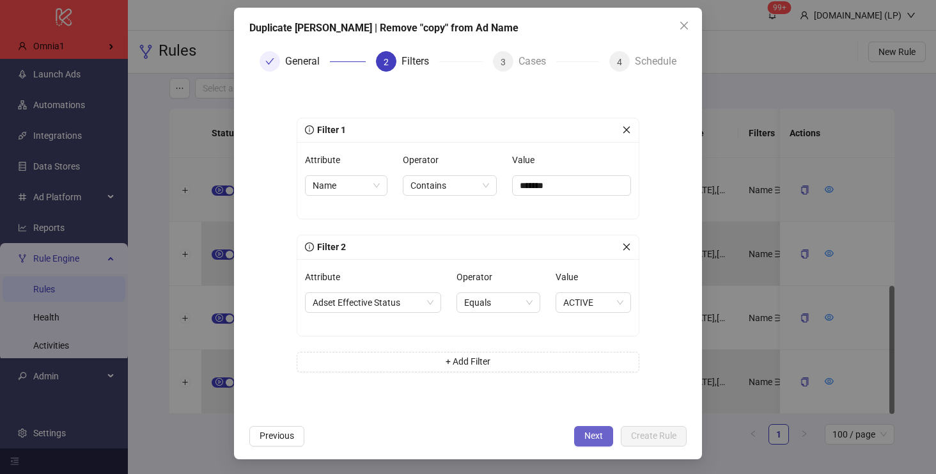
click at [592, 433] on span "Next" at bounding box center [593, 435] width 19 height 10
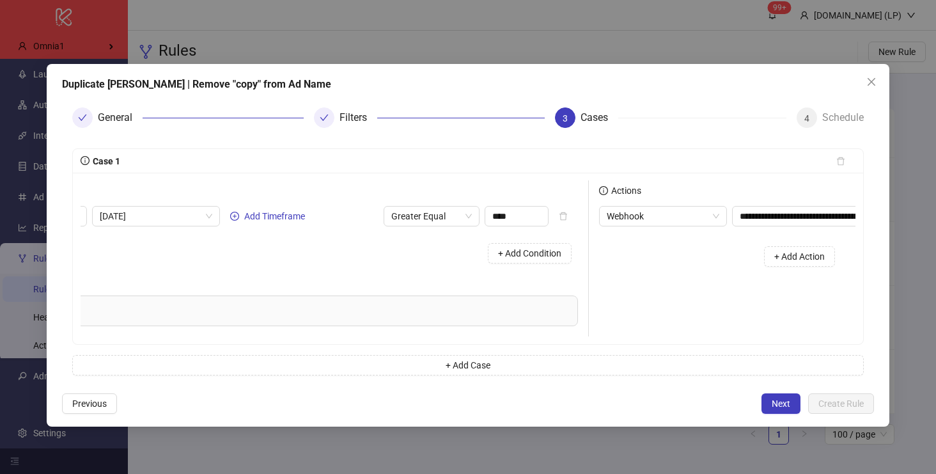
scroll to position [0, 206]
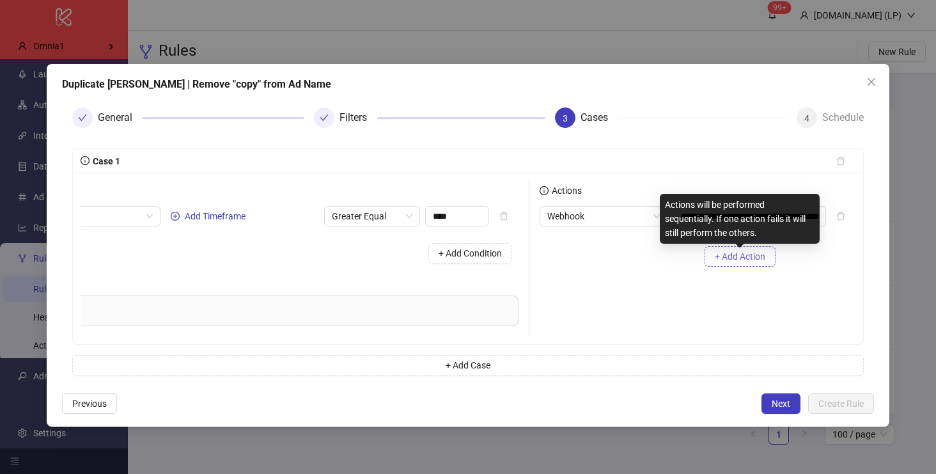
click at [740, 256] on span "+ Add Action" at bounding box center [739, 256] width 50 height 10
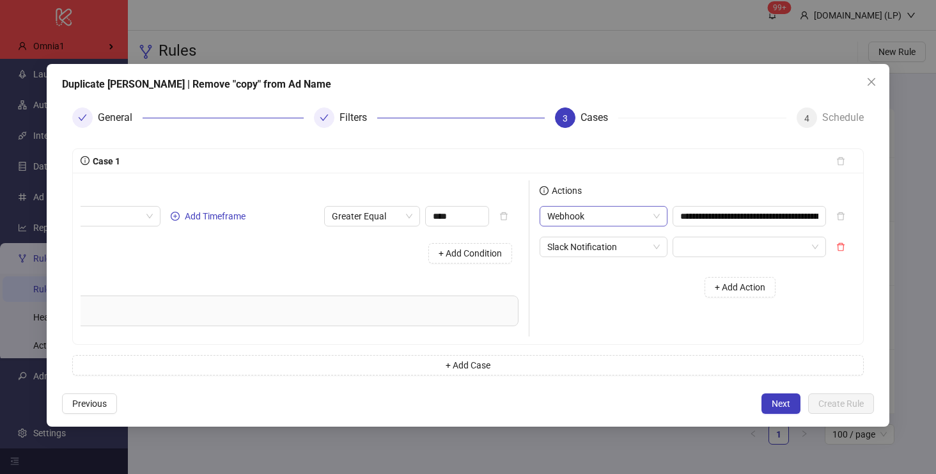
click at [604, 212] on span "Webhook" at bounding box center [603, 215] width 112 height 19
type input "**"
click at [601, 237] on div "Slack Notification" at bounding box center [603, 242] width 107 height 14
click at [732, 214] on input "search" at bounding box center [743, 215] width 127 height 19
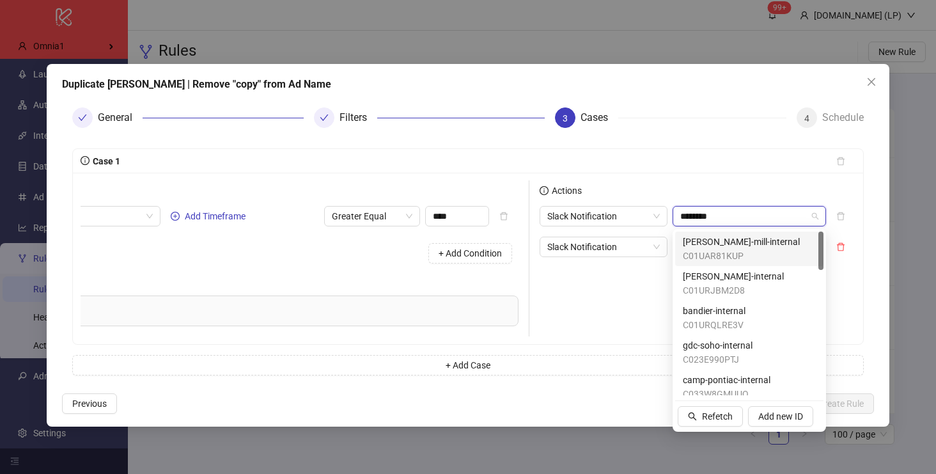
type input "*********"
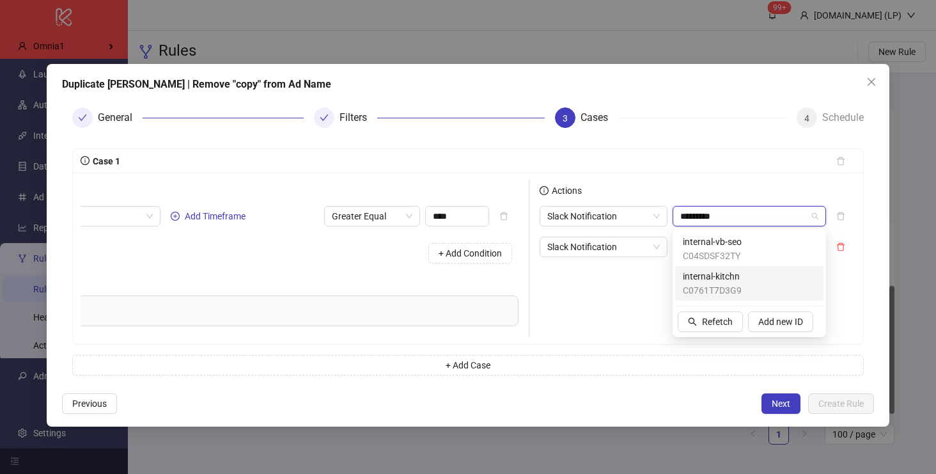
click at [724, 275] on span "internal-kitchn" at bounding box center [712, 276] width 59 height 14
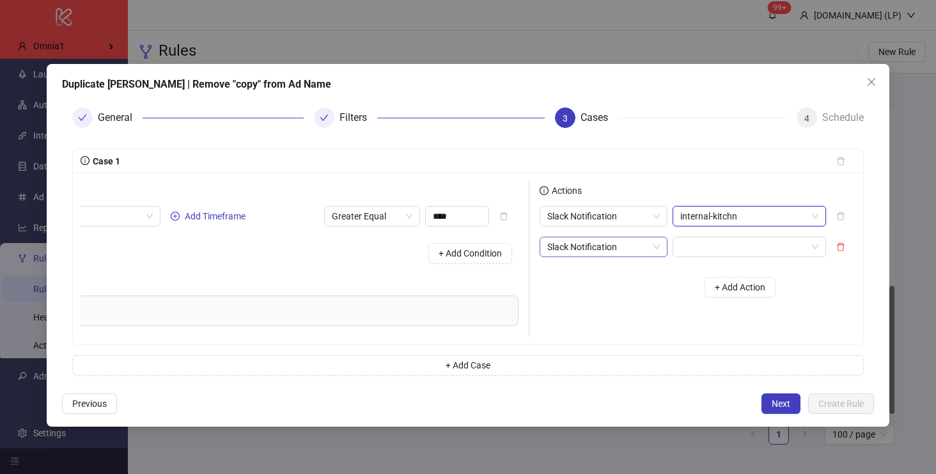
click at [582, 244] on span "Slack Notification" at bounding box center [603, 246] width 112 height 19
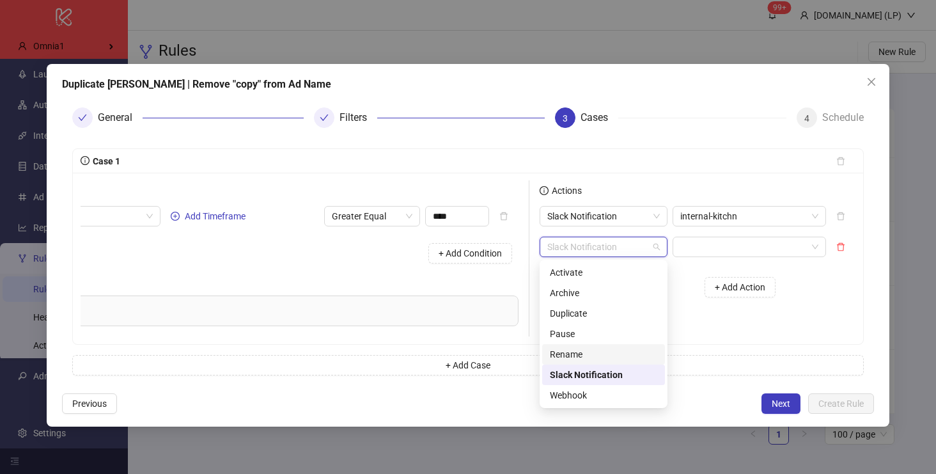
click at [571, 352] on div "Rename" at bounding box center [603, 354] width 107 height 14
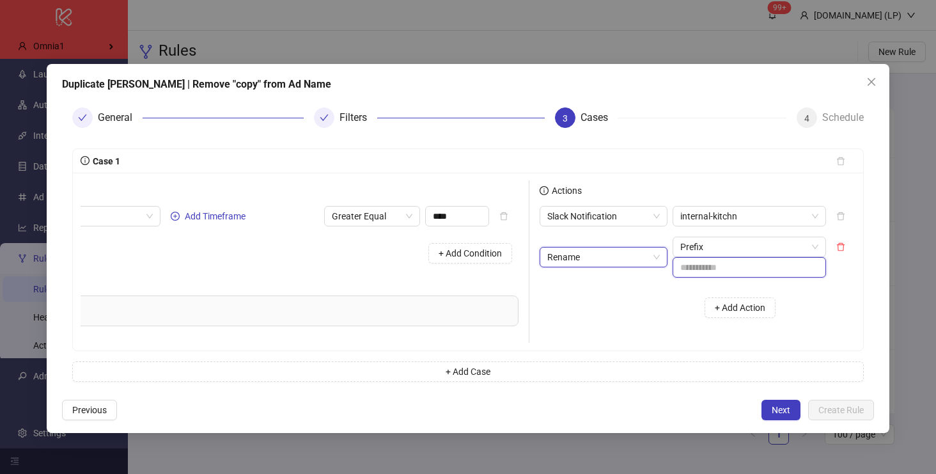
click at [707, 274] on input "text" at bounding box center [748, 267] width 153 height 20
paste input "**********"
type input "**********"
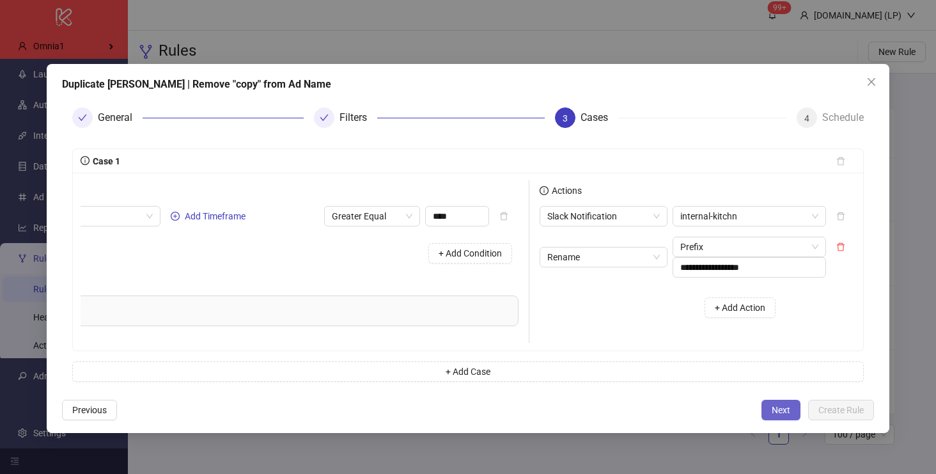
click at [789, 416] on button "Next" at bounding box center [780, 409] width 39 height 20
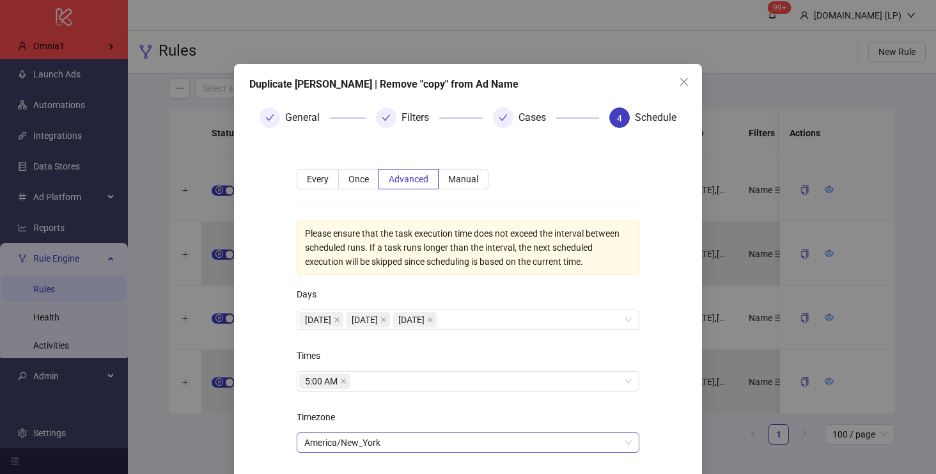
scroll to position [81, 0]
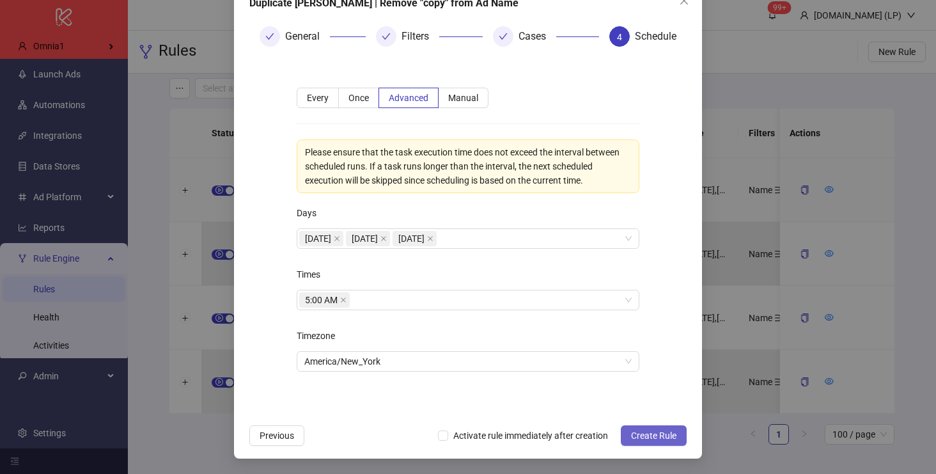
click at [667, 432] on span "Create Rule" at bounding box center [653, 435] width 45 height 10
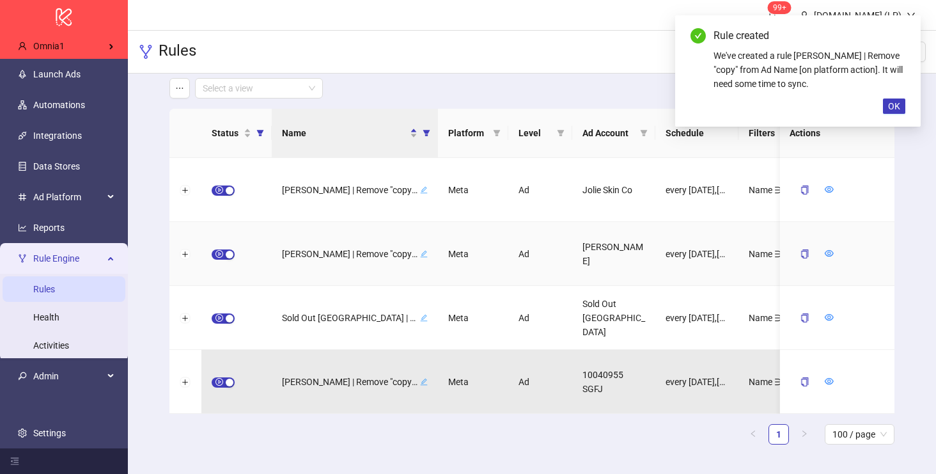
scroll to position [17, 0]
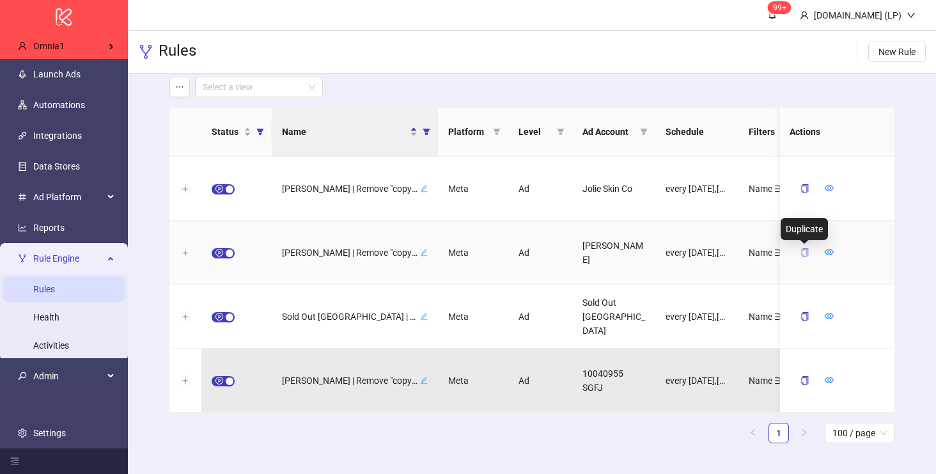
click at [801, 254] on icon "copy" at bounding box center [804, 252] width 7 height 9
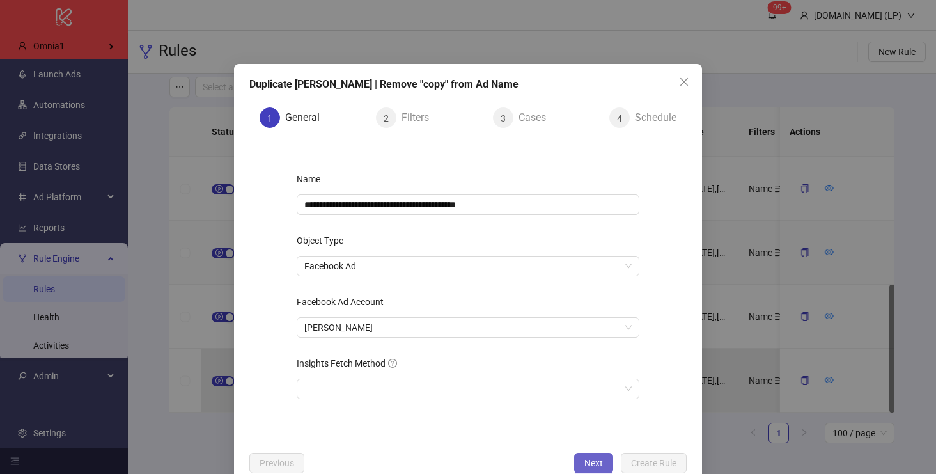
click at [589, 463] on span "Next" at bounding box center [593, 463] width 19 height 10
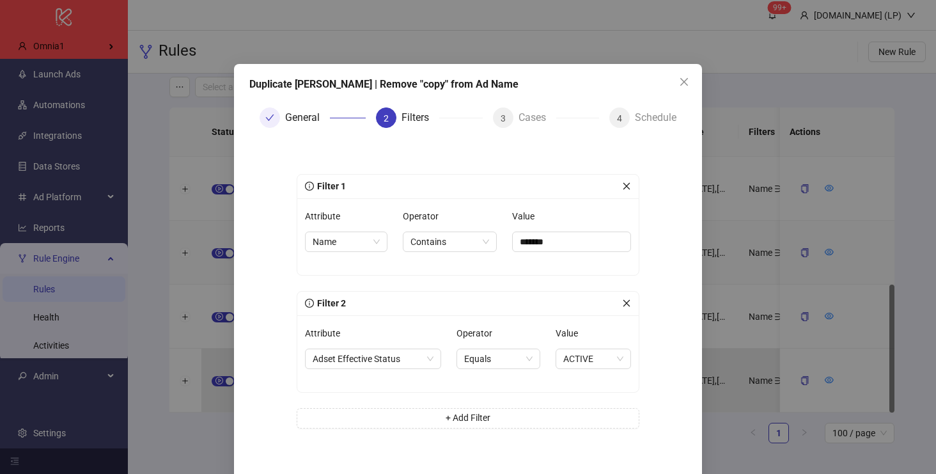
scroll to position [56, 0]
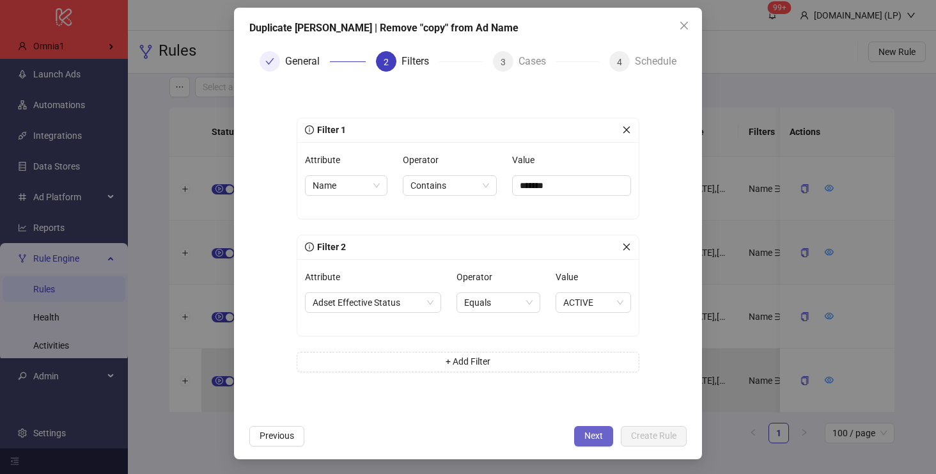
click at [589, 432] on span "Next" at bounding box center [593, 435] width 19 height 10
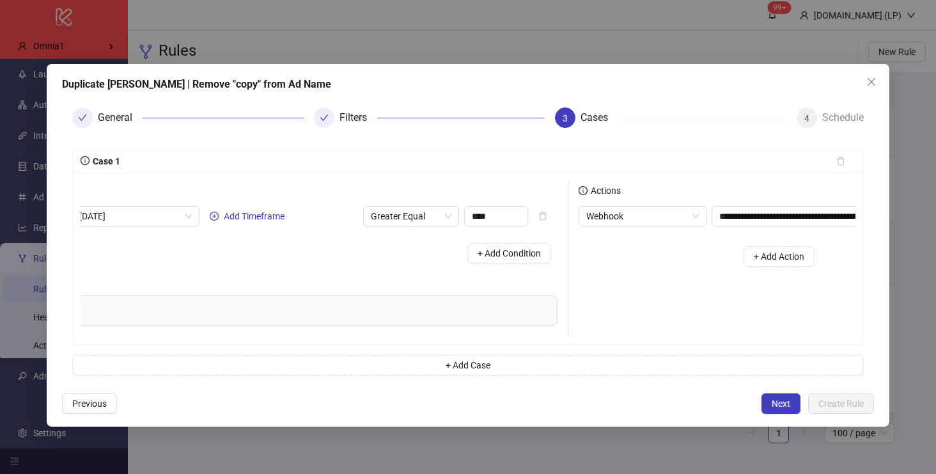
scroll to position [0, 206]
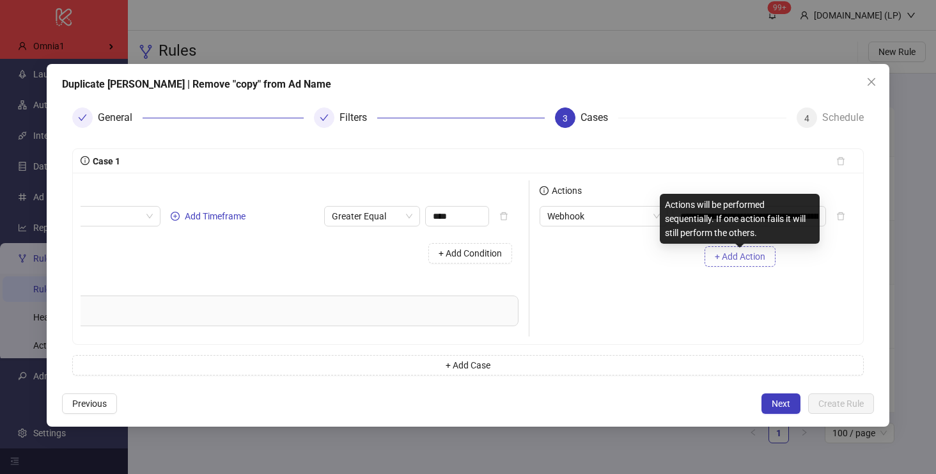
click at [736, 254] on span "+ Add Action" at bounding box center [739, 256] width 50 height 10
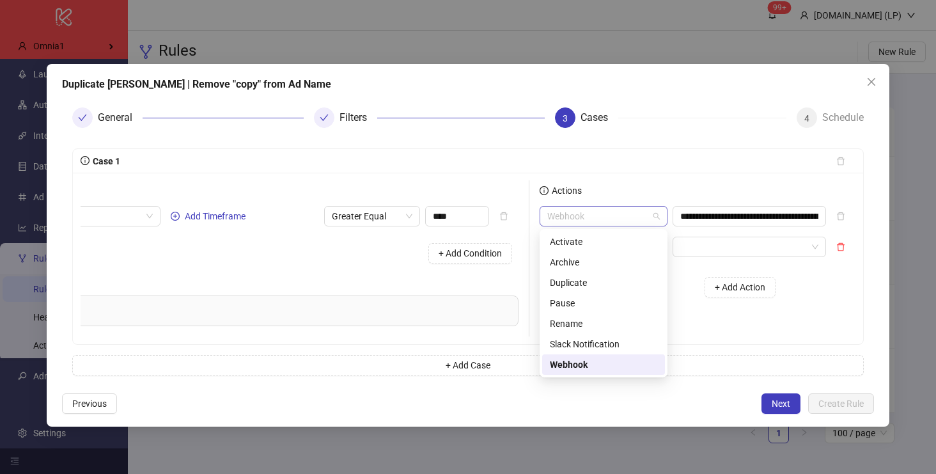
click at [624, 223] on span "Webhook" at bounding box center [603, 215] width 112 height 19
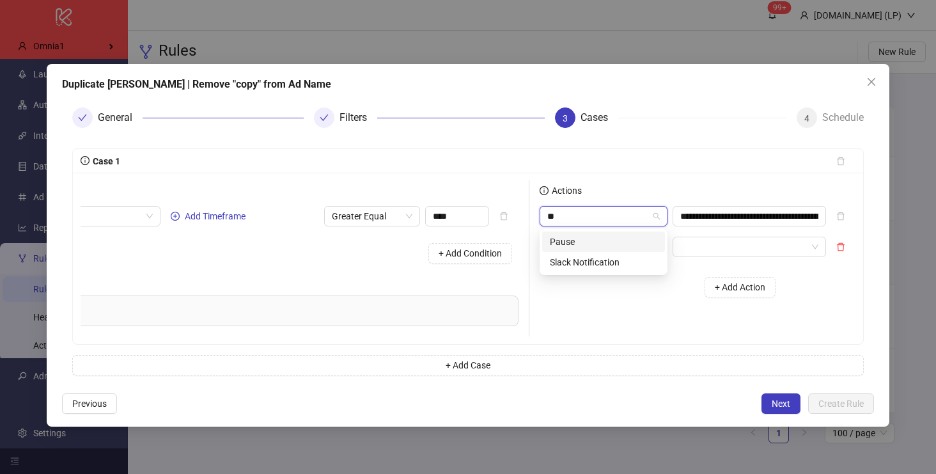
type input "***"
click at [624, 242] on div "Slack Notification" at bounding box center [603, 242] width 107 height 14
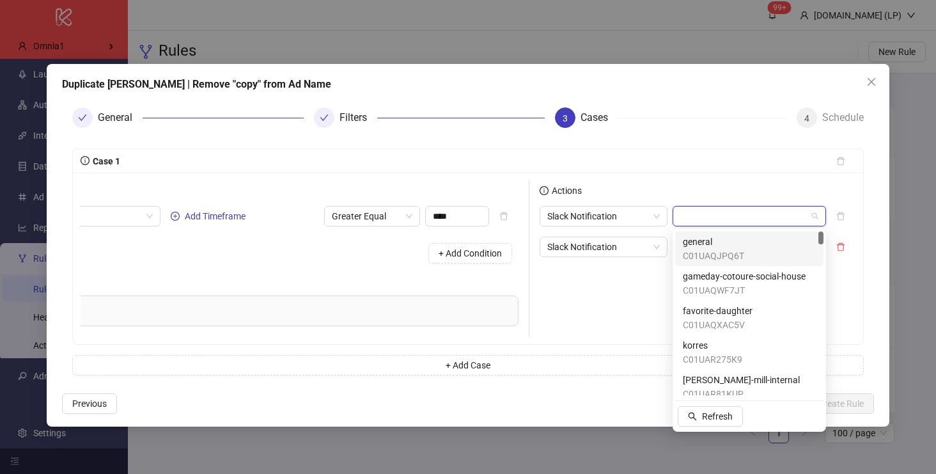
click at [707, 209] on input "search" at bounding box center [743, 215] width 127 height 19
type input "*********"
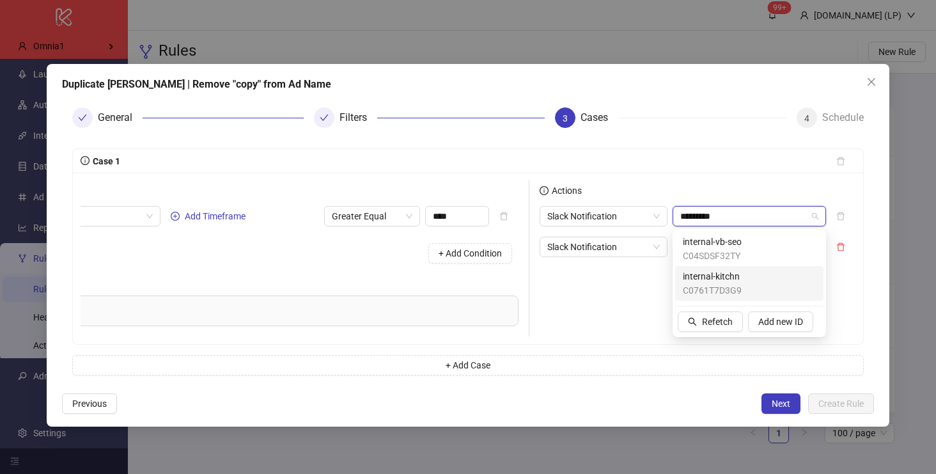
click at [703, 290] on span "C0761T7D3G9" at bounding box center [712, 290] width 59 height 14
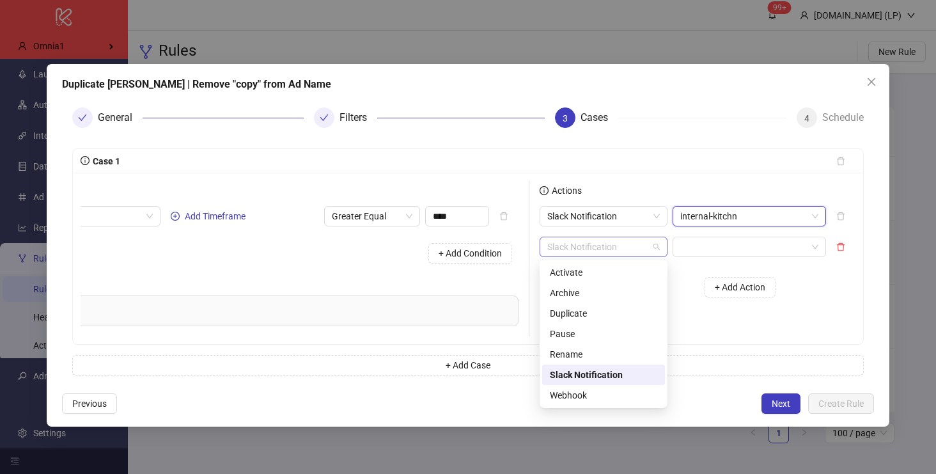
click at [598, 250] on span "Slack Notification" at bounding box center [603, 246] width 112 height 19
click at [582, 353] on div "Rename" at bounding box center [603, 354] width 107 height 14
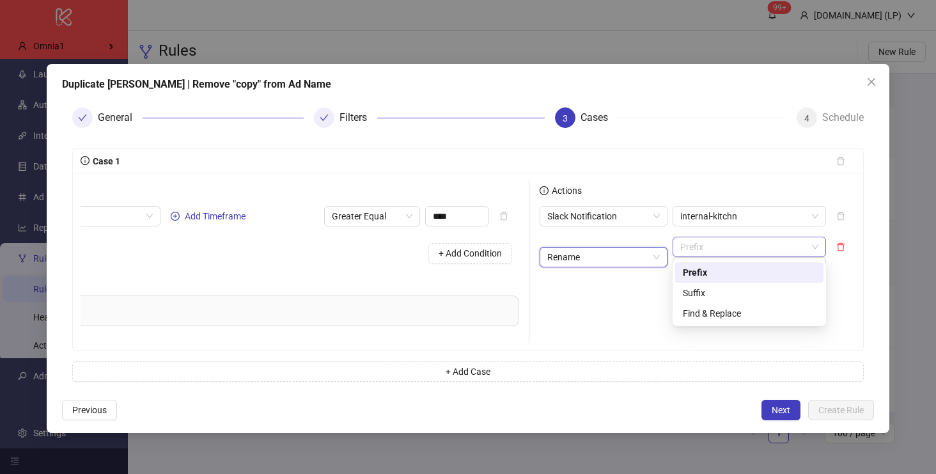
click at [700, 248] on span "Prefix" at bounding box center [749, 246] width 138 height 19
click at [707, 311] on div "Find & Replace" at bounding box center [749, 313] width 133 height 14
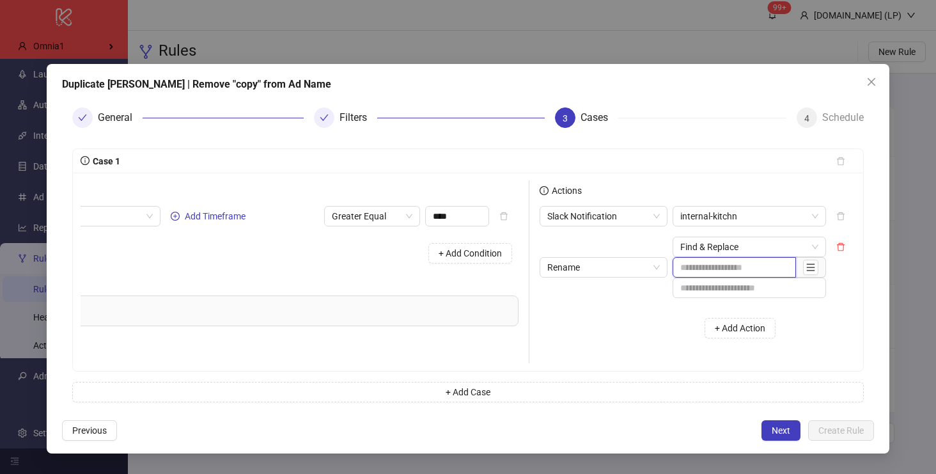
click at [718, 266] on input "text" at bounding box center [733, 267] width 123 height 20
paste input "**********"
type input "**********"
click at [778, 429] on span "Next" at bounding box center [780, 430] width 19 height 10
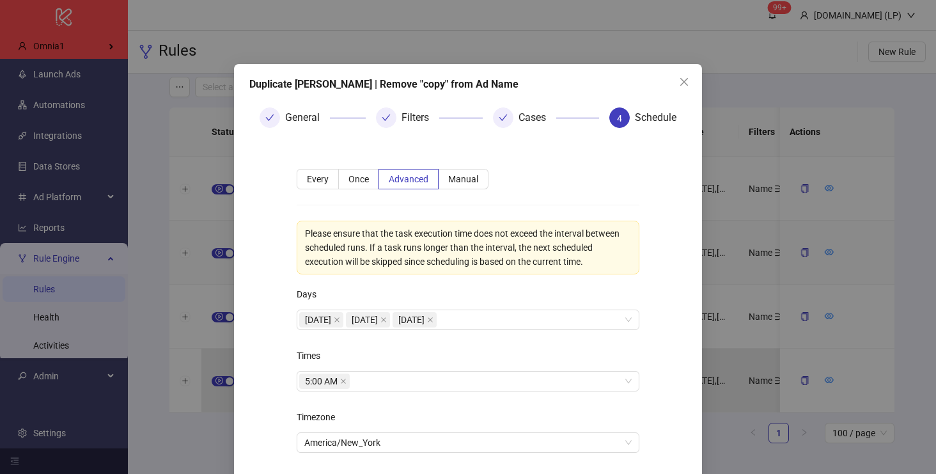
scroll to position [81, 0]
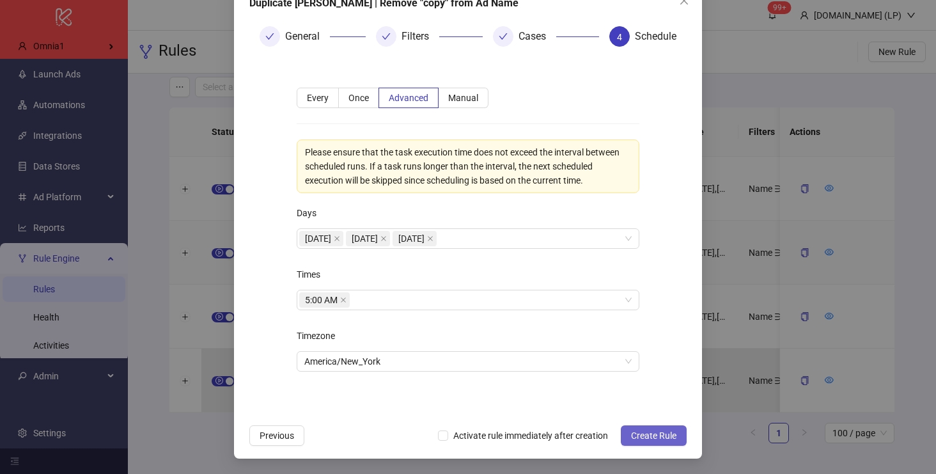
click at [640, 440] on button "Create Rule" at bounding box center [654, 435] width 66 height 20
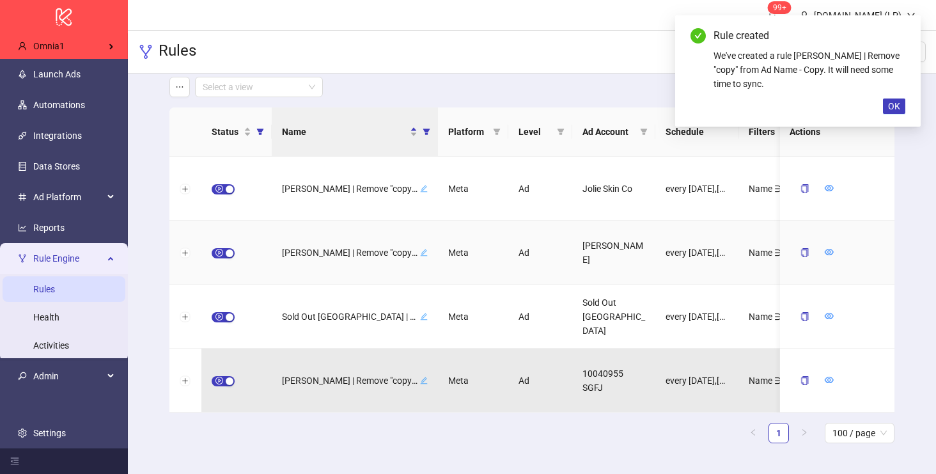
scroll to position [17, 0]
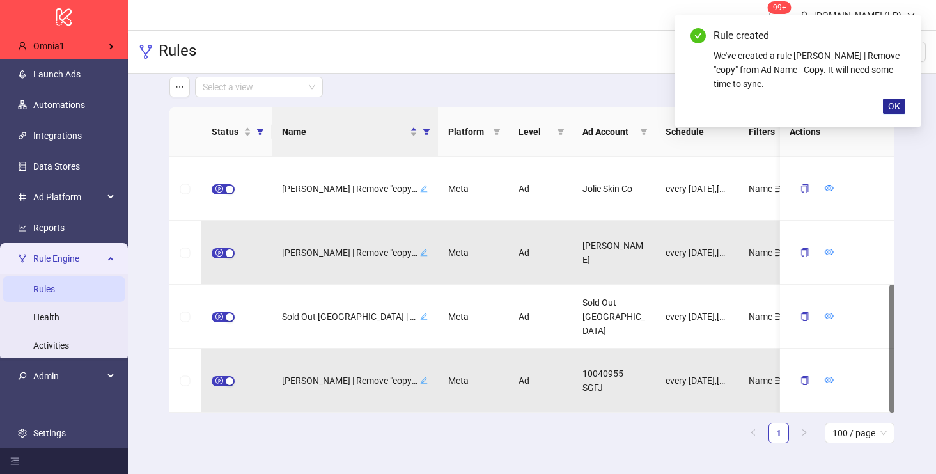
click at [887, 101] on button "OK" at bounding box center [894, 105] width 22 height 15
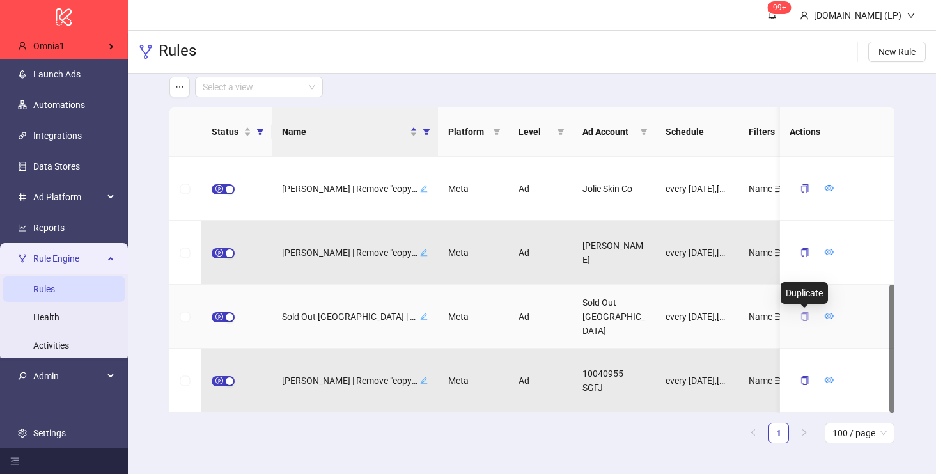
click at [808, 312] on icon "copy" at bounding box center [803, 316] width 9 height 9
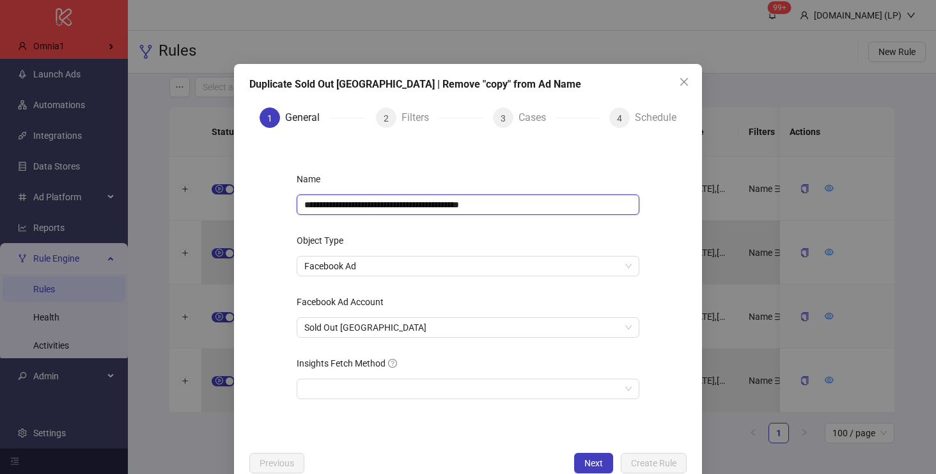
drag, startPoint x: 486, startPoint y: 206, endPoint x: 592, endPoint y: 208, distance: 106.1
click at [592, 208] on input "**********" at bounding box center [468, 204] width 343 height 20
type input "**********"
click at [590, 454] on button "Next" at bounding box center [593, 462] width 39 height 20
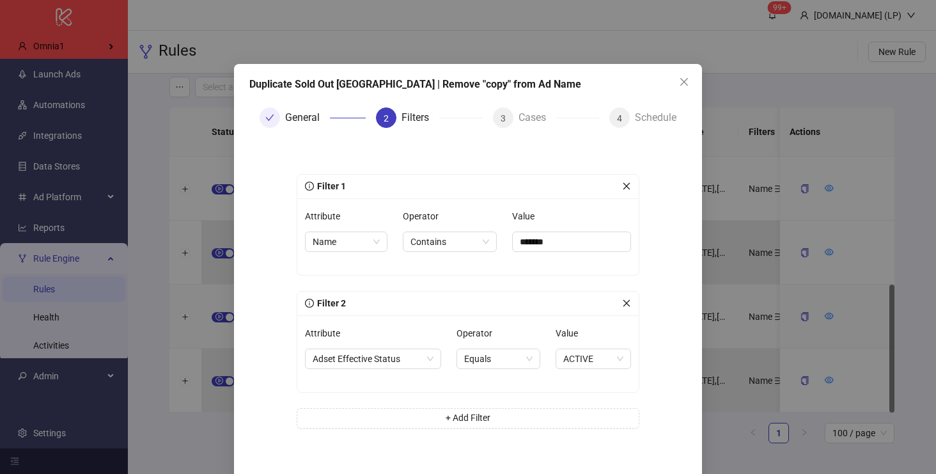
scroll to position [56, 0]
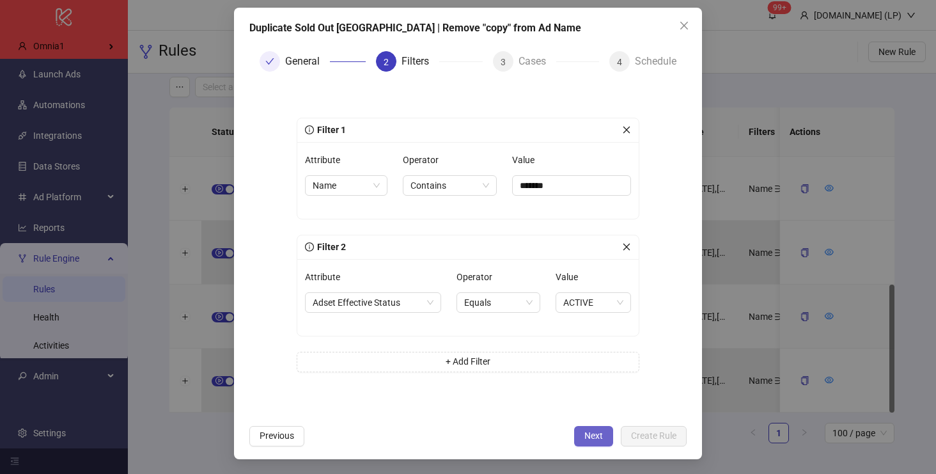
click at [598, 435] on span "Next" at bounding box center [593, 435] width 19 height 10
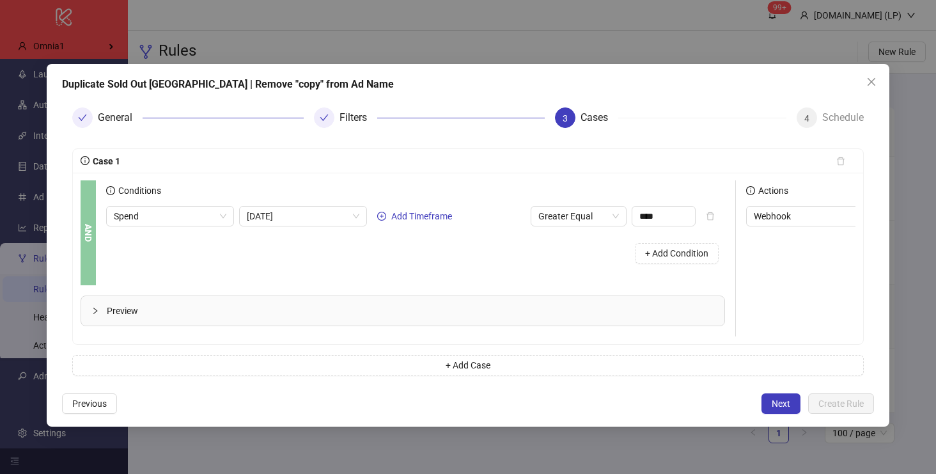
scroll to position [0, 206]
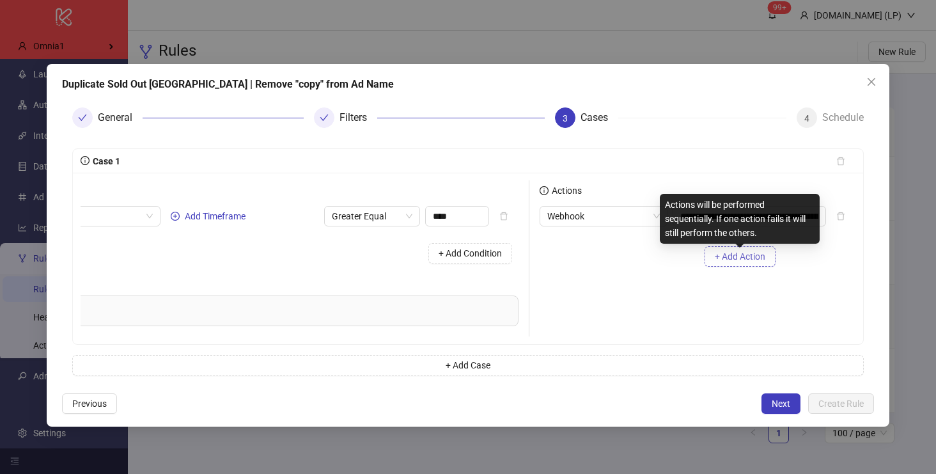
click at [730, 255] on span "+ Add Action" at bounding box center [739, 256] width 50 height 10
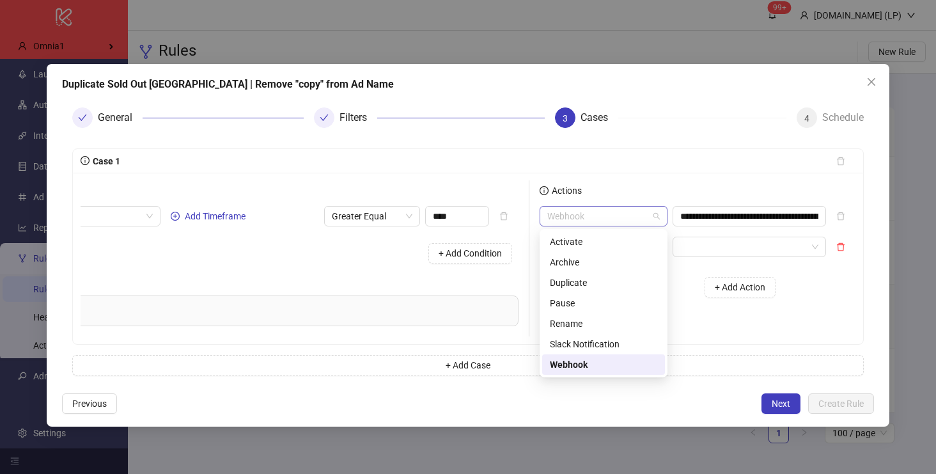
click at [643, 210] on span "Webhook" at bounding box center [603, 215] width 112 height 19
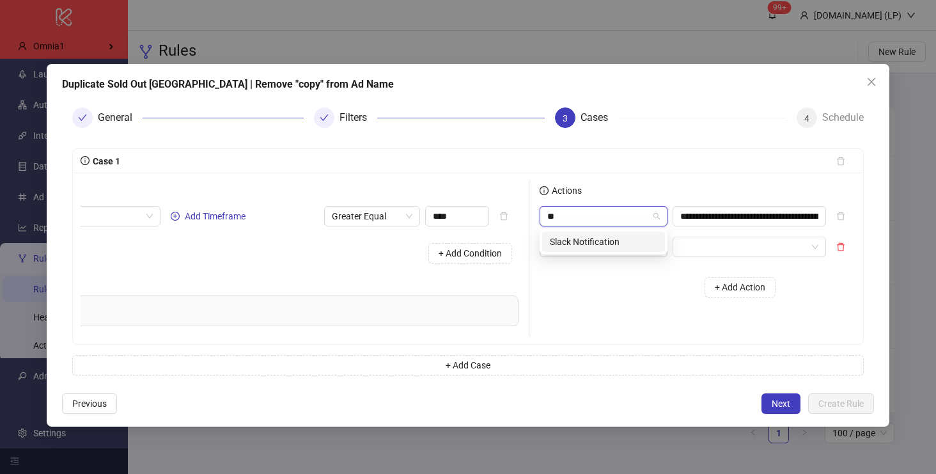
type input "***"
click at [628, 243] on div "Slack Notification" at bounding box center [603, 242] width 107 height 14
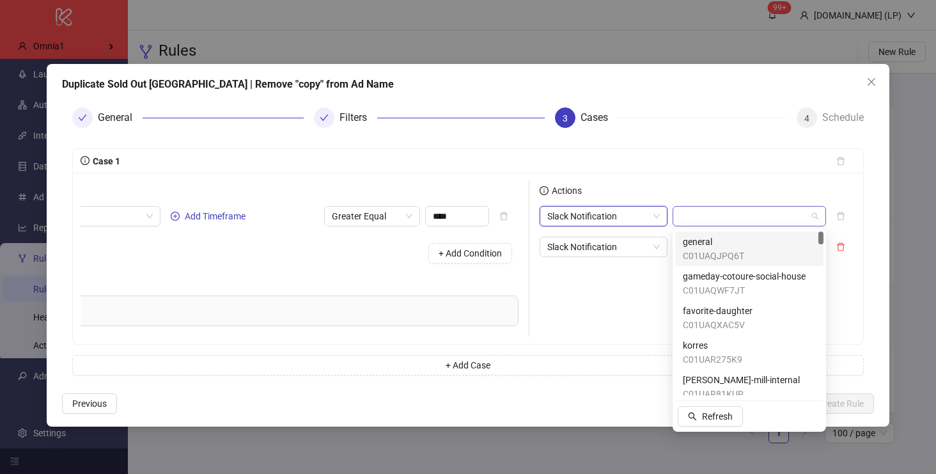
click at [674, 220] on div at bounding box center [748, 216] width 153 height 20
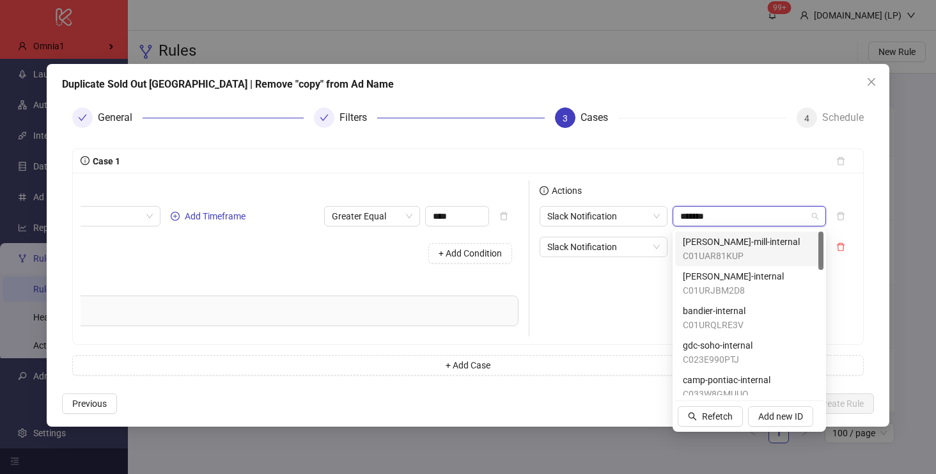
type input "********"
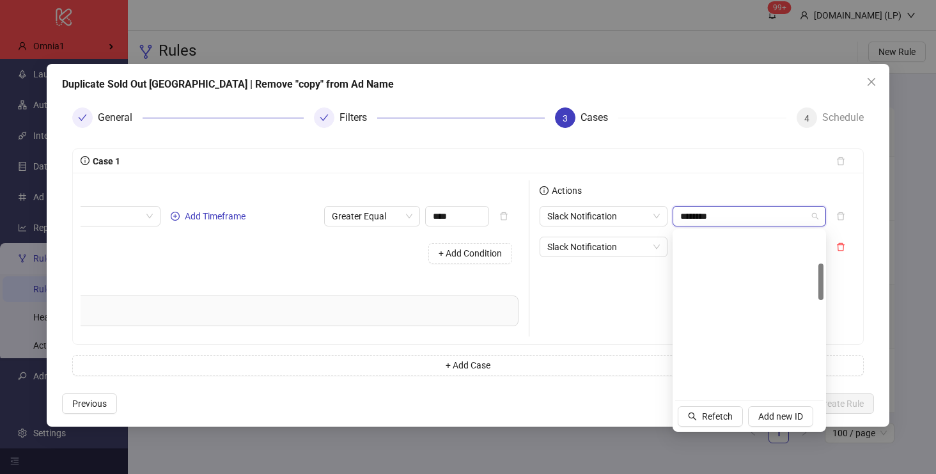
scroll to position [837, 0]
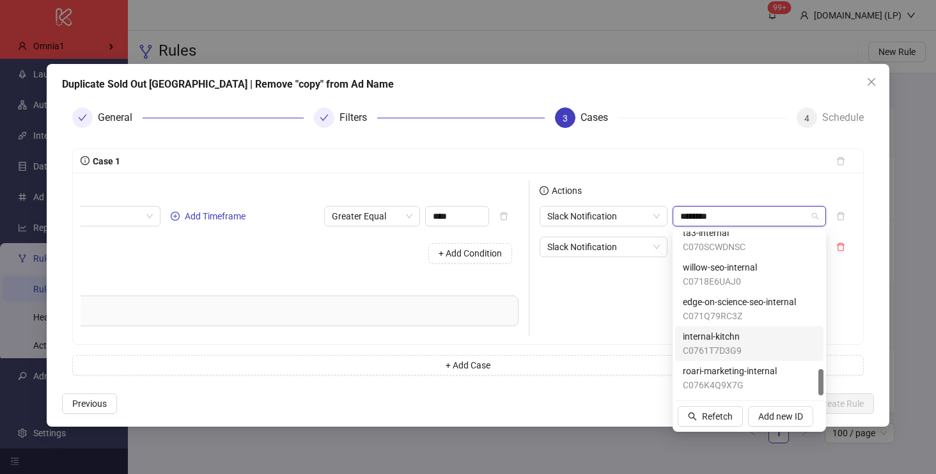
click at [708, 344] on span "C0761T7D3G9" at bounding box center [712, 350] width 59 height 14
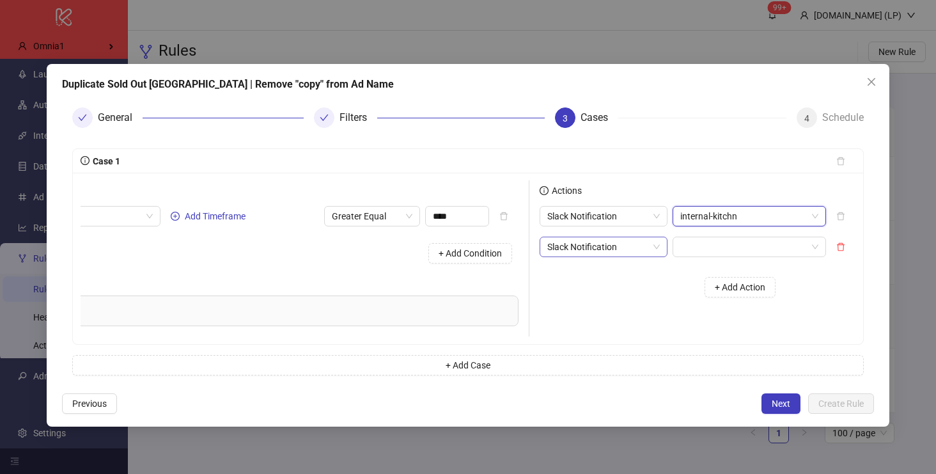
click at [636, 250] on span "Slack Notification" at bounding box center [603, 246] width 112 height 19
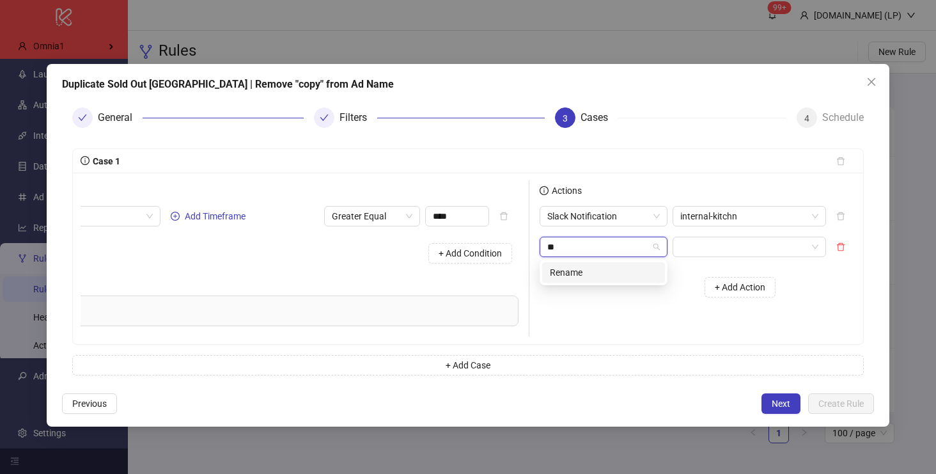
type input "***"
click at [621, 275] on div "Rename" at bounding box center [603, 272] width 107 height 14
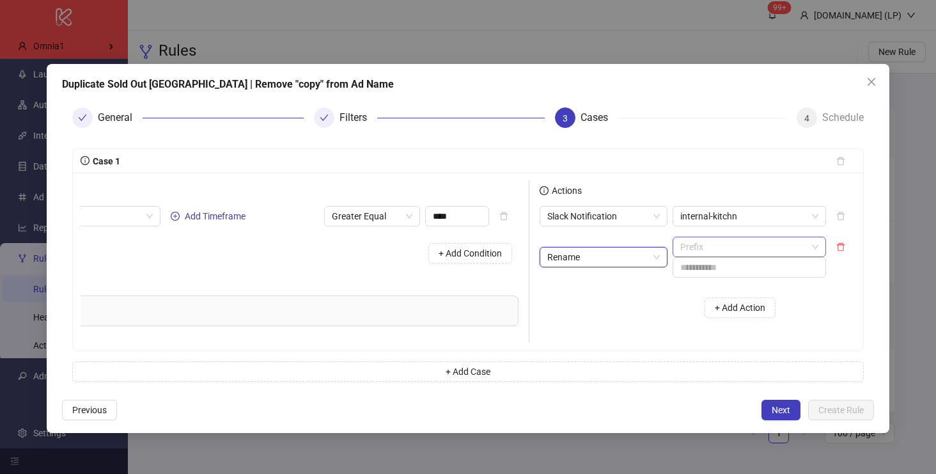
click at [717, 247] on span "Prefix" at bounding box center [749, 246] width 138 height 19
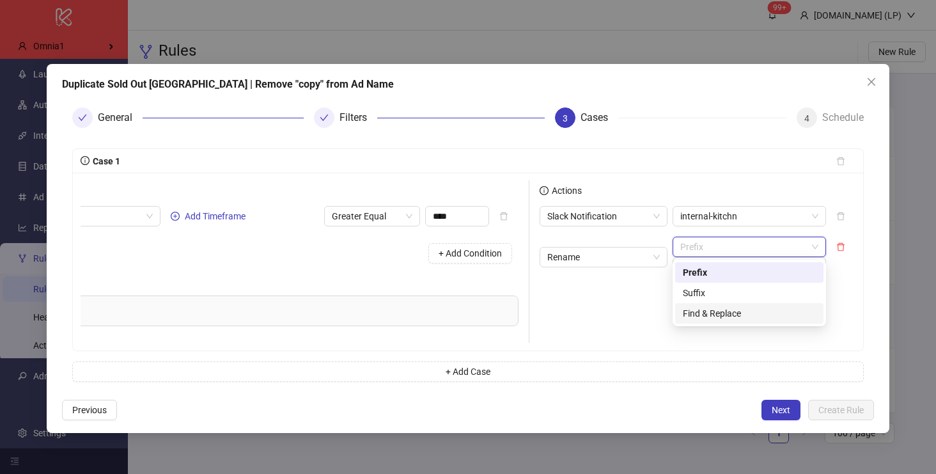
click at [716, 311] on div "Find & Replace" at bounding box center [749, 313] width 133 height 14
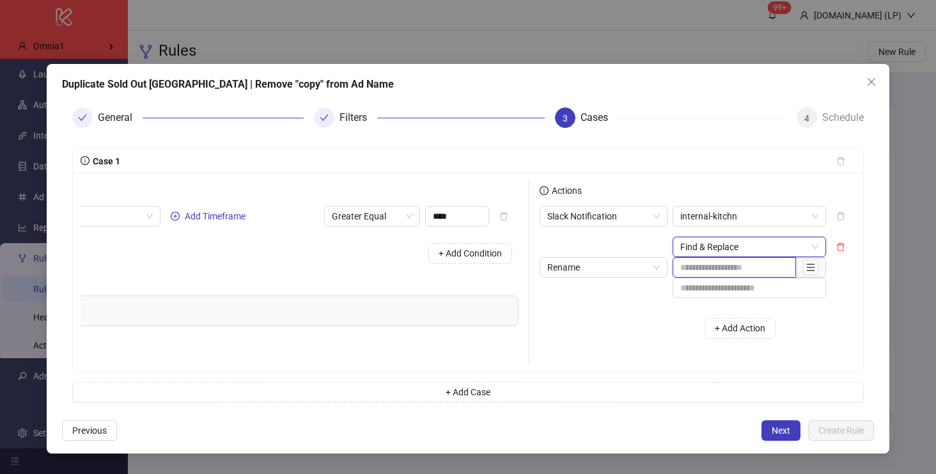
click at [718, 268] on input "text" at bounding box center [733, 267] width 123 height 20
paste input "**********"
type input "**********"
click at [592, 328] on div "+ Add Action" at bounding box center [661, 328] width 245 height 40
click at [781, 431] on span "Next" at bounding box center [780, 430] width 19 height 10
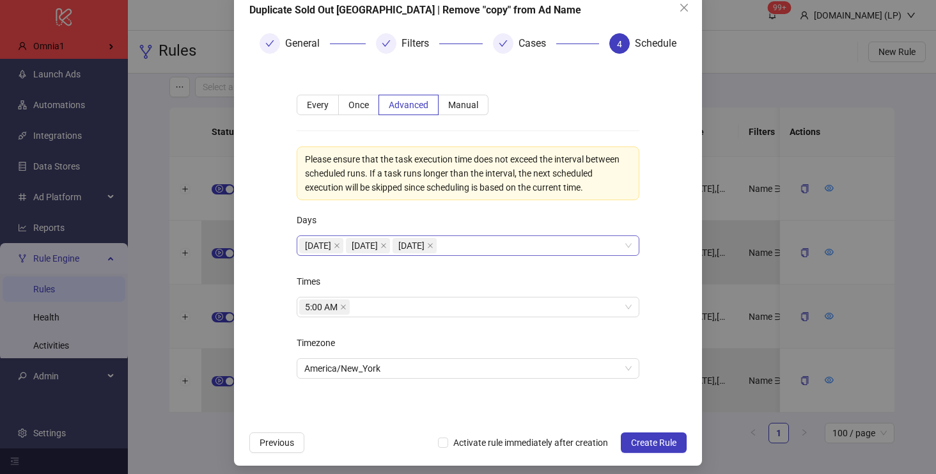
scroll to position [81, 0]
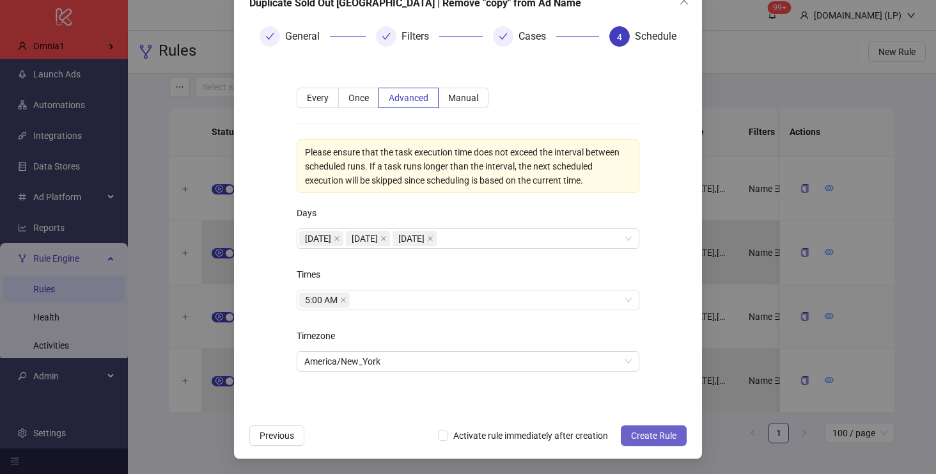
click at [665, 432] on span "Create Rule" at bounding box center [653, 435] width 45 height 10
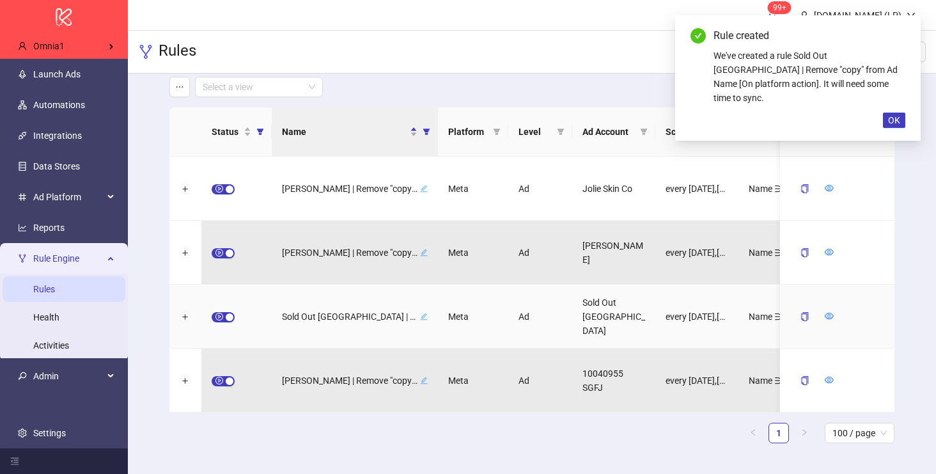
scroll to position [17, 0]
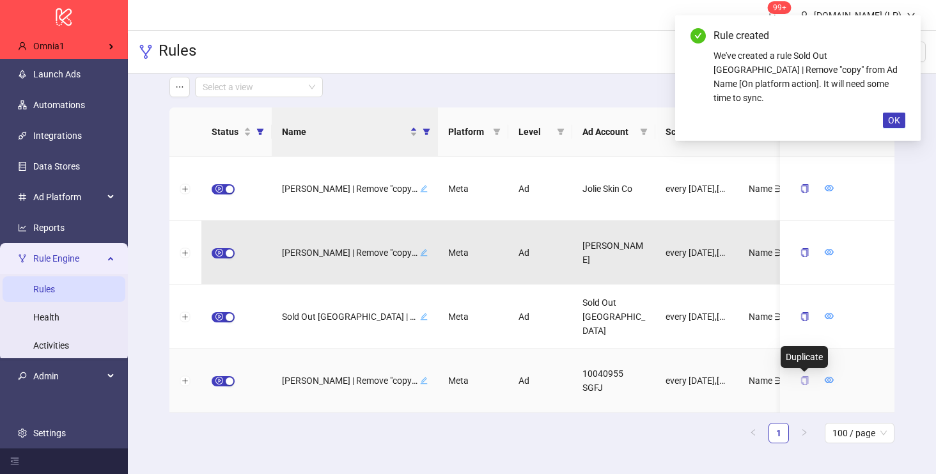
click at [801, 376] on icon "copy" at bounding box center [803, 380] width 9 height 9
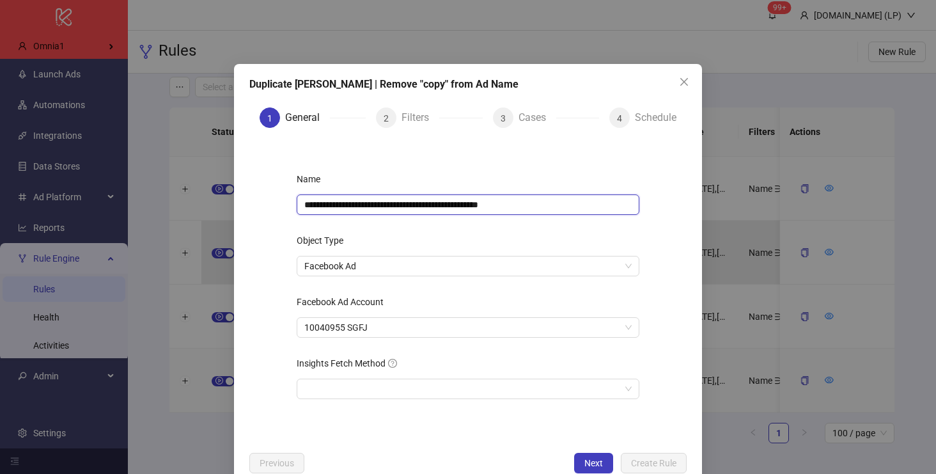
drag, startPoint x: 504, startPoint y: 204, endPoint x: 585, endPoint y: 202, distance: 81.2
click at [585, 202] on input "**********" at bounding box center [468, 204] width 343 height 20
type input "**********"
click at [589, 463] on span "Next" at bounding box center [593, 463] width 19 height 10
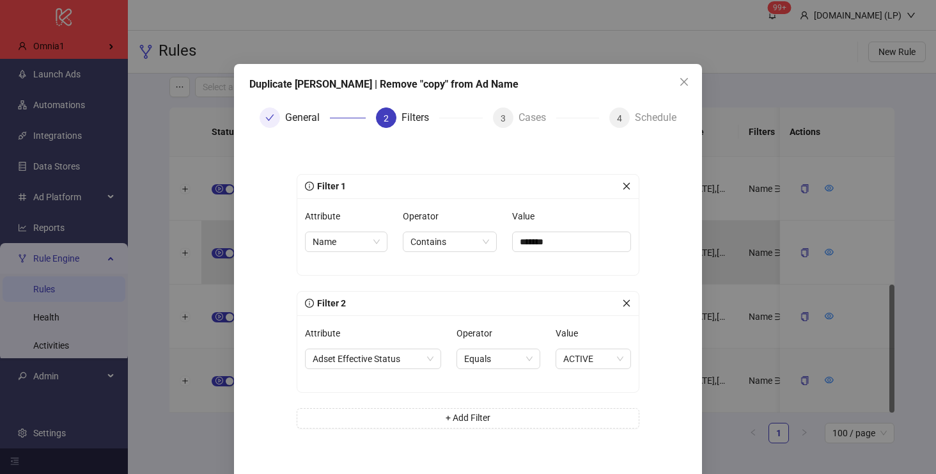
scroll to position [56, 0]
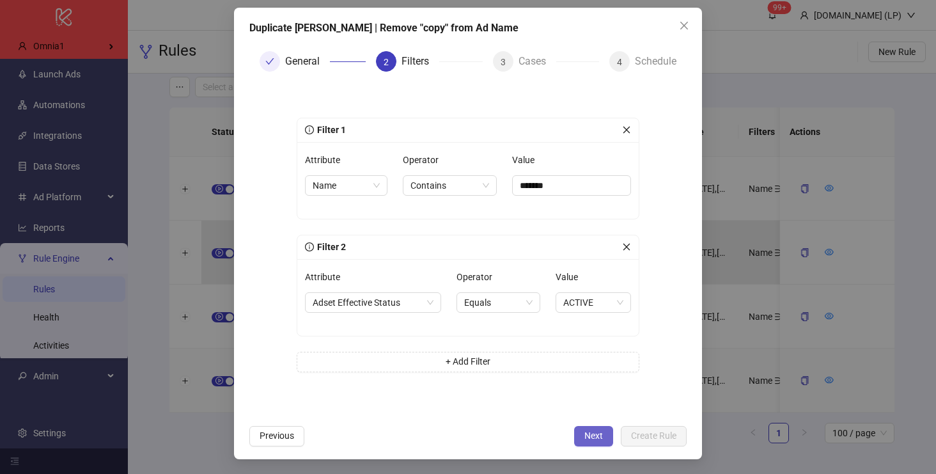
click at [595, 434] on span "Next" at bounding box center [593, 435] width 19 height 10
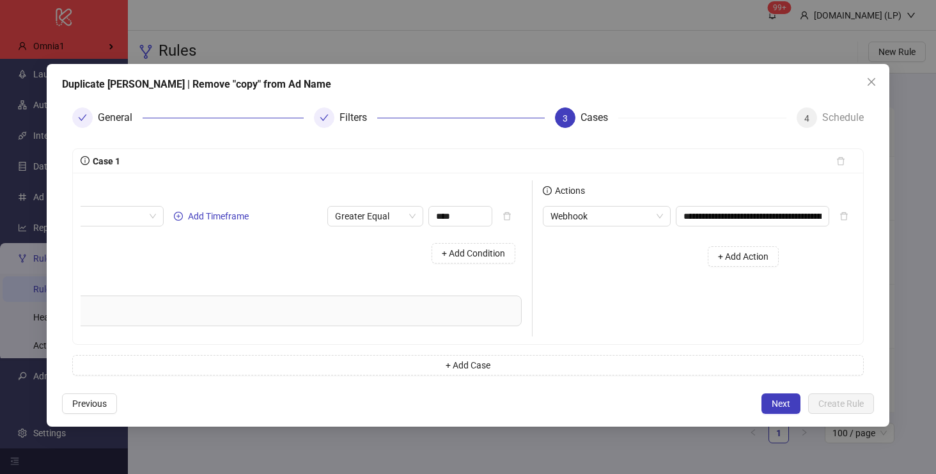
scroll to position [0, 206]
click at [600, 224] on span "Webhook" at bounding box center [603, 215] width 112 height 19
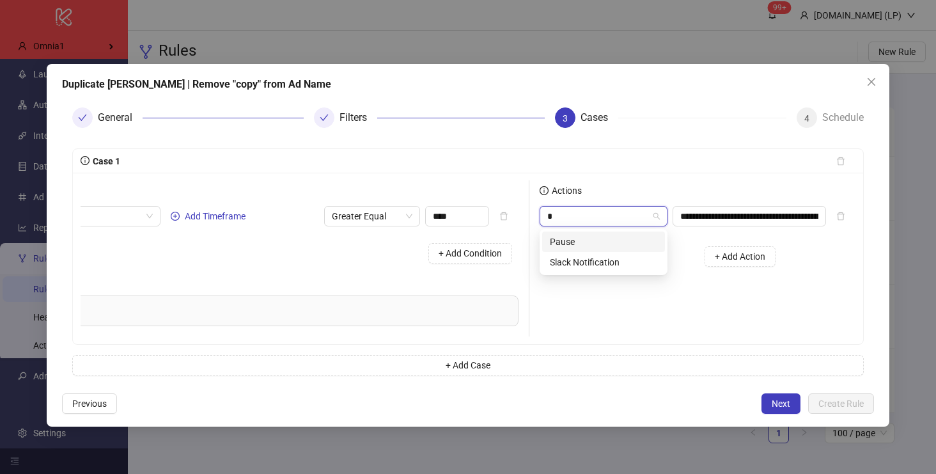
type input "**"
click at [592, 240] on div "Slack Notification" at bounding box center [603, 242] width 107 height 14
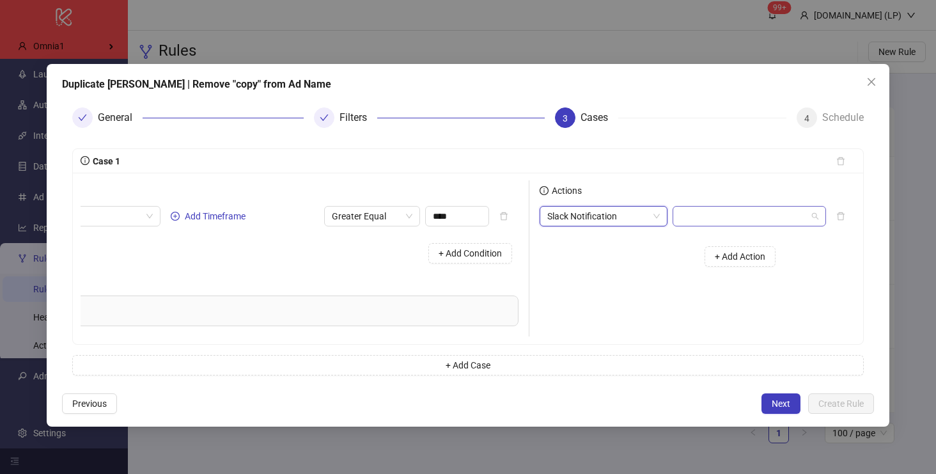
click at [691, 217] on input "search" at bounding box center [743, 215] width 127 height 19
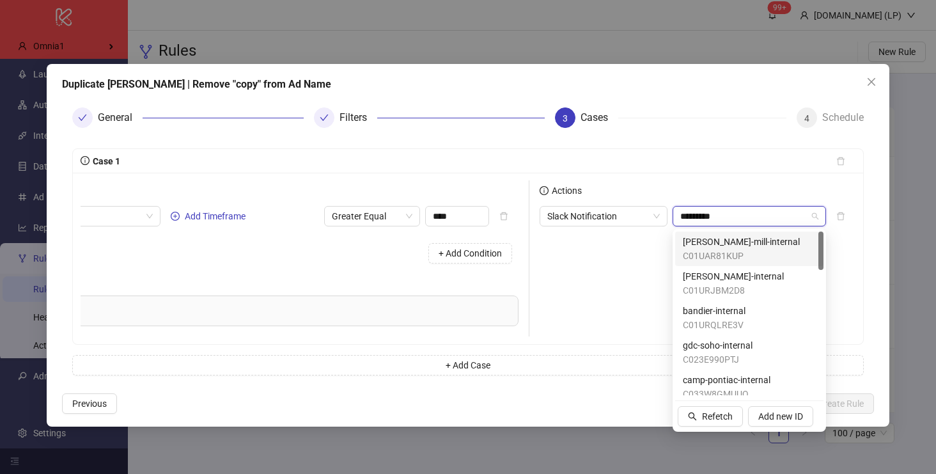
type input "**********"
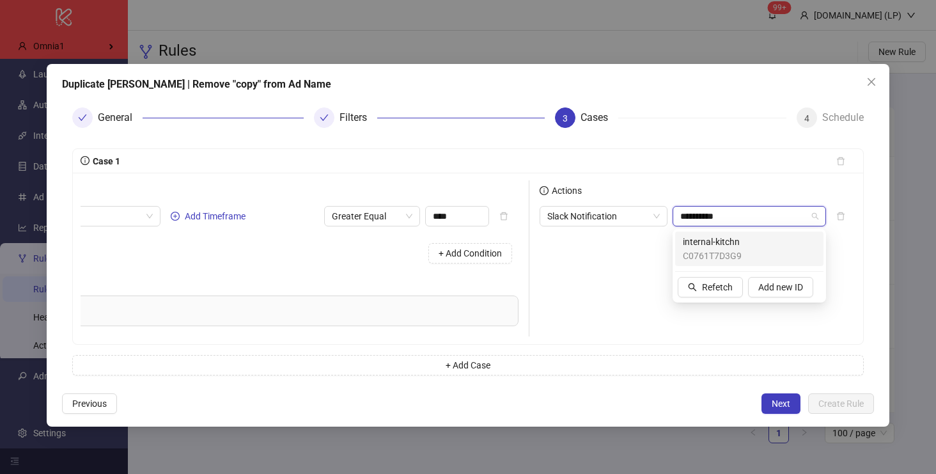
click at [720, 249] on span "C0761T7D3G9" at bounding box center [712, 256] width 59 height 14
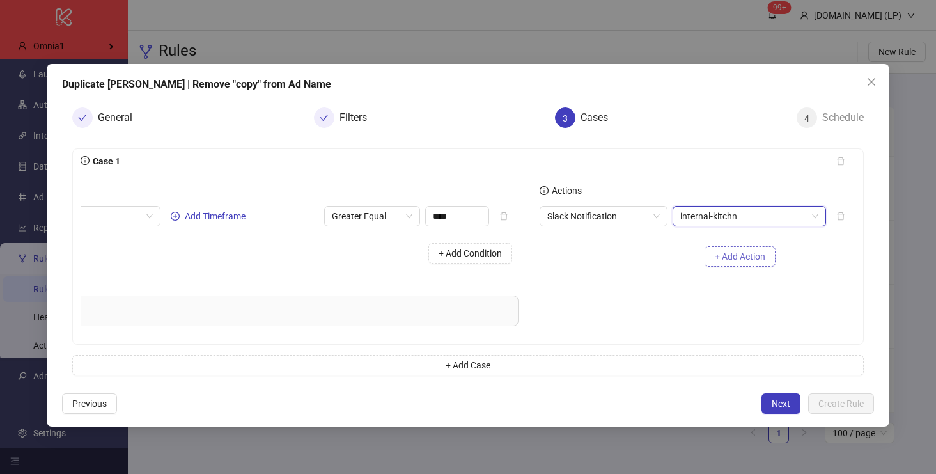
click at [714, 259] on span "+ Add Action" at bounding box center [739, 256] width 50 height 10
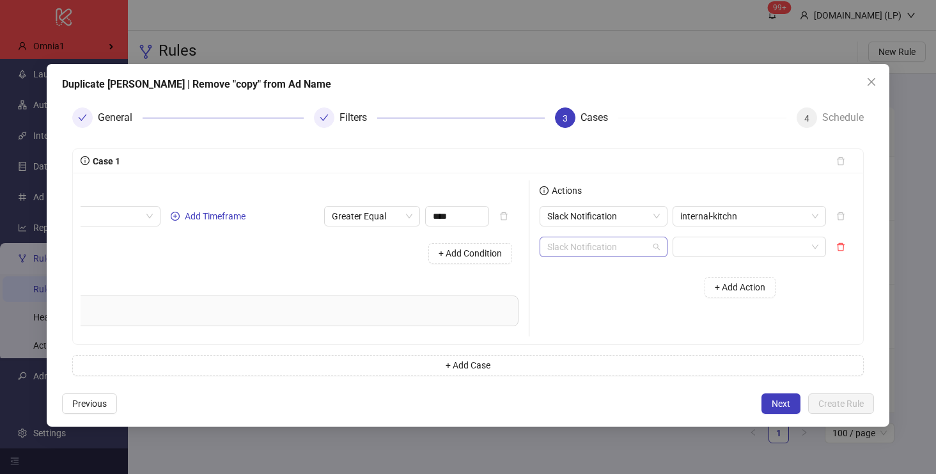
click at [592, 253] on span "Slack Notification" at bounding box center [603, 246] width 112 height 19
type input "***"
click at [562, 271] on div "Rename" at bounding box center [603, 272] width 107 height 14
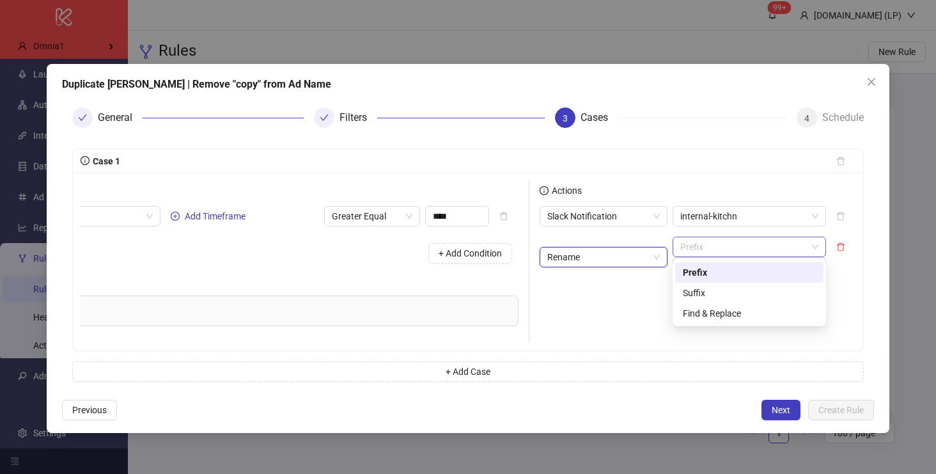
click at [695, 236] on div "Prefix" at bounding box center [748, 246] width 153 height 20
click at [697, 304] on div "Find & Replace" at bounding box center [749, 313] width 148 height 20
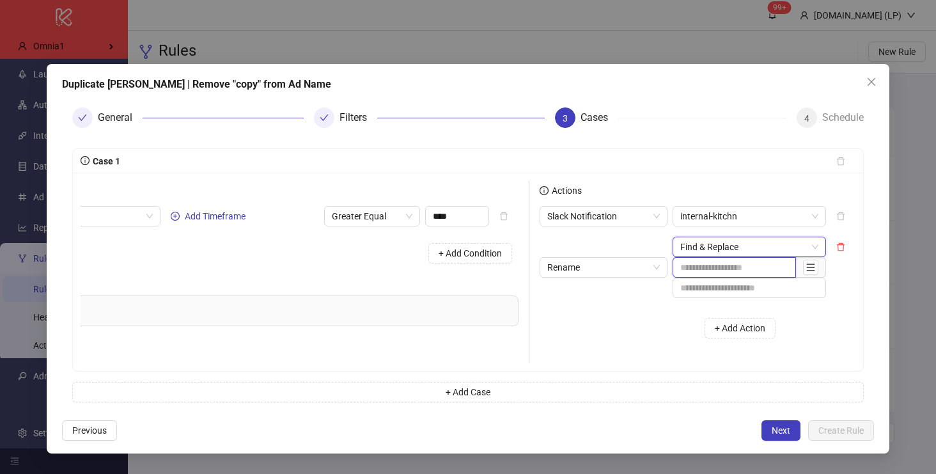
click at [697, 275] on input "text" at bounding box center [733, 267] width 123 height 20
paste input "**********"
type input "**********"
click at [775, 431] on span "Next" at bounding box center [780, 430] width 19 height 10
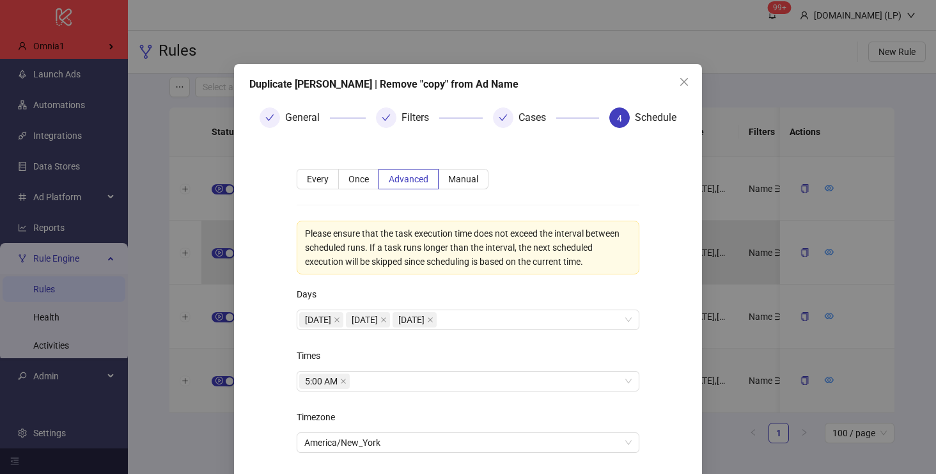
scroll to position [81, 0]
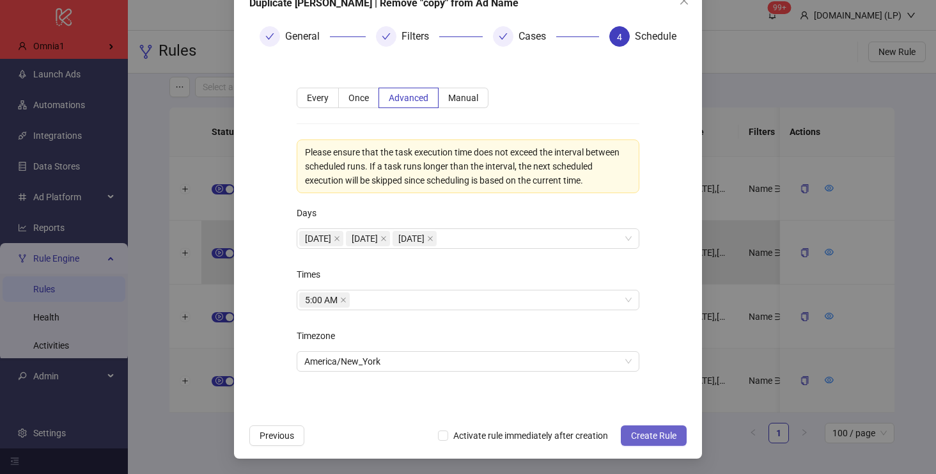
click at [638, 438] on span "Create Rule" at bounding box center [653, 435] width 45 height 10
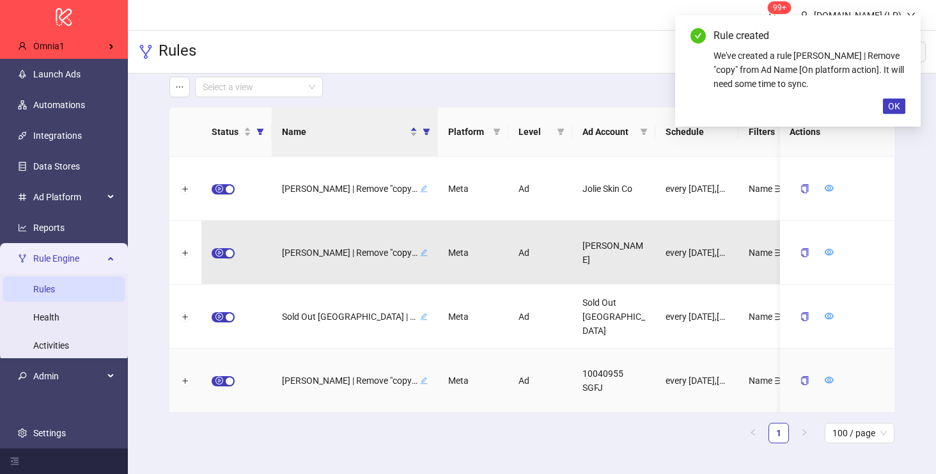
scroll to position [0, 0]
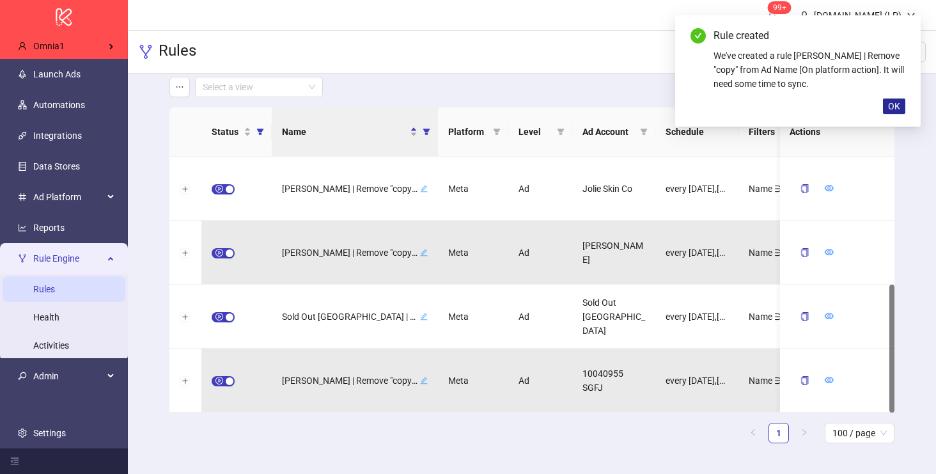
click at [891, 109] on span "OK" at bounding box center [894, 106] width 12 height 10
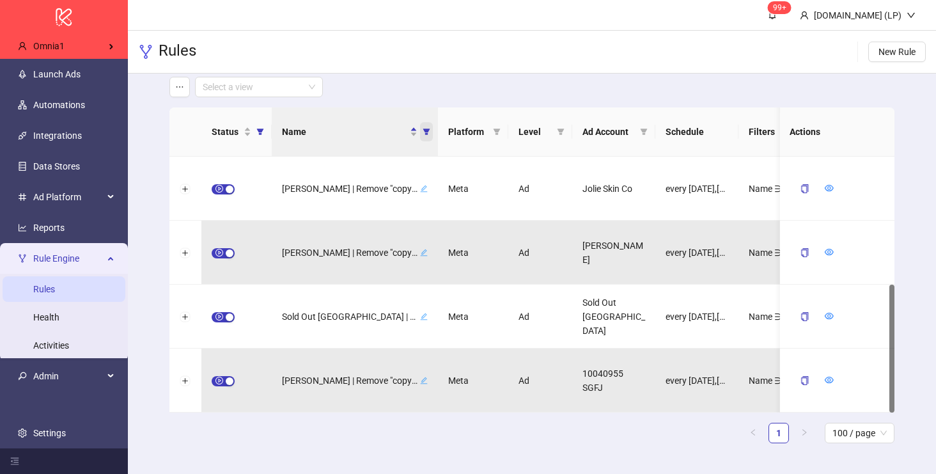
click at [428, 141] on span "Name" at bounding box center [426, 131] width 13 height 19
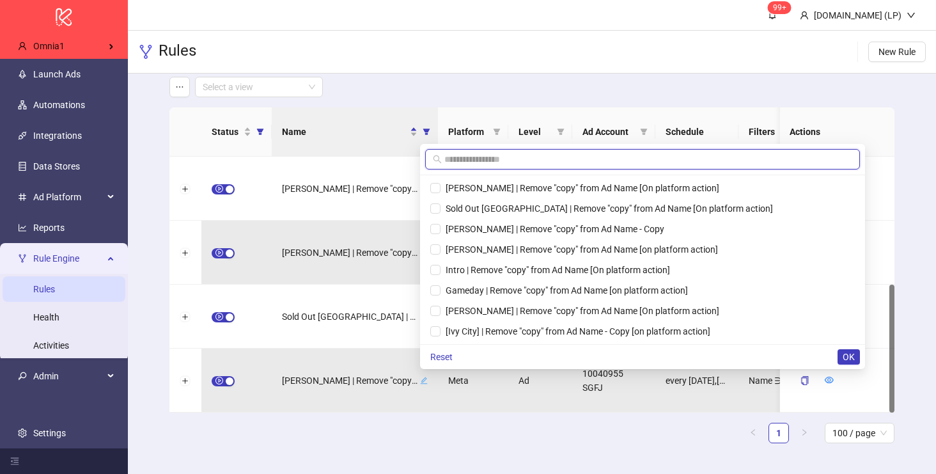
click at [459, 161] on input "text" at bounding box center [648, 159] width 408 height 14
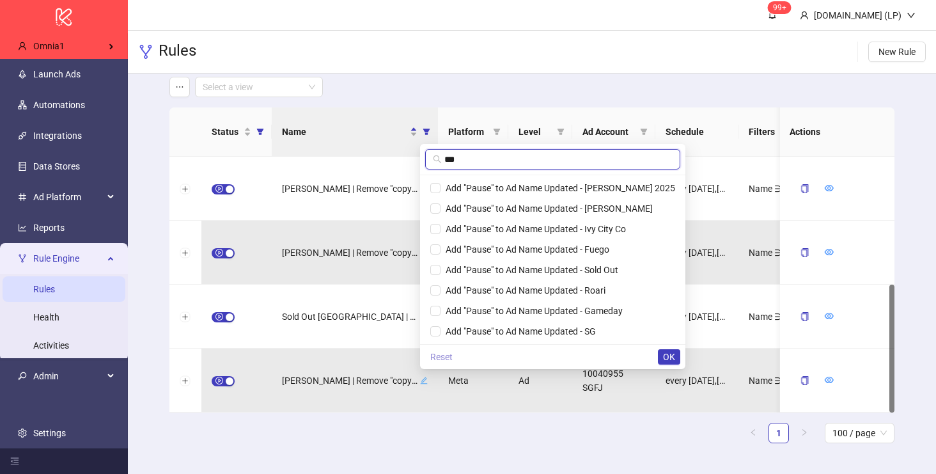
type input "***"
click at [444, 357] on span "Reset" at bounding box center [441, 356] width 22 height 10
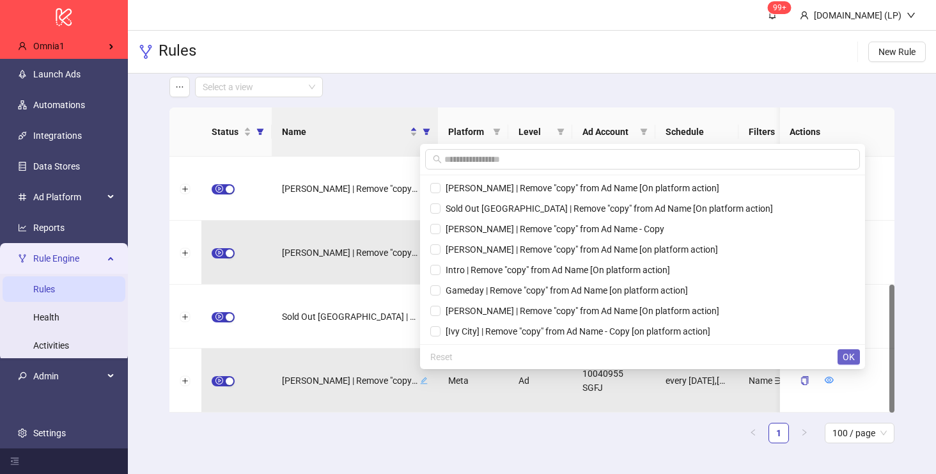
click at [845, 354] on span "OK" at bounding box center [848, 356] width 12 height 10
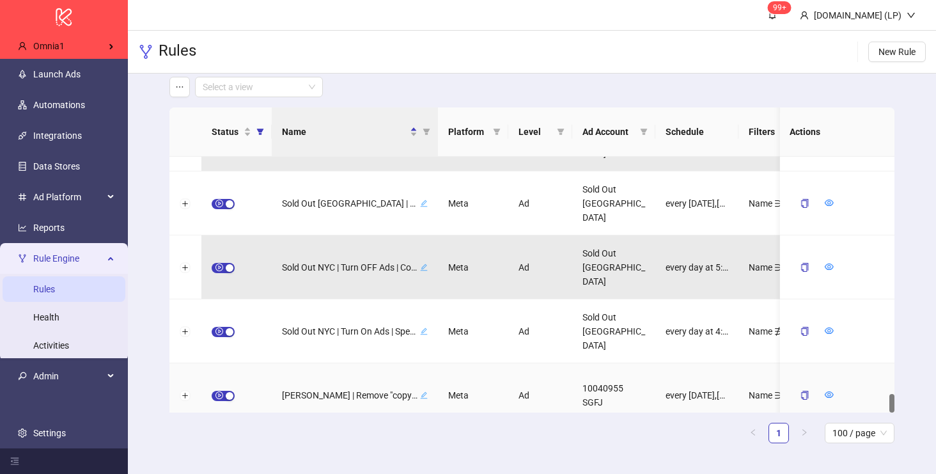
scroll to position [3195, 0]
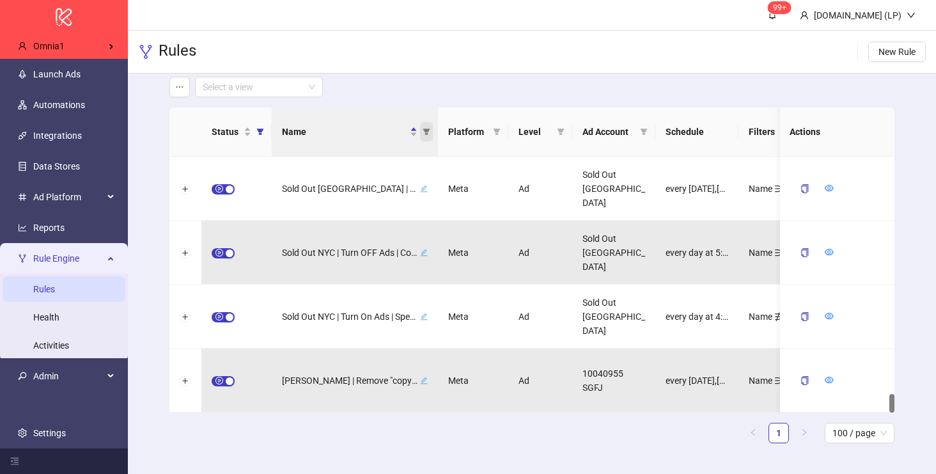
click at [429, 129] on icon "filter" at bounding box center [426, 132] width 8 height 8
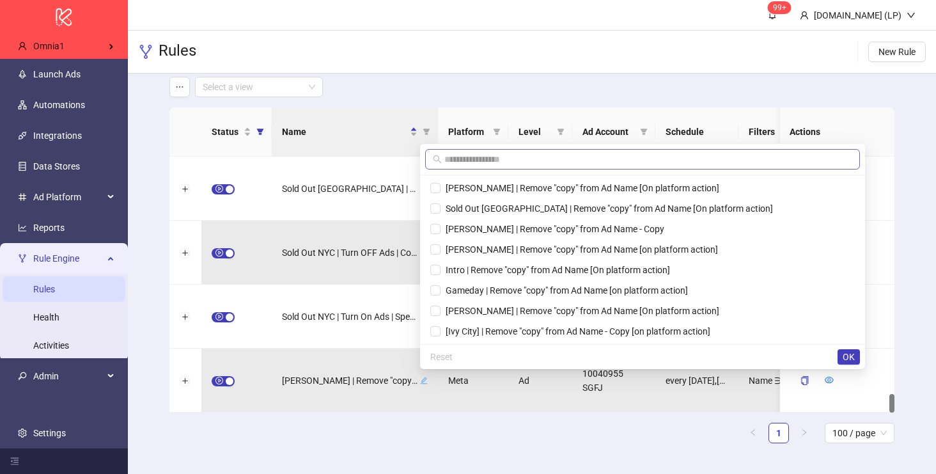
click at [441, 155] on icon "search" at bounding box center [437, 159] width 9 height 9
type input "*"
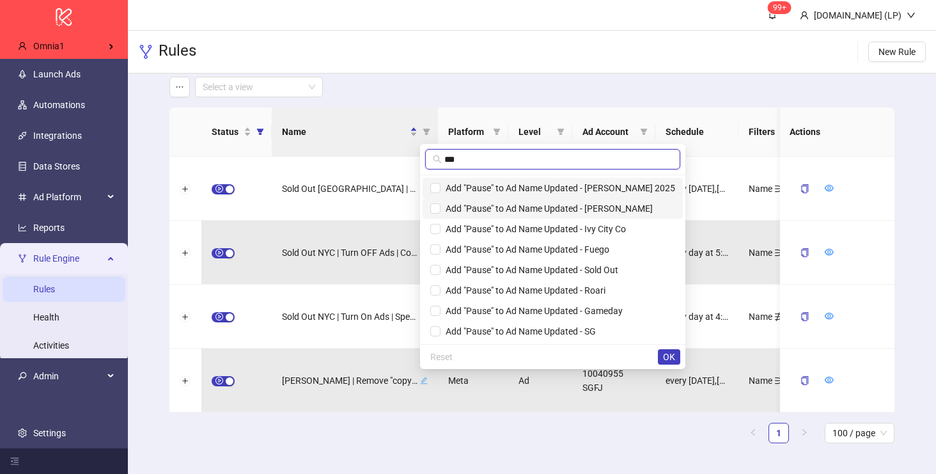
type input "***"
click at [475, 185] on span "Add "Pause" to Ad Name Updated - Alex Mill 2025" at bounding box center [557, 188] width 235 height 10
click at [475, 210] on span "Add "Pause" to Ad Name Updated - Kate McLeod" at bounding box center [546, 208] width 212 height 10
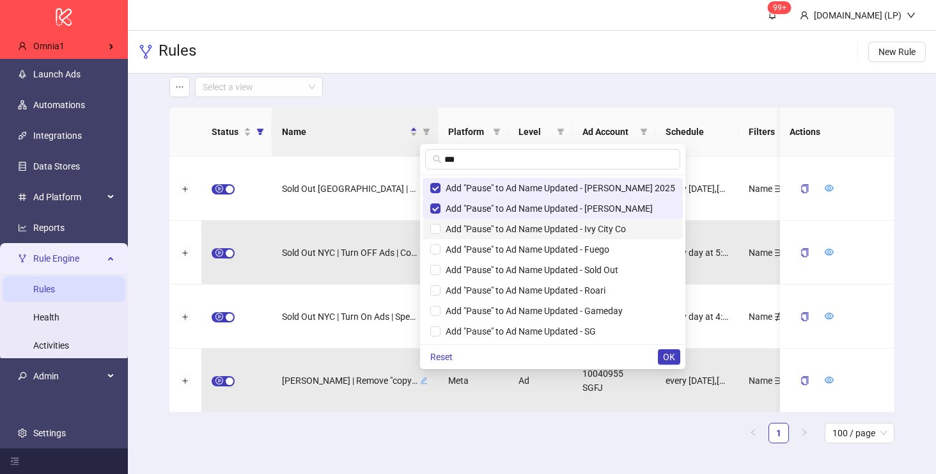
click at [475, 224] on span "Add "Pause" to Ad Name Updated - Ivy City Co" at bounding box center [532, 229] width 185 height 10
click at [475, 248] on span "Add "Pause" to Ad Name Updated - Fuego" at bounding box center [524, 249] width 169 height 10
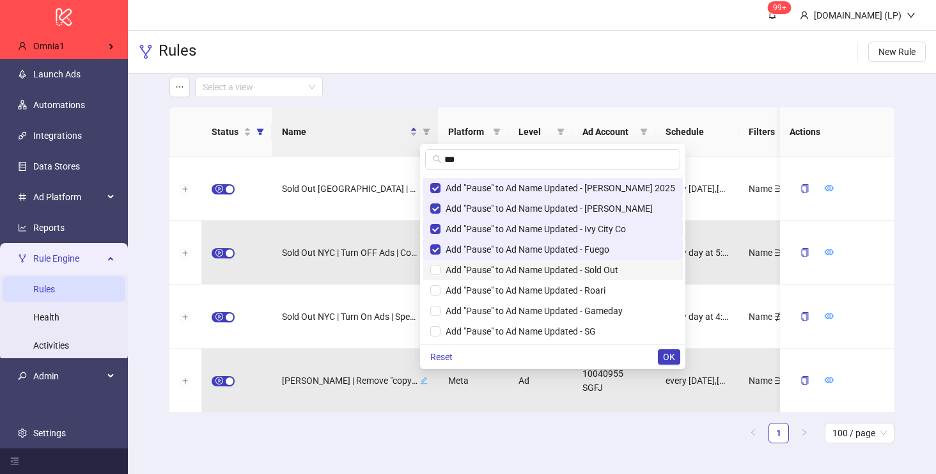
click at [475, 272] on span "Add "Pause" to Ad Name Updated - Sold Out" at bounding box center [529, 270] width 178 height 10
click at [475, 291] on span "Add "Pause" to Ad Name Updated - Roari" at bounding box center [522, 290] width 165 height 10
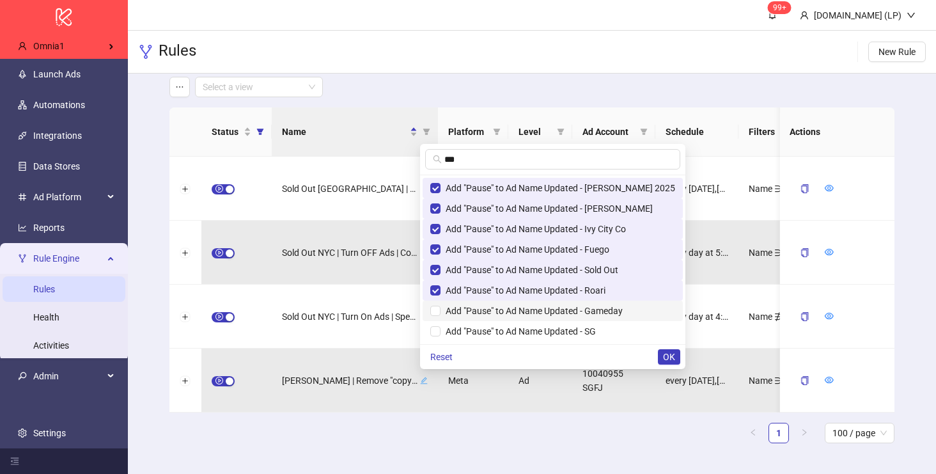
click at [467, 305] on span "Add "Pause" to Ad Name Updated - Gameday" at bounding box center [531, 310] width 182 height 10
click at [467, 328] on span "Add "Pause" to Ad Name Updated - SG" at bounding box center [517, 331] width 155 height 10
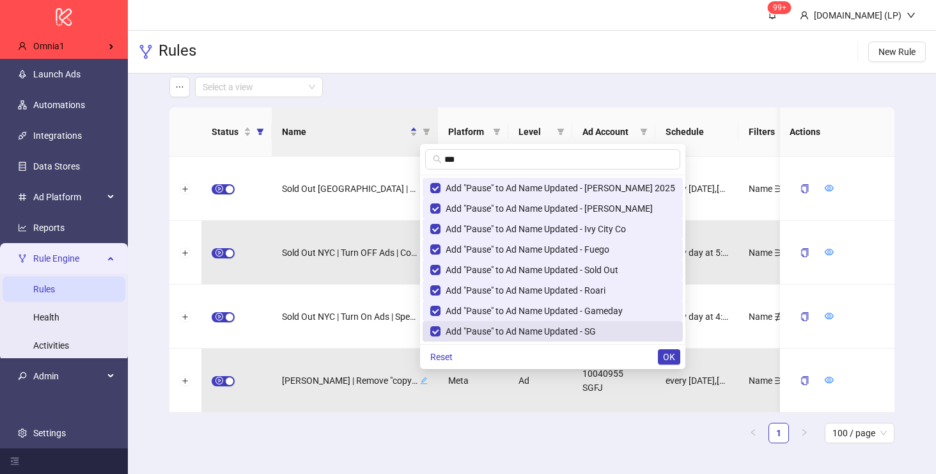
scroll to position [0, 0]
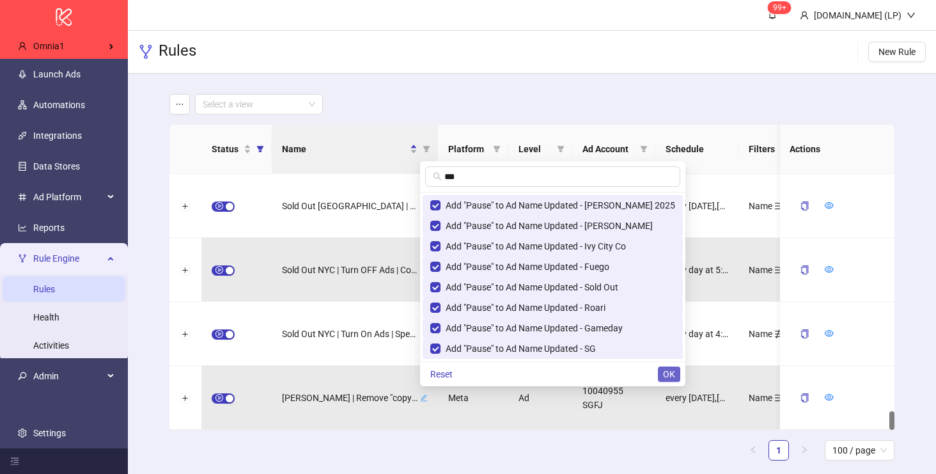
click at [658, 367] on button "OK" at bounding box center [669, 373] width 22 height 15
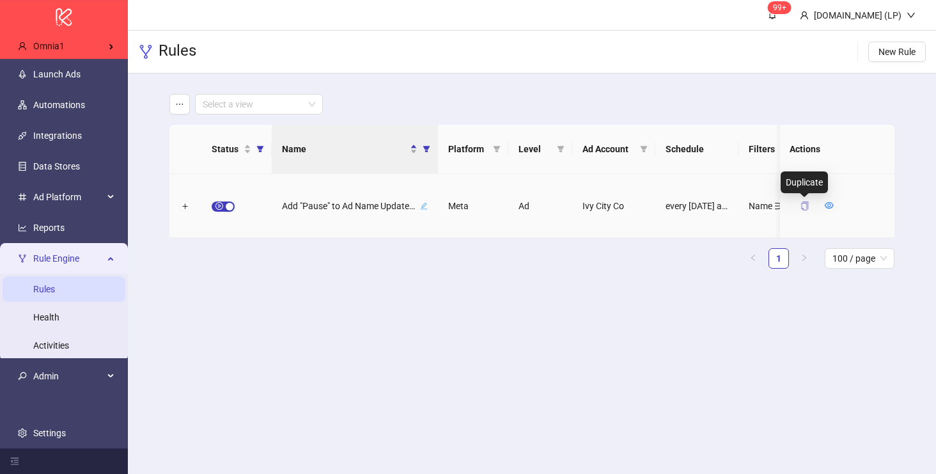
click at [803, 208] on icon "copy" at bounding box center [803, 205] width 9 height 9
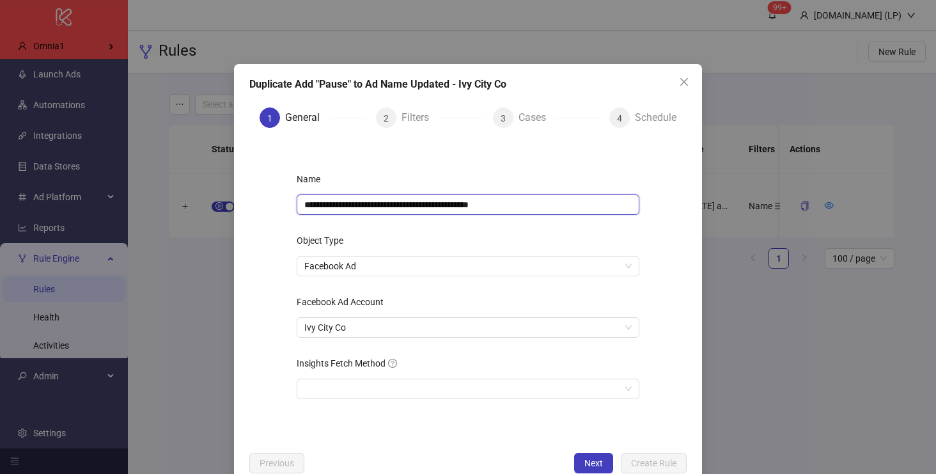
drag, startPoint x: 488, startPoint y: 204, endPoint x: 552, endPoint y: 205, distance: 63.9
click at [552, 205] on input "**********" at bounding box center [468, 204] width 343 height 20
type input "**********"
click at [585, 455] on button "Next" at bounding box center [593, 462] width 39 height 20
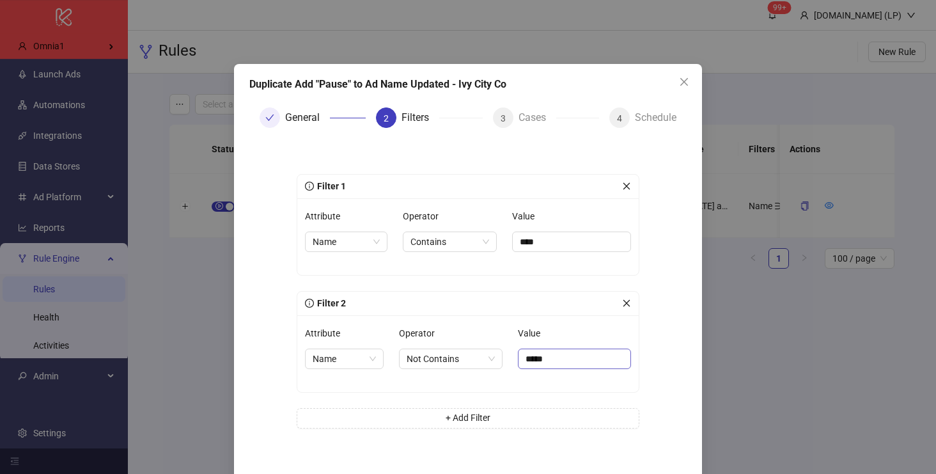
scroll to position [56, 0]
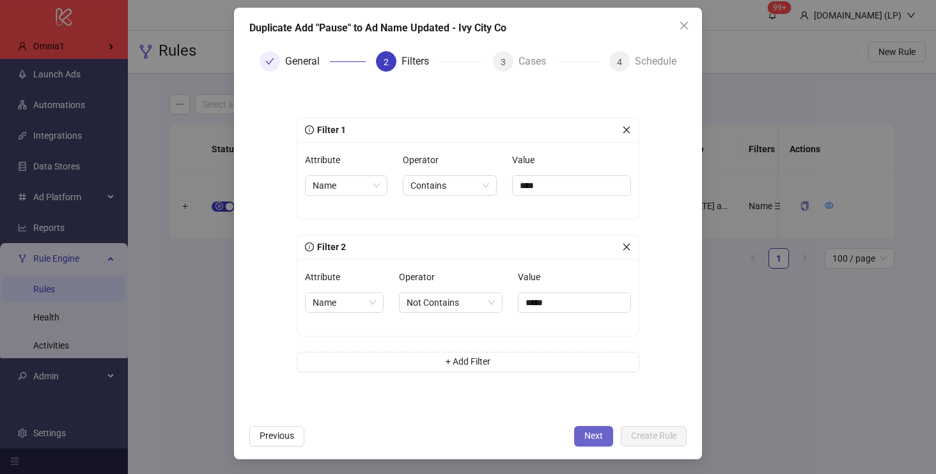
click at [600, 443] on button "Next" at bounding box center [593, 436] width 39 height 20
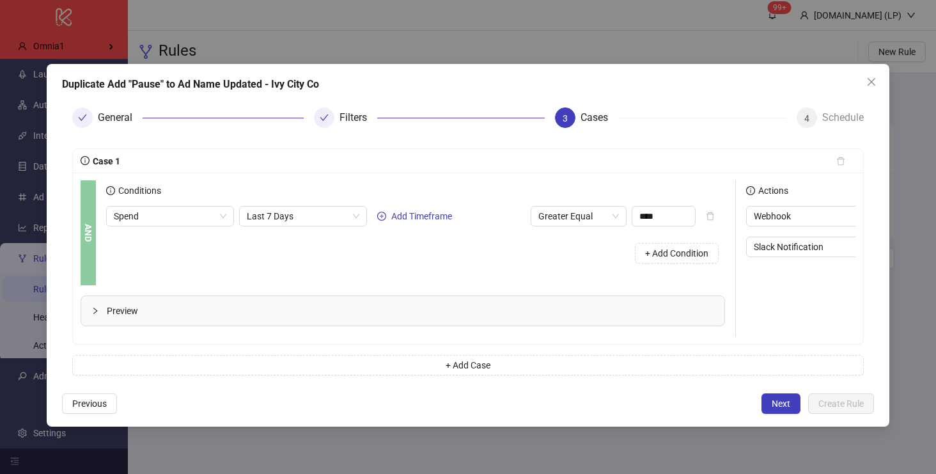
scroll to position [0, 206]
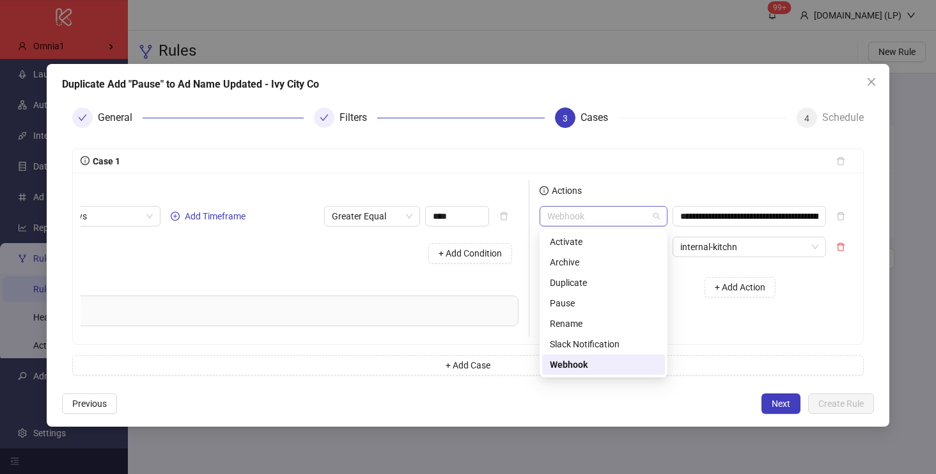
click at [555, 221] on span "Webhook" at bounding box center [603, 215] width 112 height 19
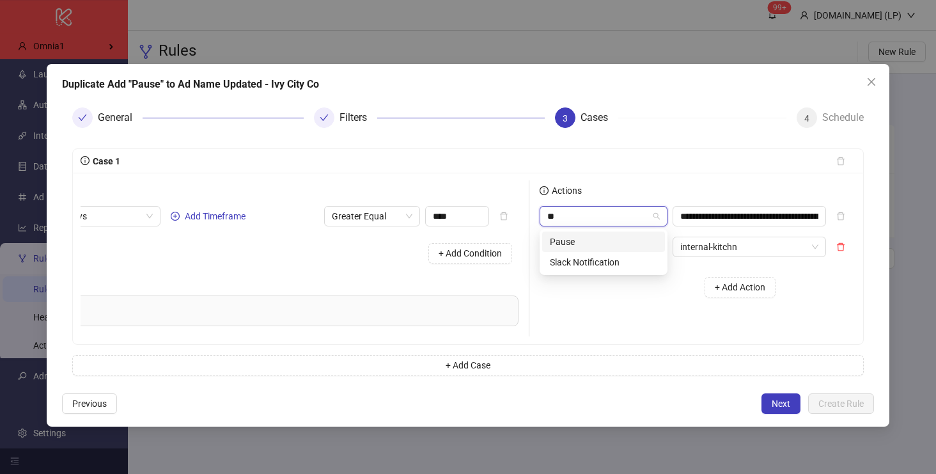
type input "***"
click at [557, 237] on div "Slack Notification" at bounding box center [603, 242] width 107 height 14
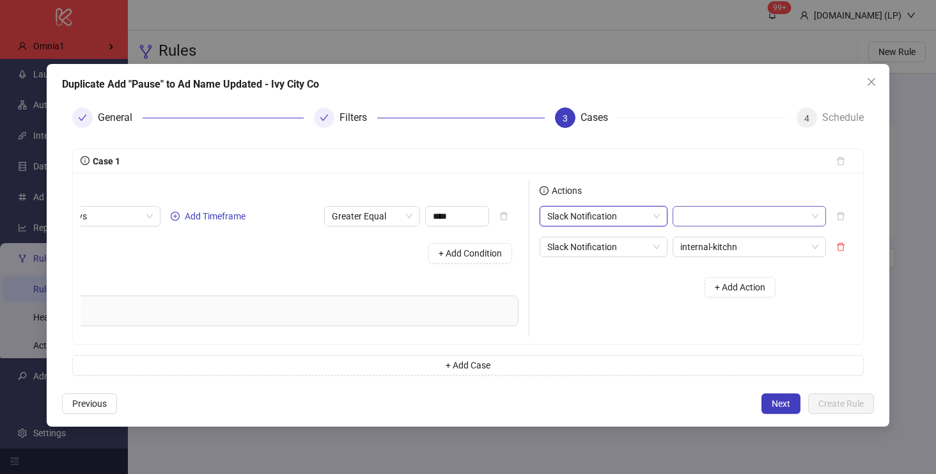
click at [700, 216] on input "search" at bounding box center [743, 215] width 127 height 19
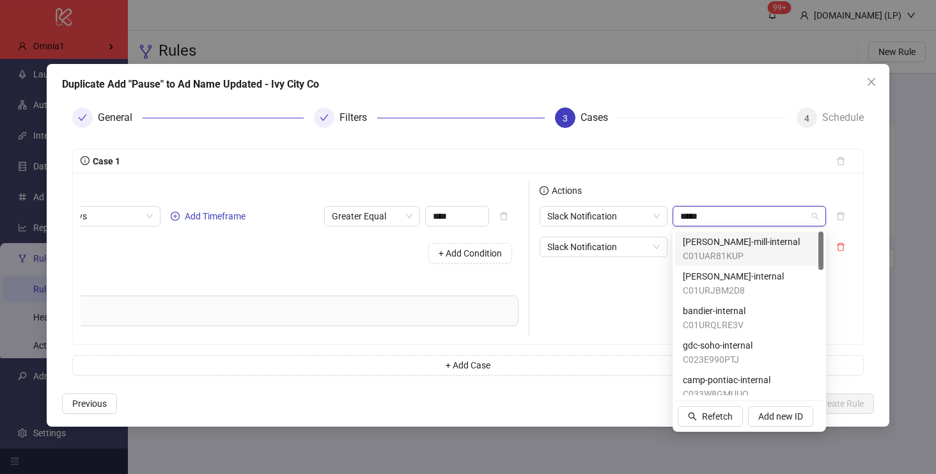
click at [700, 216] on input "*****" at bounding box center [743, 215] width 127 height 19
type input "*********"
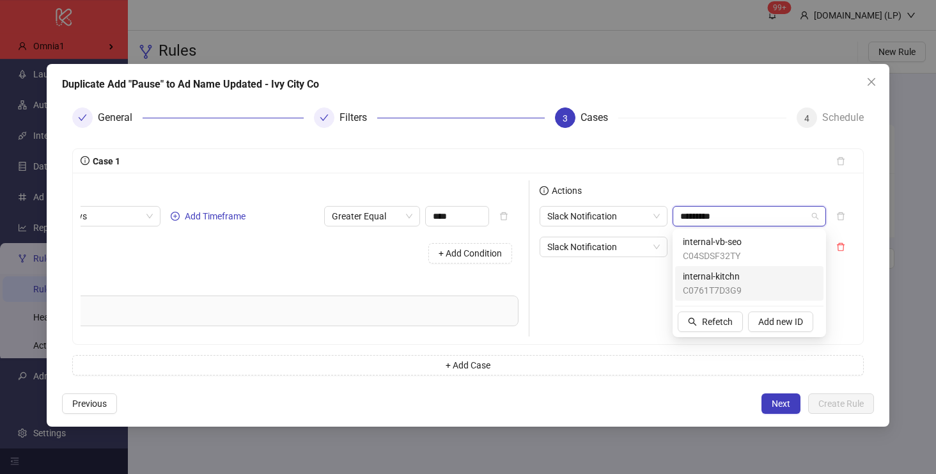
click at [715, 294] on span "C0761T7D3G9" at bounding box center [712, 290] width 59 height 14
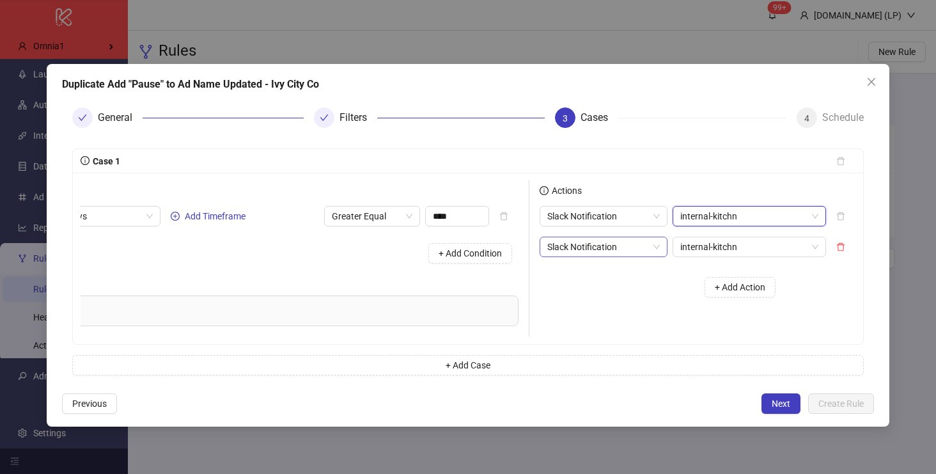
click at [635, 251] on span "Slack Notification" at bounding box center [603, 246] width 112 height 19
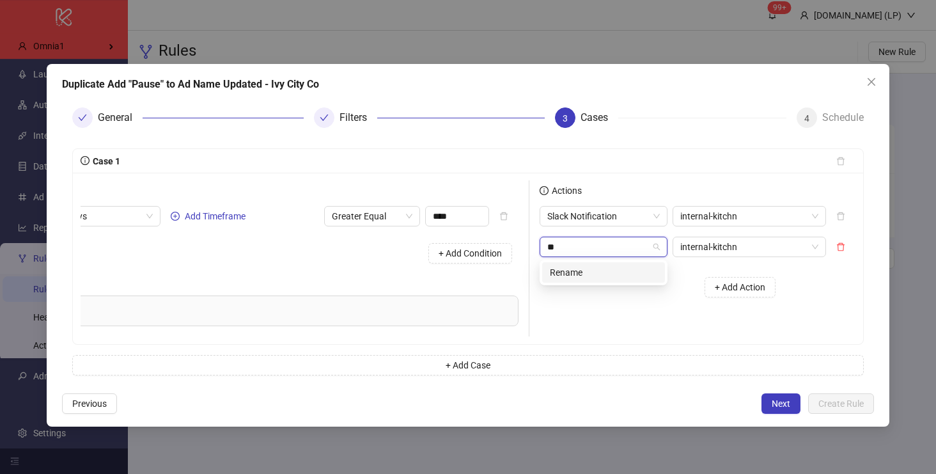
type input "***"
click at [622, 275] on div "Rename" at bounding box center [603, 272] width 107 height 14
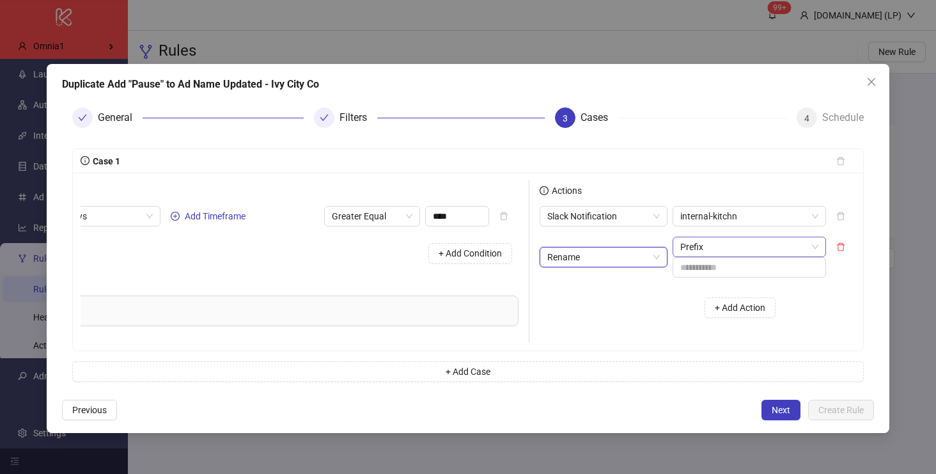
click at [743, 249] on span "Prefix" at bounding box center [749, 246] width 138 height 19
click at [703, 243] on span "Prefix" at bounding box center [749, 246] width 138 height 19
click at [699, 267] on input "text" at bounding box center [748, 267] width 153 height 20
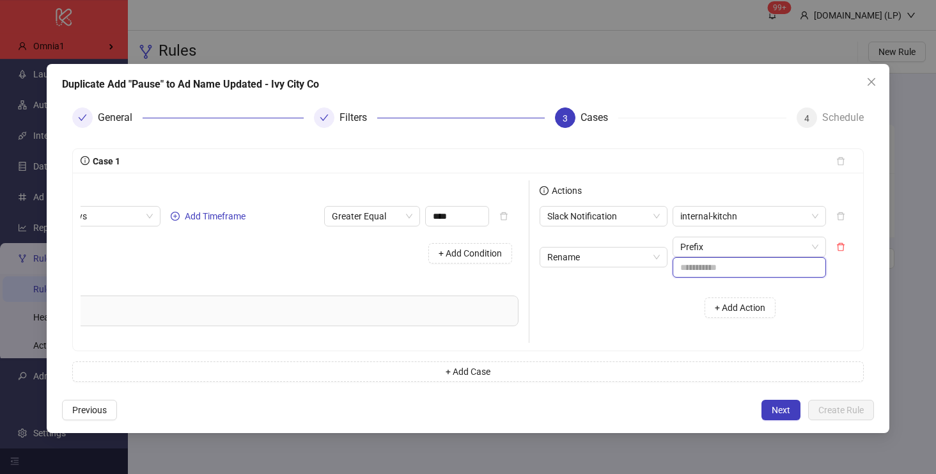
paste input "*****"
type input "*****"
click at [780, 411] on span "Next" at bounding box center [780, 410] width 19 height 10
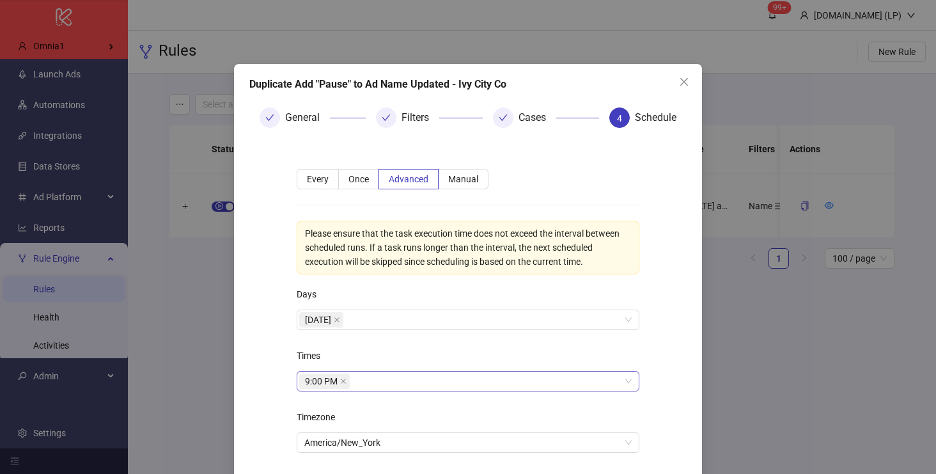
scroll to position [81, 0]
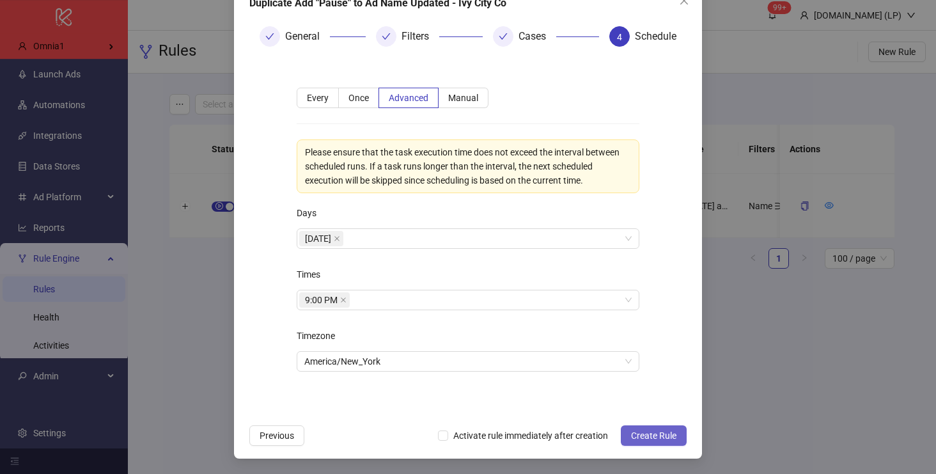
click at [647, 439] on span "Create Rule" at bounding box center [653, 435] width 45 height 10
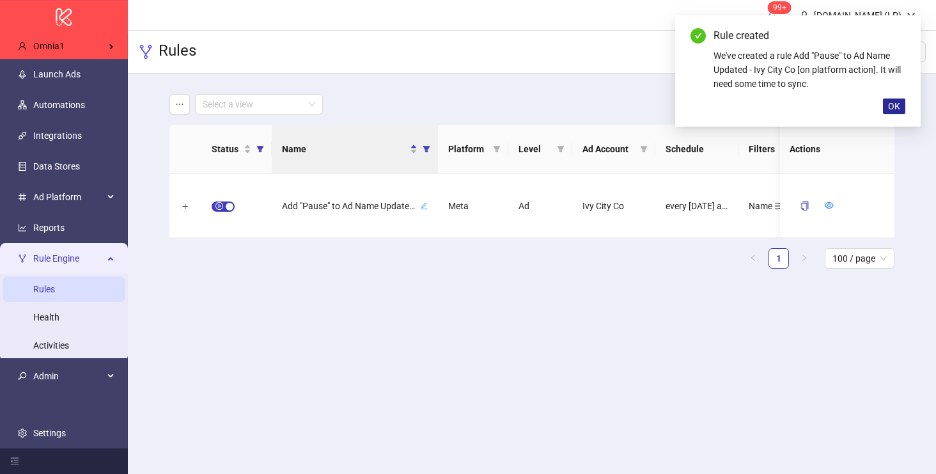
click at [898, 102] on span "OK" at bounding box center [894, 106] width 12 height 10
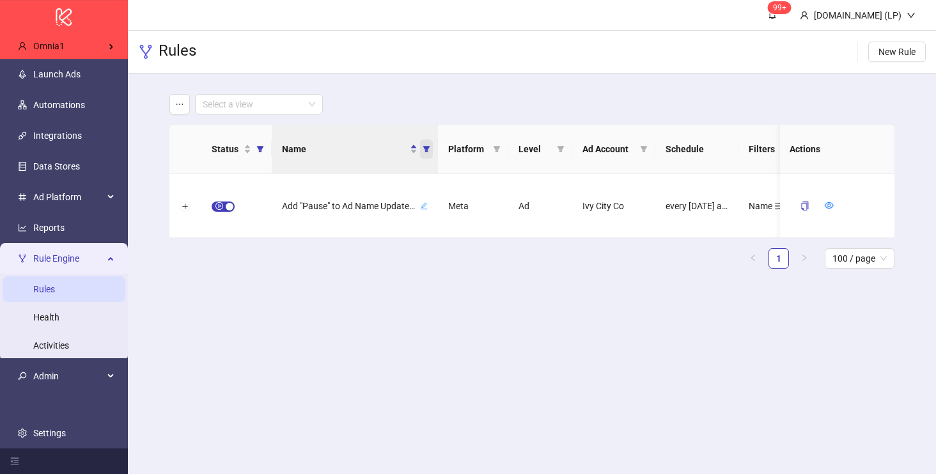
click at [424, 150] on icon "filter" at bounding box center [426, 149] width 8 height 8
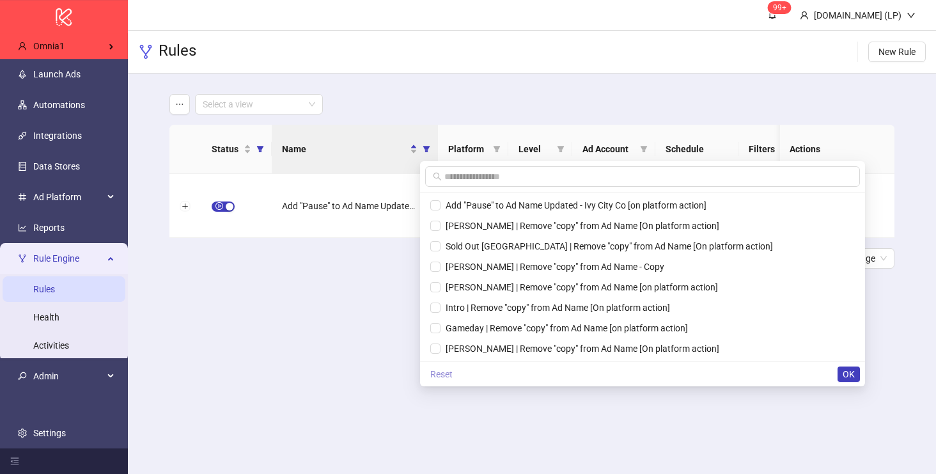
click at [452, 380] on button "Reset" at bounding box center [441, 373] width 33 height 15
click at [850, 375] on span "OK" at bounding box center [848, 374] width 12 height 10
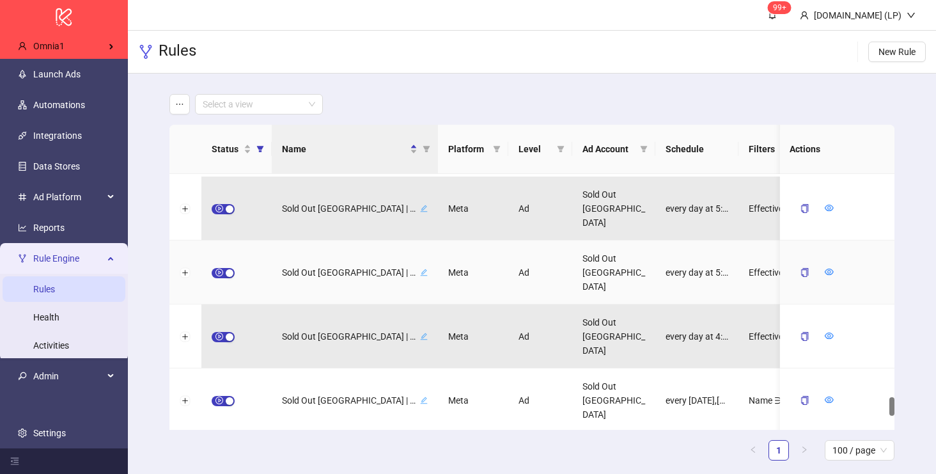
scroll to position [3195, 0]
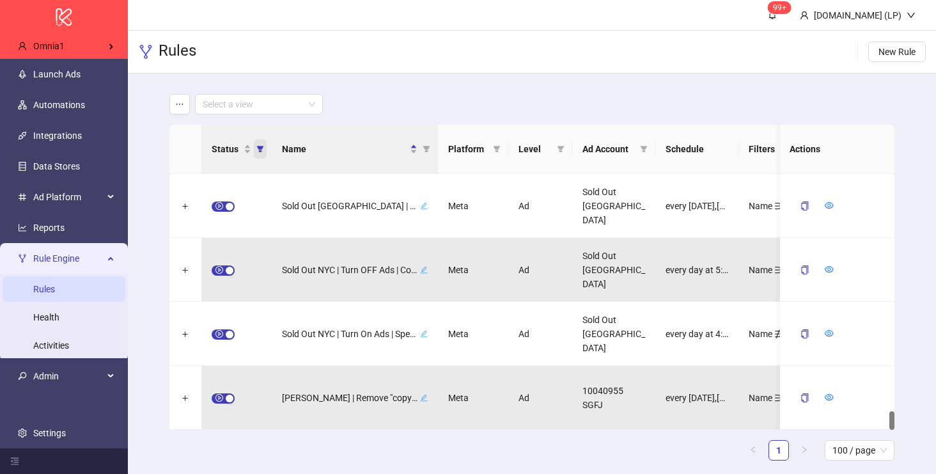
click at [263, 152] on icon "filter" at bounding box center [260, 149] width 8 height 8
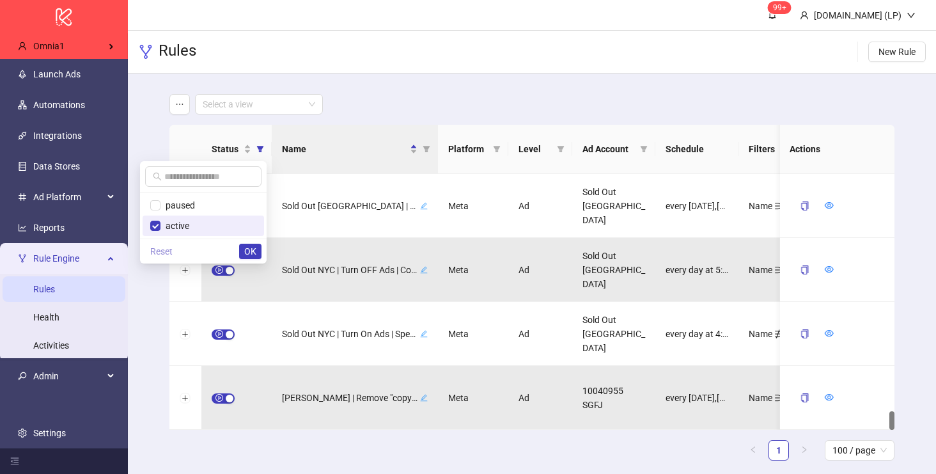
click at [157, 247] on span "Reset" at bounding box center [161, 251] width 22 height 10
click at [240, 253] on button "OK" at bounding box center [250, 250] width 22 height 15
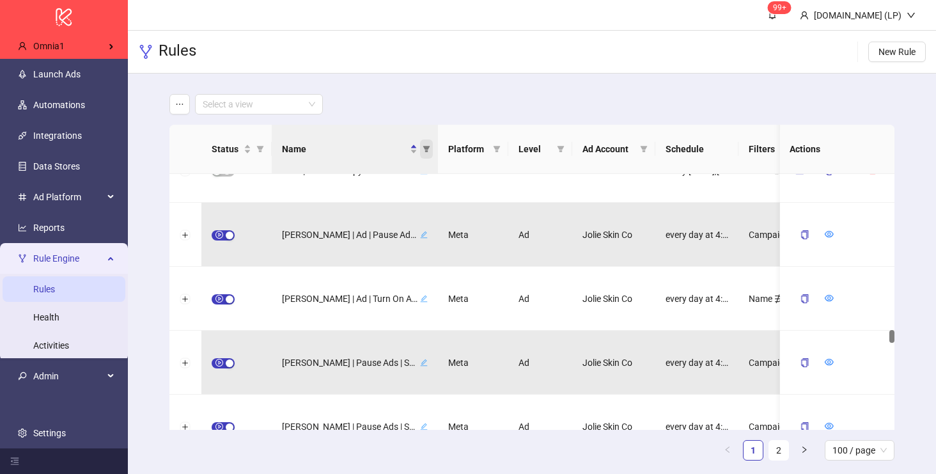
click at [431, 147] on span "Name" at bounding box center [426, 148] width 13 height 19
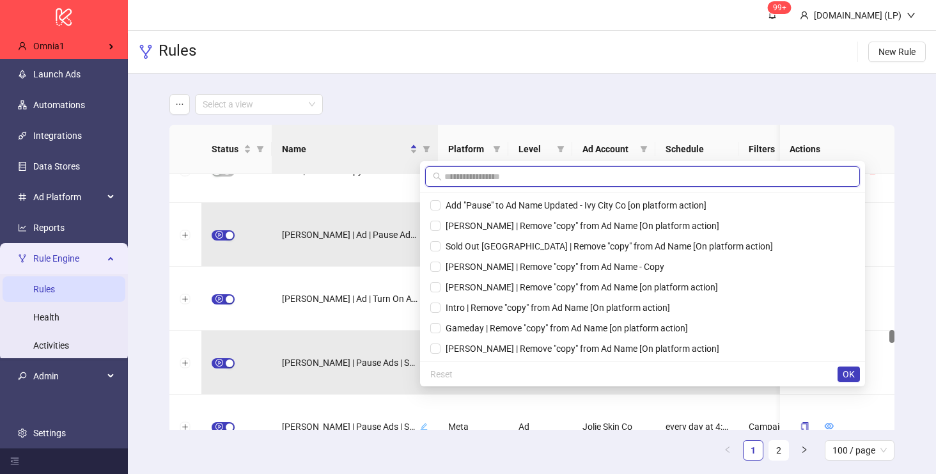
click at [450, 181] on input "text" at bounding box center [648, 176] width 408 height 14
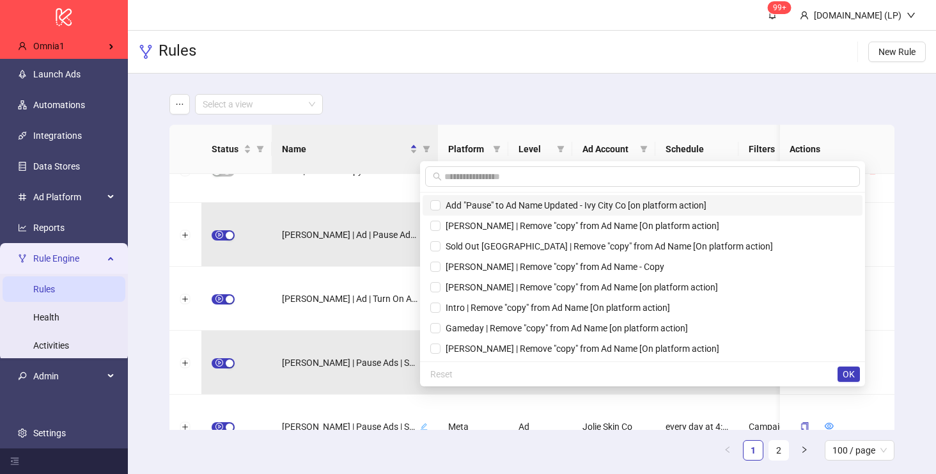
click at [484, 202] on span "Add "Pause" to Ad Name Updated - Ivy City Co [on platform action]" at bounding box center [573, 205] width 266 height 10
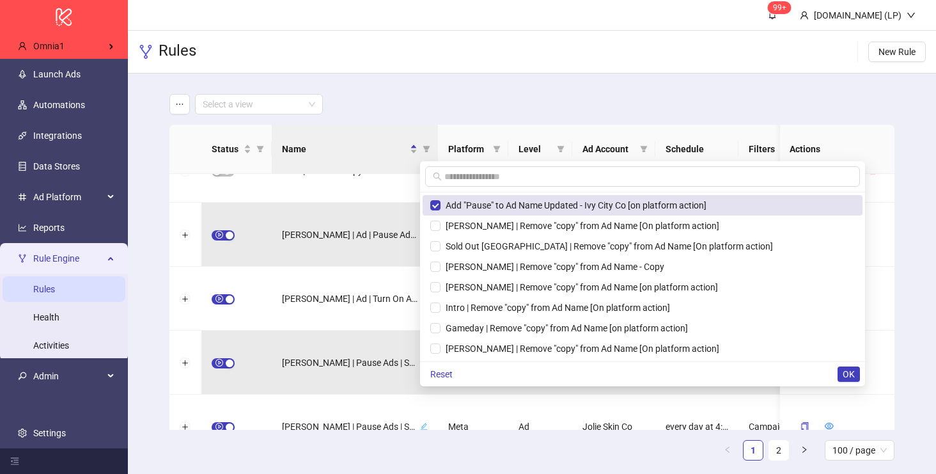
click at [467, 212] on li "Add "Pause" to Ad Name Updated - Ivy City Co [on platform action]" at bounding box center [642, 205] width 440 height 20
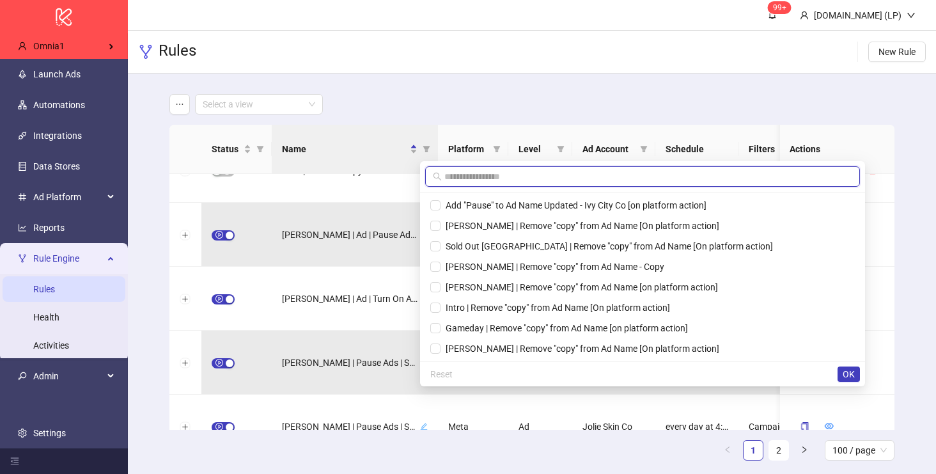
click at [461, 179] on input "text" at bounding box center [648, 176] width 408 height 14
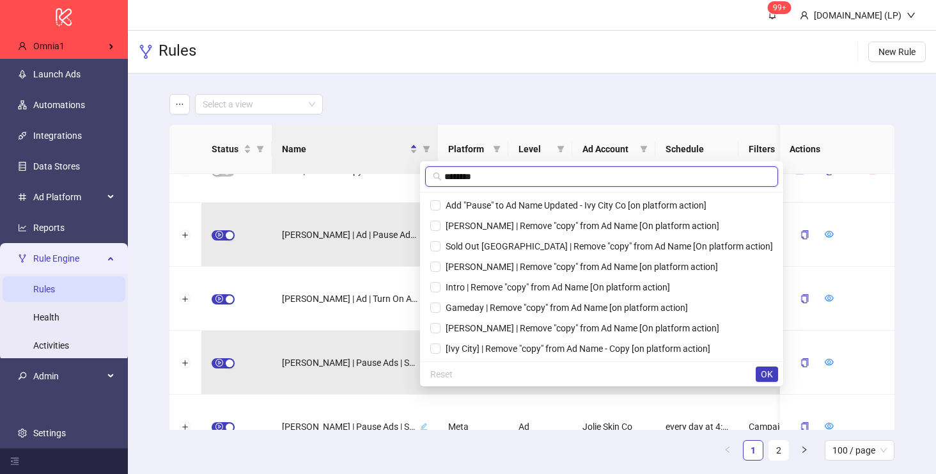
type input "********"
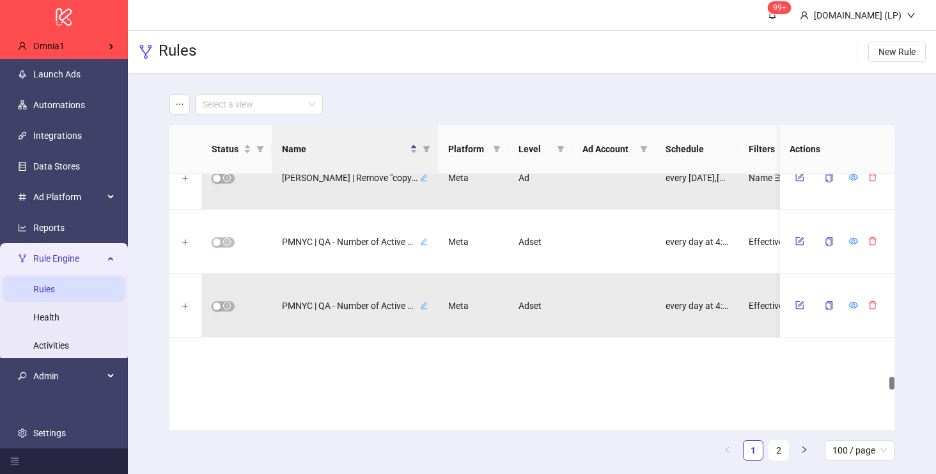
scroll to position [4700, 0]
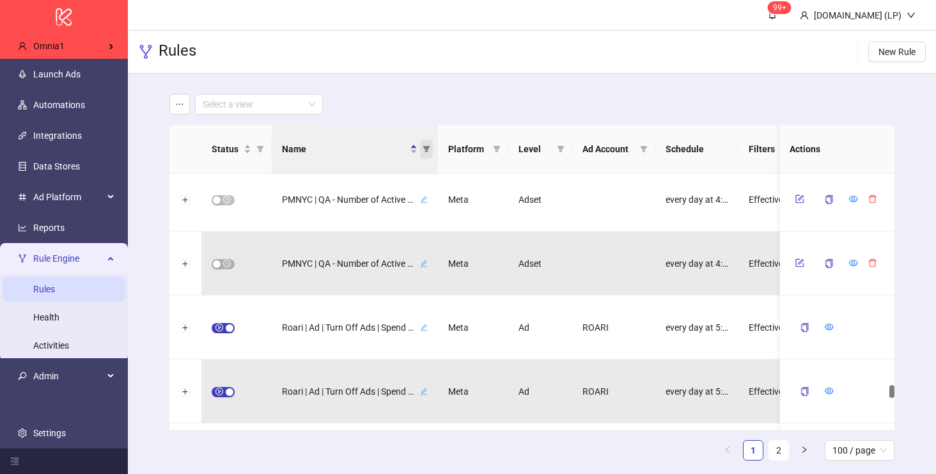
click at [425, 148] on icon "filter" at bounding box center [425, 149] width 7 height 6
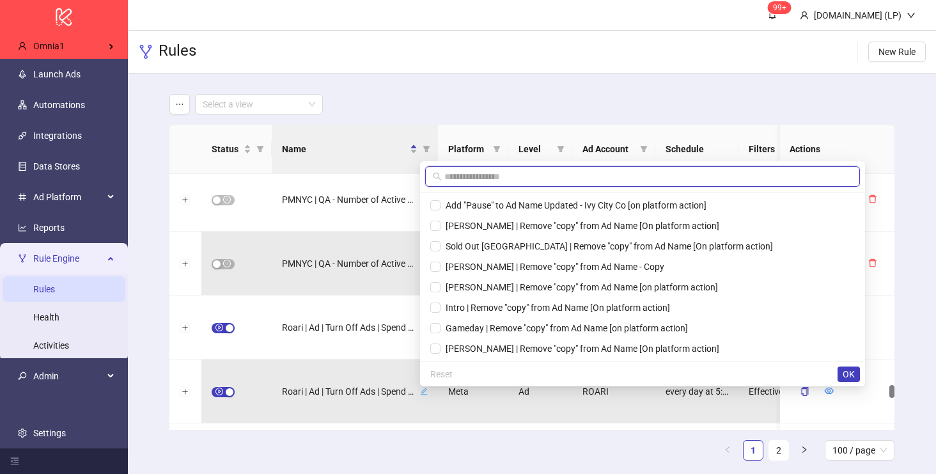
click at [462, 173] on input "text" at bounding box center [648, 176] width 408 height 14
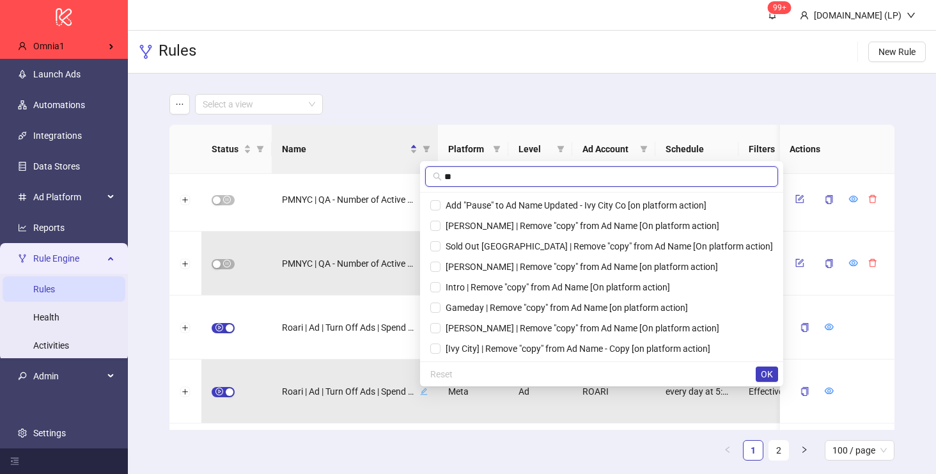
type input "*"
type input "********"
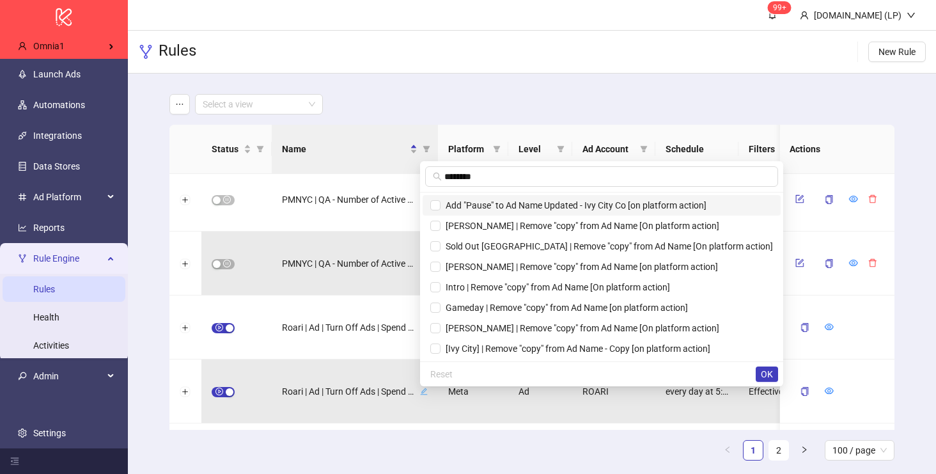
click at [488, 210] on span "Add "Pause" to Ad Name Updated - Ivy City Co [on platform action]" at bounding box center [573, 205] width 266 height 10
click at [487, 224] on span "Stephanie Gottlieb | Remove "copy" from Ad Name [On platform action]" at bounding box center [579, 225] width 279 height 10
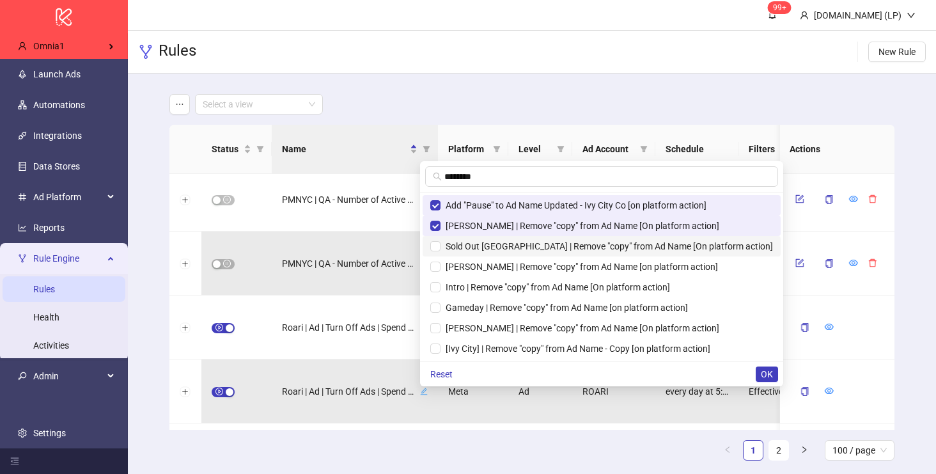
click at [487, 246] on span "Sold Out NYC | Remove "copy" from Ad Name [On platform action]" at bounding box center [606, 246] width 332 height 10
click at [487, 275] on li "Jolie | Remove "copy" from Ad Name [on platform action]" at bounding box center [601, 266] width 358 height 20
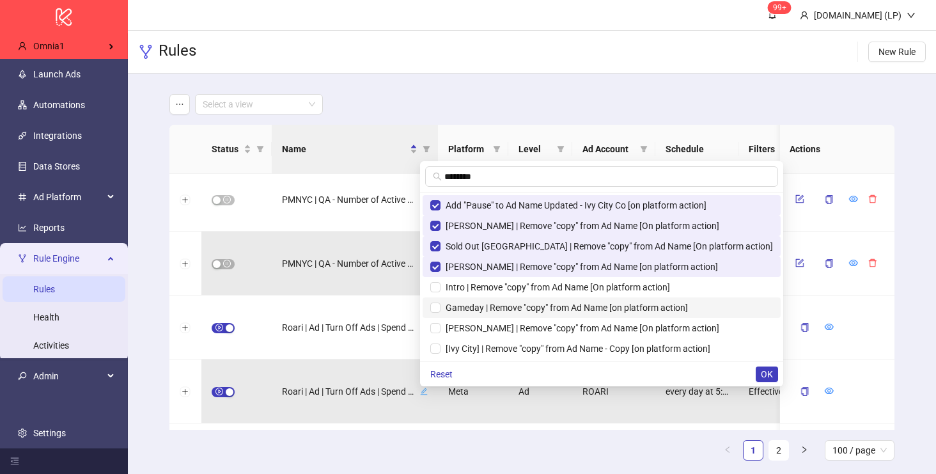
click at [486, 297] on li "Gameday | Remove "copy" from Ad Name [on platform action]" at bounding box center [601, 307] width 358 height 20
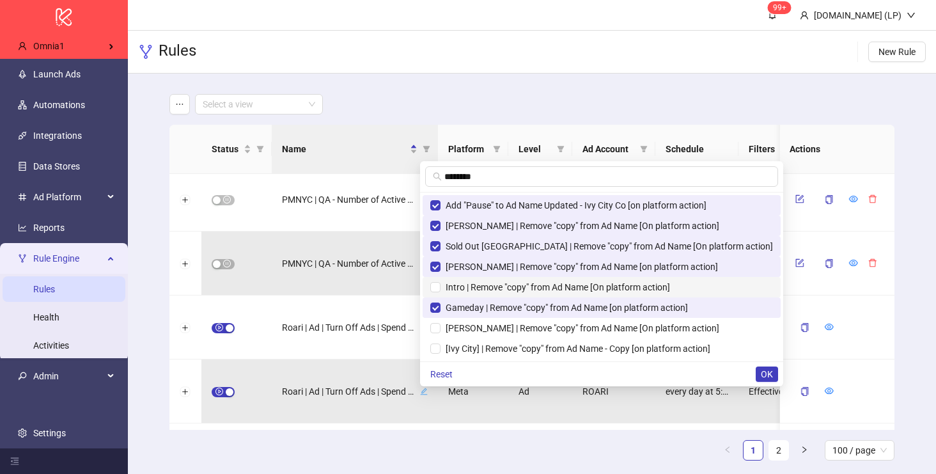
click at [474, 286] on span "Intro | Remove "copy" from Ad Name [On platform action]" at bounding box center [554, 287] width 229 height 10
click at [474, 329] on span "Alex Mill | Remove "copy" from Ad Name [On platform action]" at bounding box center [579, 328] width 279 height 10
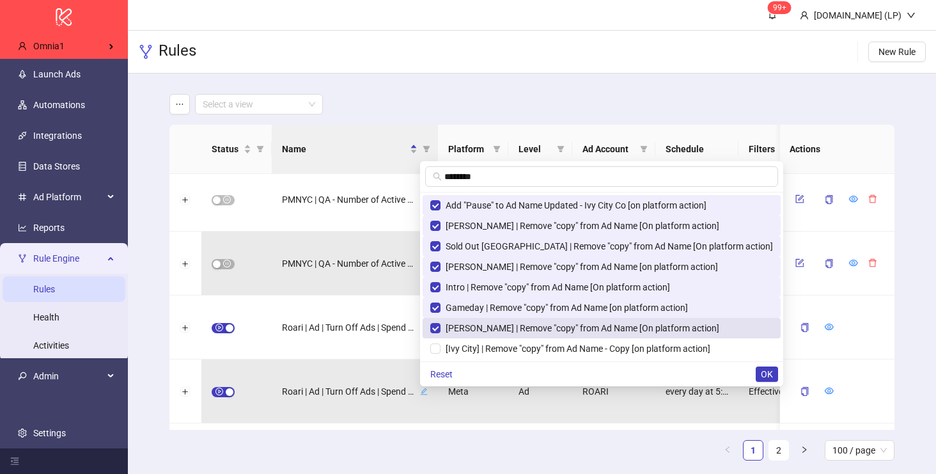
scroll to position [17, 0]
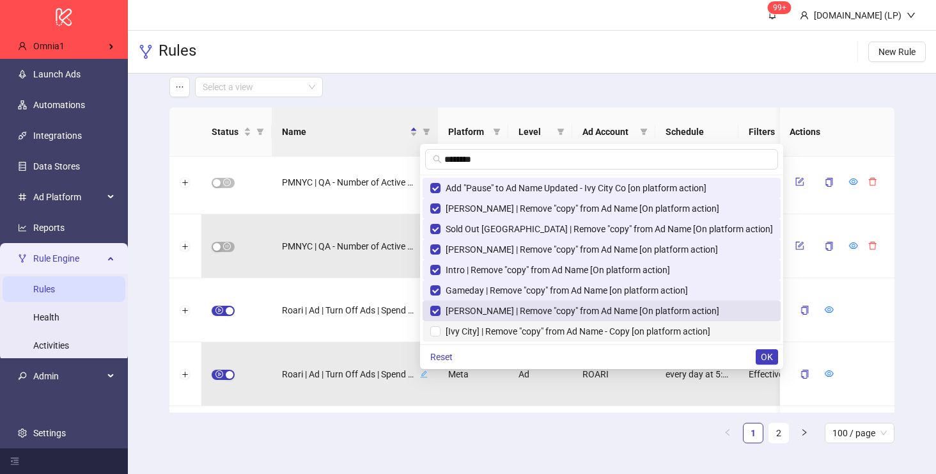
click at [474, 330] on span "[Ivy City] | Remove "copy" from Ad Name - Copy [on platform action]" at bounding box center [575, 331] width 270 height 10
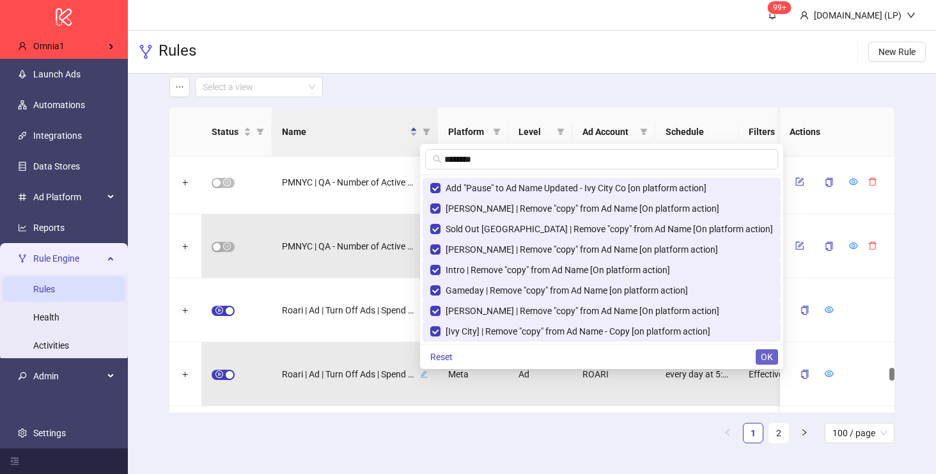
click at [760, 353] on span "OK" at bounding box center [766, 356] width 12 height 10
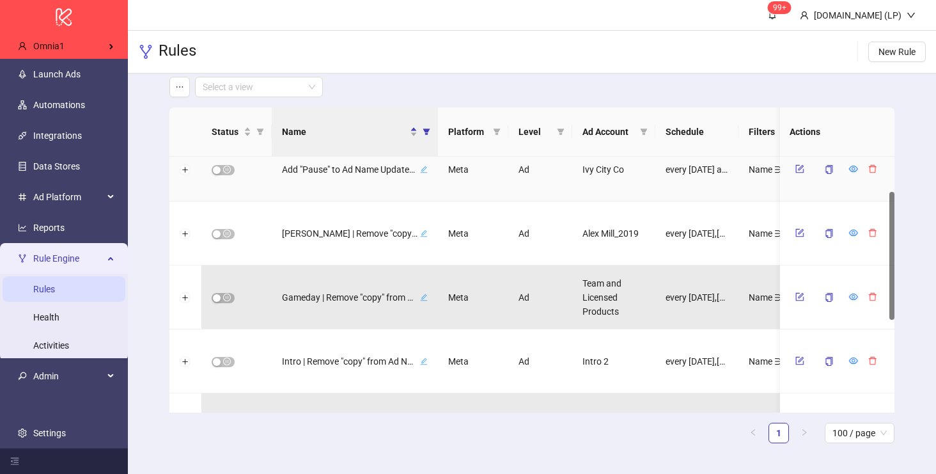
scroll to position [0, 0]
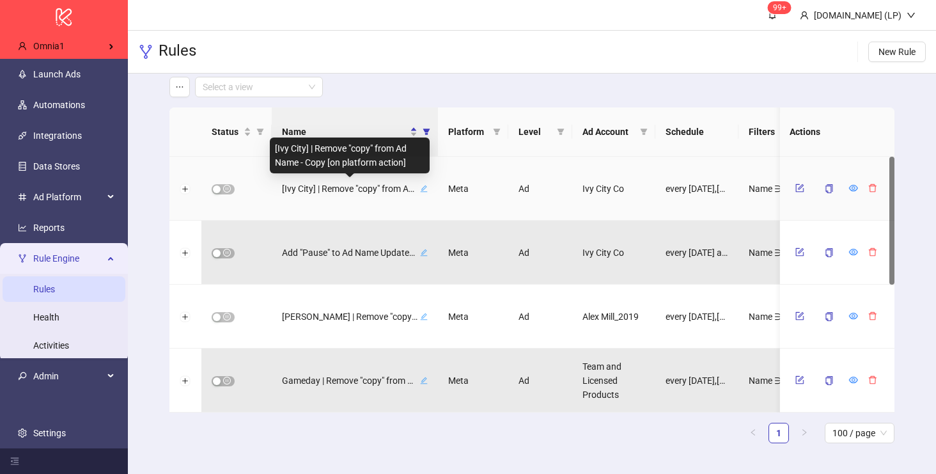
click at [326, 161] on div "[Ivy City] | Remove "copy" from Ad Name - Copy [on platform action]" at bounding box center [350, 155] width 160 height 36
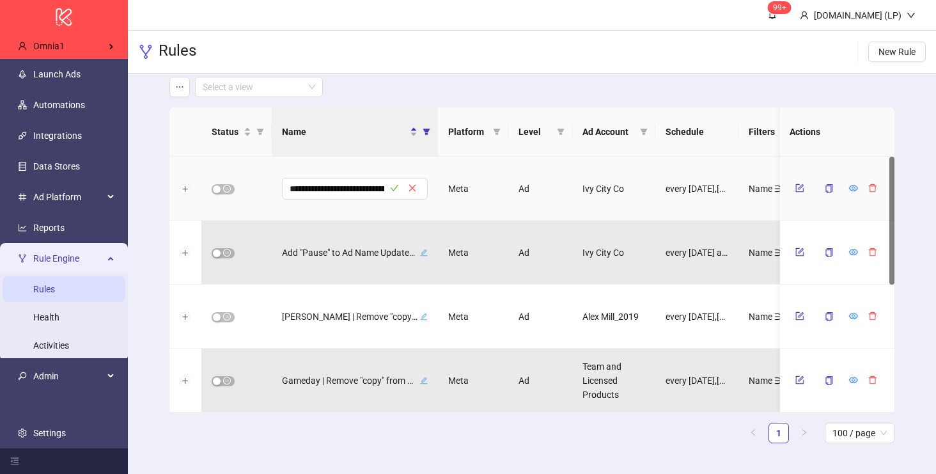
click at [326, 161] on div "**********" at bounding box center [355, 189] width 166 height 64
click at [319, 187] on input "**********" at bounding box center [336, 188] width 95 height 15
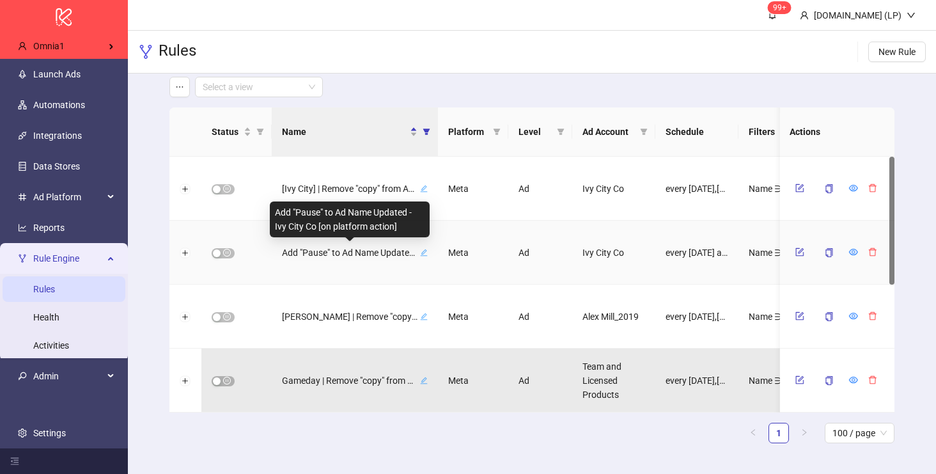
click at [305, 251] on span "Add "Pause" to Ad Name Updated - Ivy City Co [on platform action]" at bounding box center [349, 252] width 135 height 14
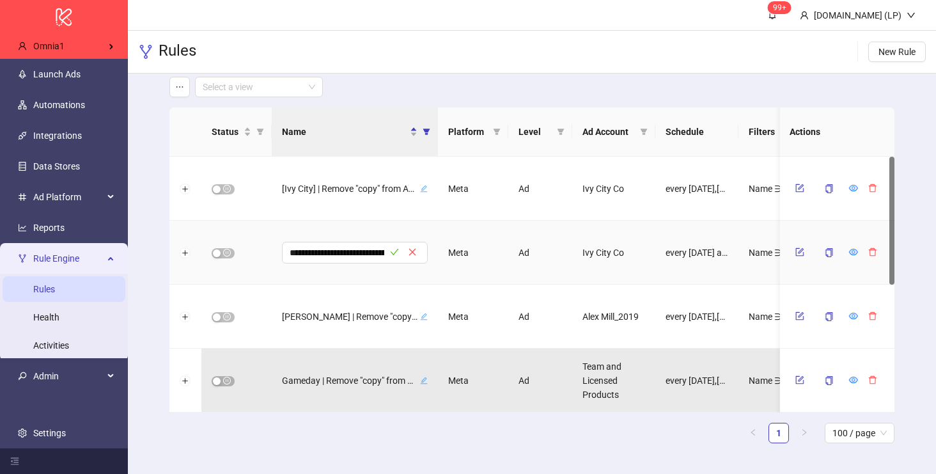
click at [305, 251] on input "**********" at bounding box center [336, 252] width 95 height 15
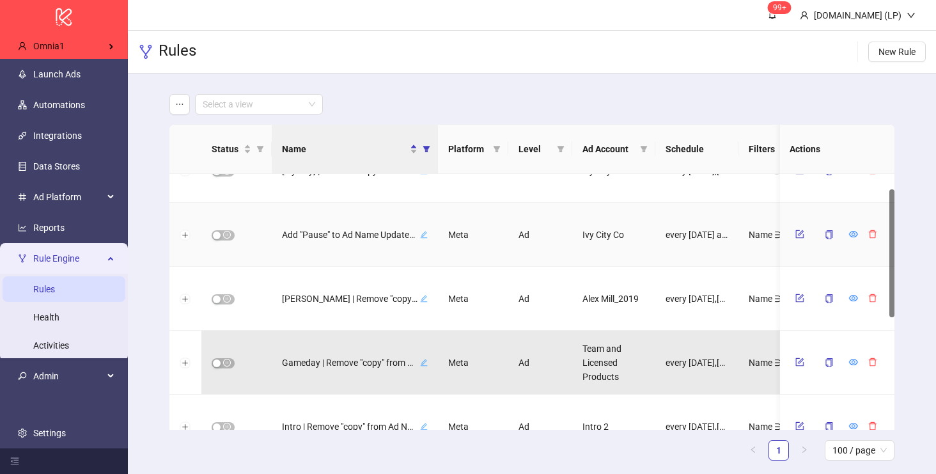
scroll to position [0, 0]
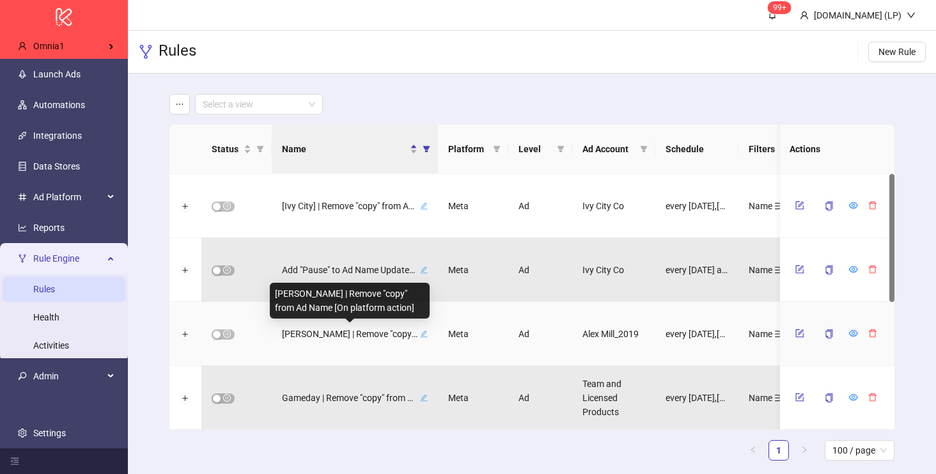
click at [291, 335] on span "Alex Mill | Remove "copy" from Ad Name [On platform action]" at bounding box center [349, 334] width 135 height 14
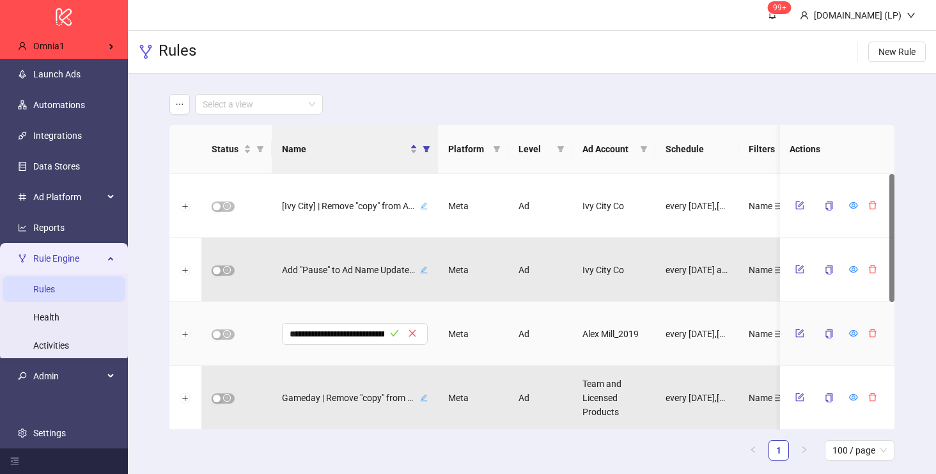
scroll to position [0, 146]
click at [291, 335] on input "**********" at bounding box center [336, 333] width 95 height 15
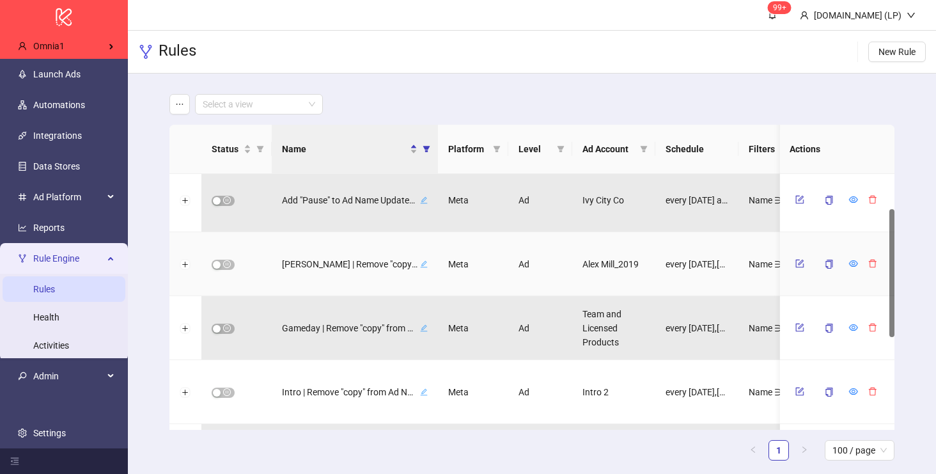
scroll to position [77, 0]
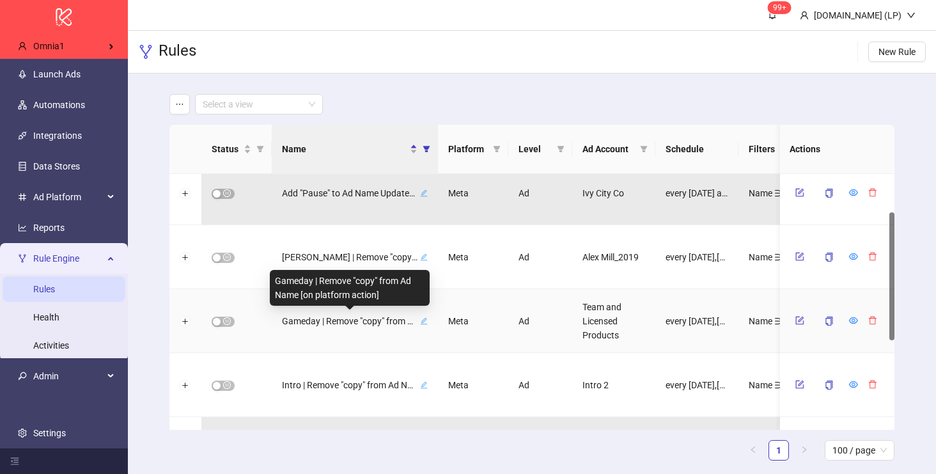
click at [295, 318] on span "Gameday | Remove "copy" from Ad Name [on platform action]" at bounding box center [349, 321] width 135 height 14
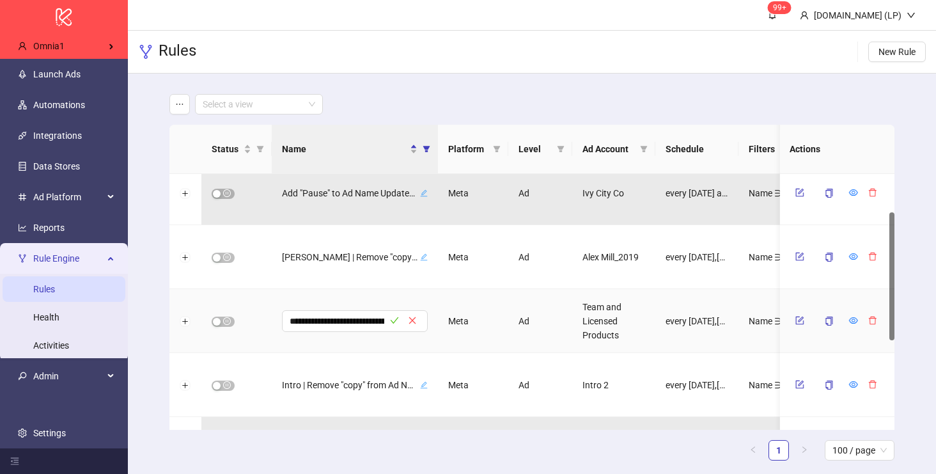
click at [295, 318] on input "**********" at bounding box center [336, 320] width 95 height 15
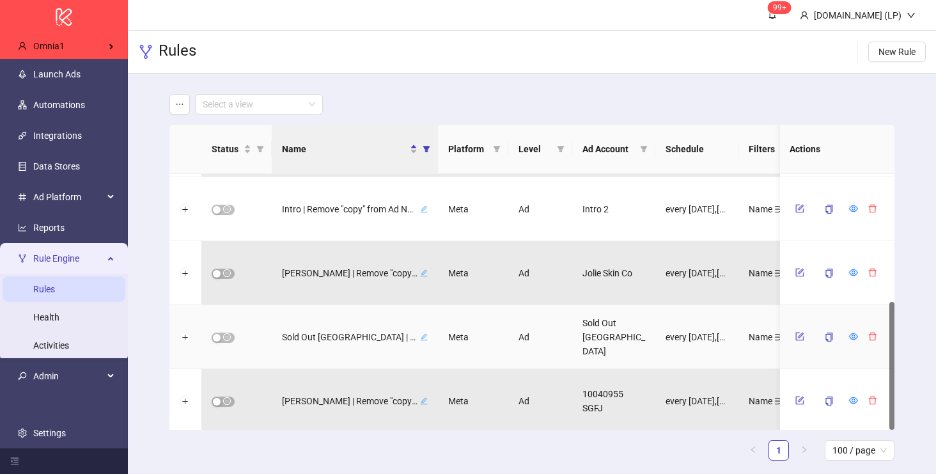
scroll to position [256, 0]
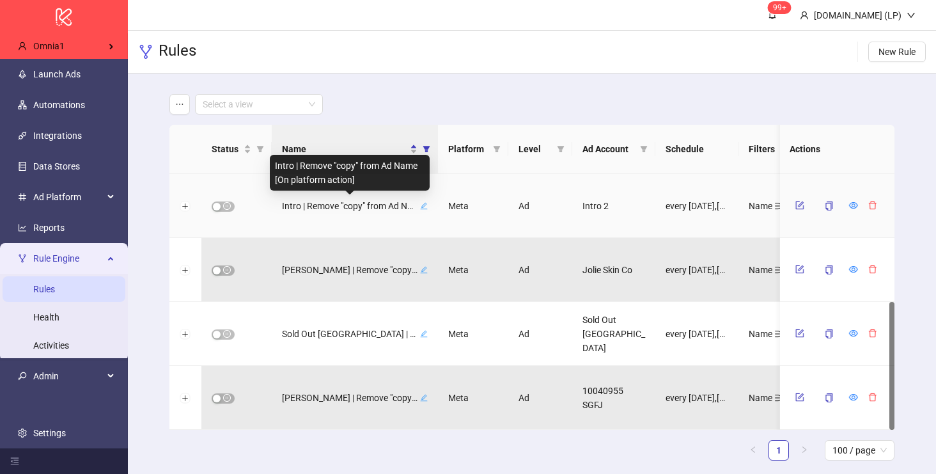
click at [327, 206] on span "Intro | Remove "copy" from Ad Name [On platform action]" at bounding box center [349, 206] width 135 height 14
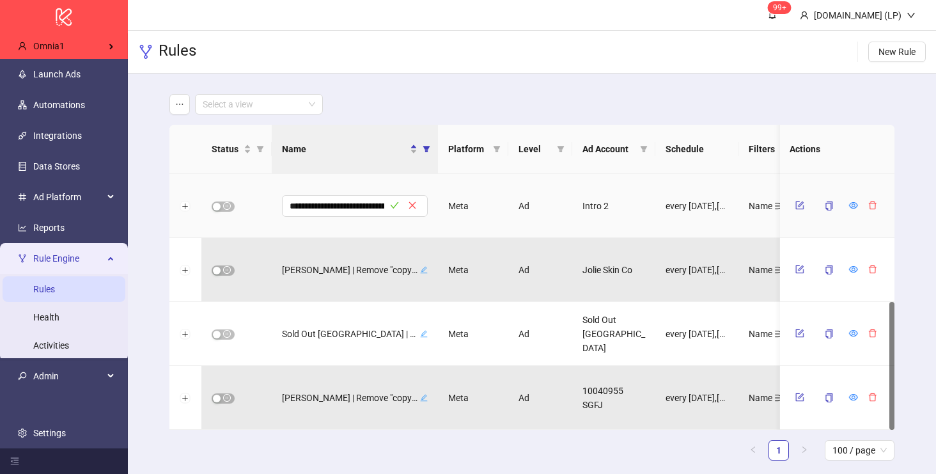
click at [327, 206] on input "**********" at bounding box center [336, 205] width 95 height 15
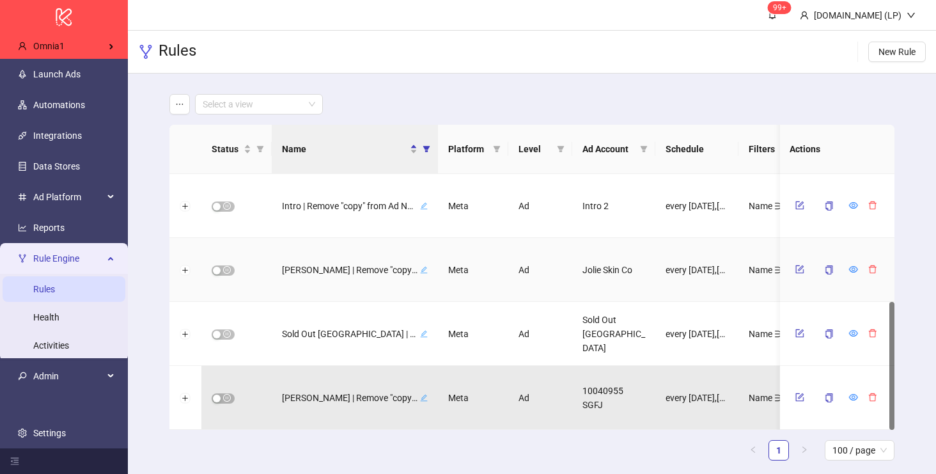
click at [327, 261] on div "Jolie | Remove "copy" from Ad Name [on platform action]" at bounding box center [355, 269] width 146 height 17
click at [327, 262] on input "**********" at bounding box center [336, 269] width 95 height 15
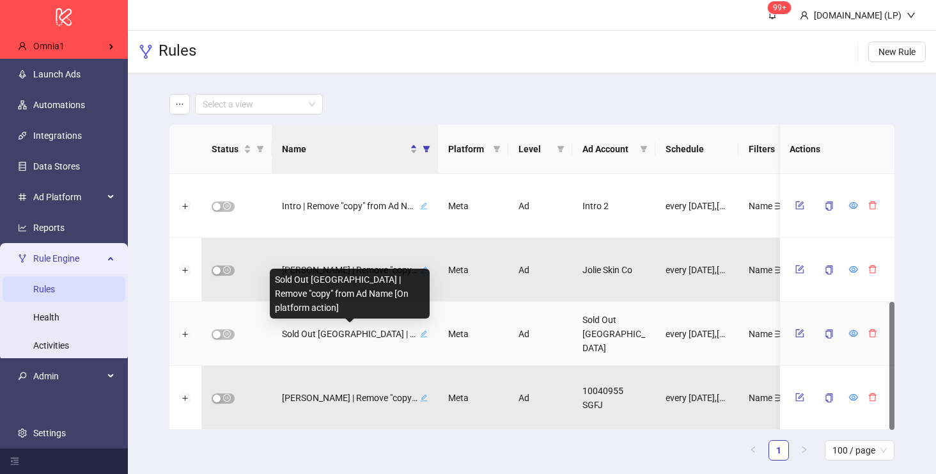
click at [305, 338] on span "Sold Out NYC | Remove "copy" from Ad Name [On platform action]" at bounding box center [349, 334] width 135 height 14
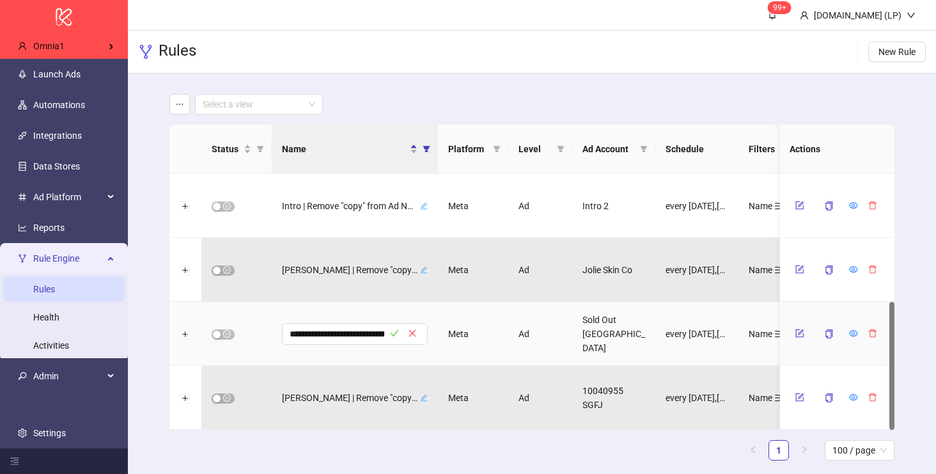
scroll to position [0, 166]
click at [305, 338] on input "**********" at bounding box center [336, 333] width 95 height 15
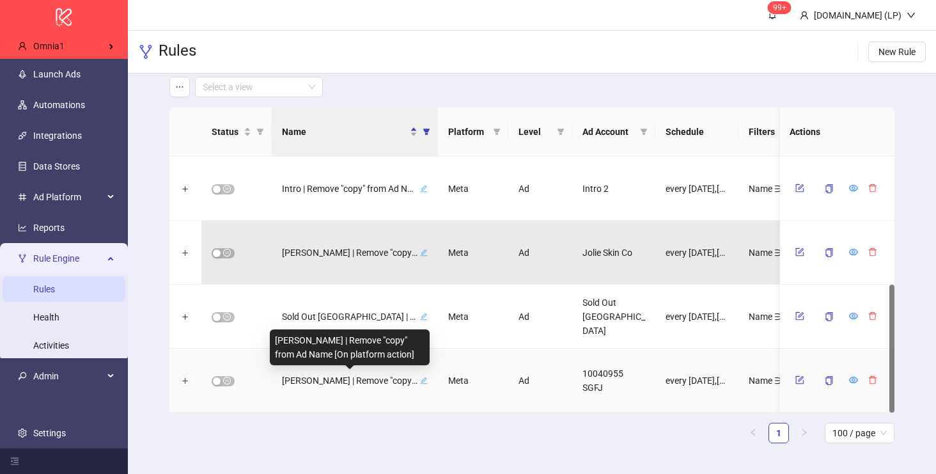
click at [320, 376] on span "Stephanie Gottlieb | Remove "copy" from Ad Name [On platform action]" at bounding box center [349, 380] width 135 height 14
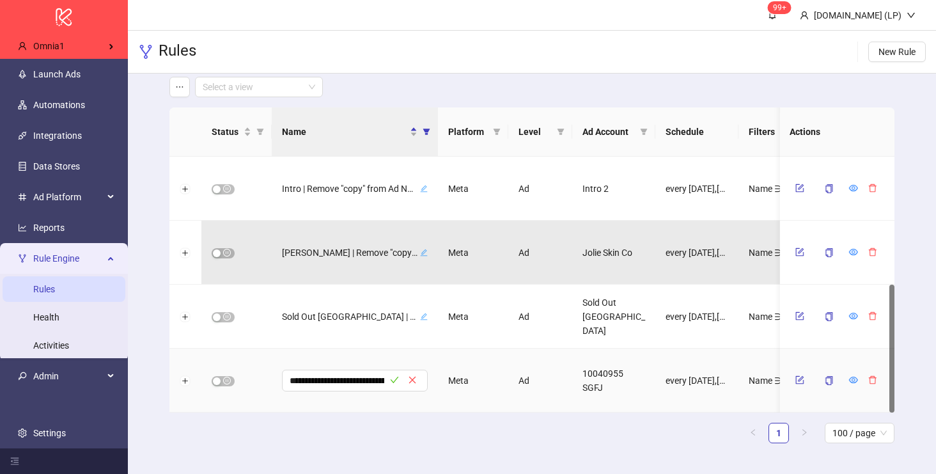
scroll to position [0, 188]
click at [320, 376] on input "**********" at bounding box center [336, 380] width 95 height 15
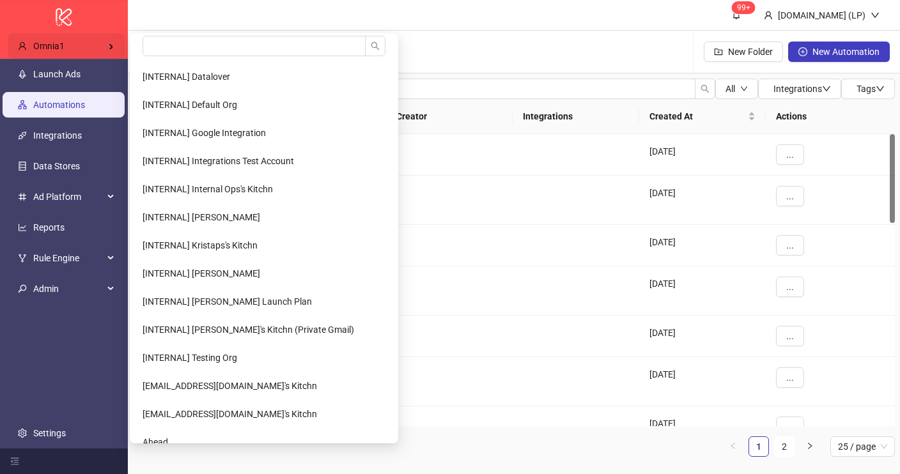
click at [86, 51] on div "Omnia1" at bounding box center [66, 46] width 117 height 26
click at [155, 51] on input "search" at bounding box center [254, 46] width 223 height 20
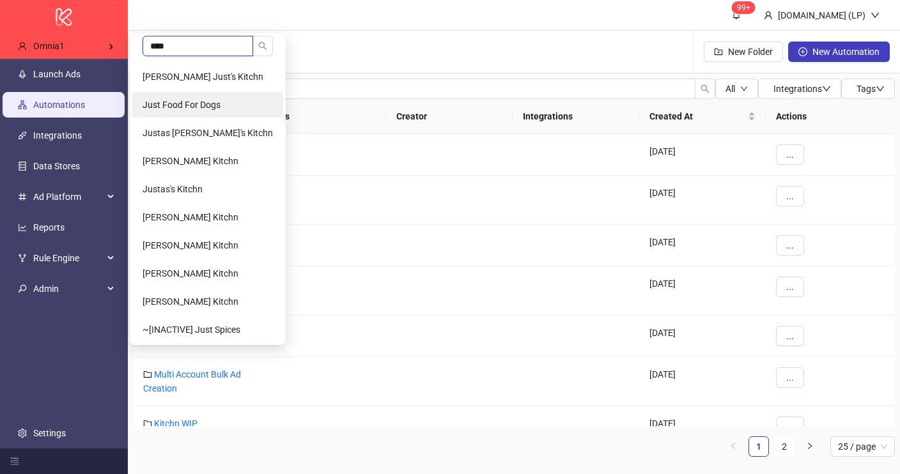
type input "****"
click at [185, 100] on span "Just Food For Dogs" at bounding box center [182, 105] width 78 height 10
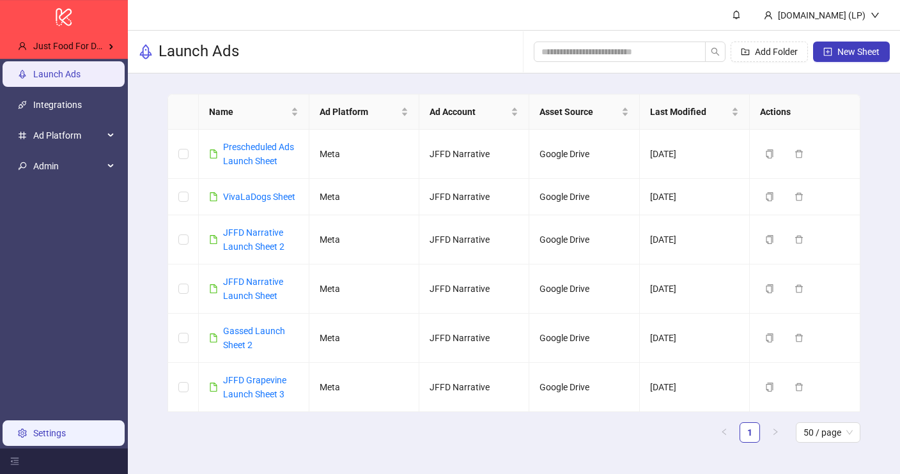
click at [66, 428] on link "Settings" at bounding box center [49, 433] width 33 height 10
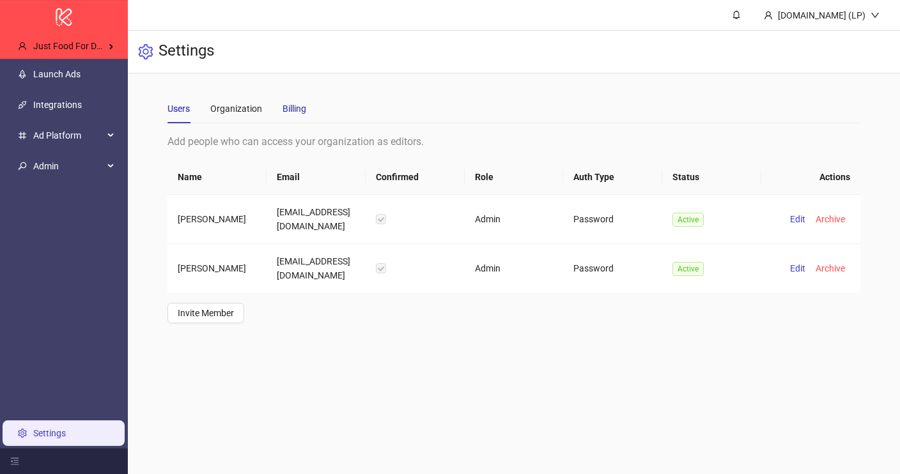
click at [287, 111] on div "Billing" at bounding box center [294, 109] width 24 height 14
